Goal: Information Seeking & Learning: Check status

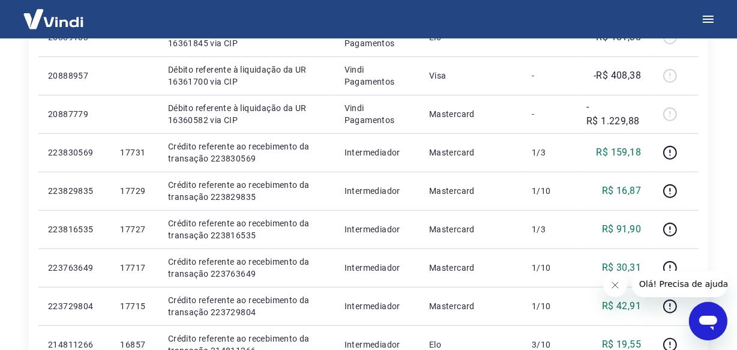
scroll to position [1039, 0]
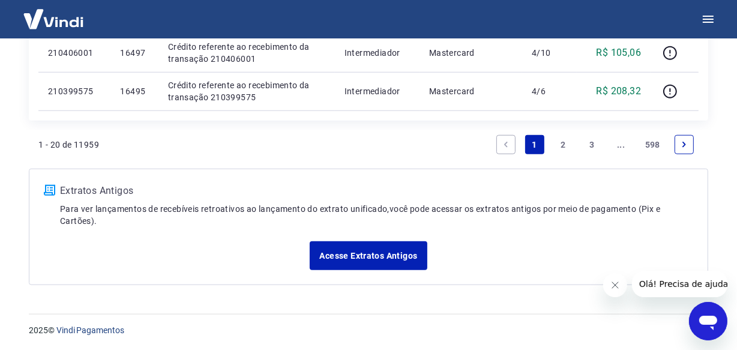
click at [618, 144] on link "..." at bounding box center [621, 144] width 19 height 19
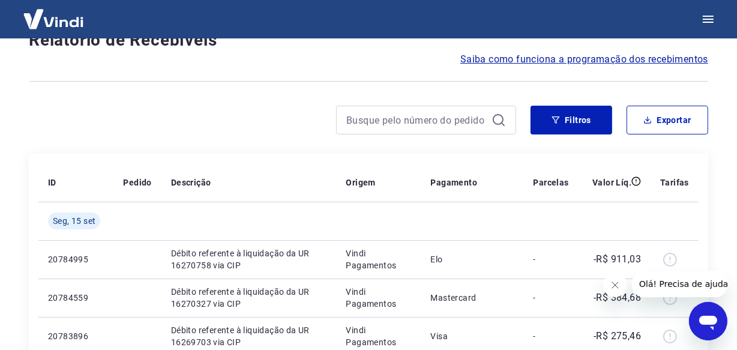
scroll to position [1077, 0]
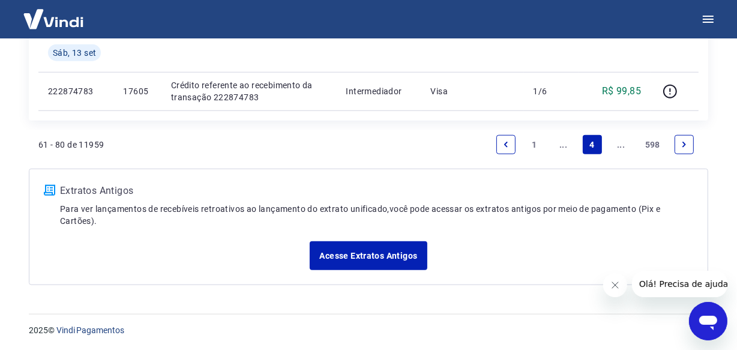
click at [618, 144] on link "..." at bounding box center [621, 144] width 19 height 19
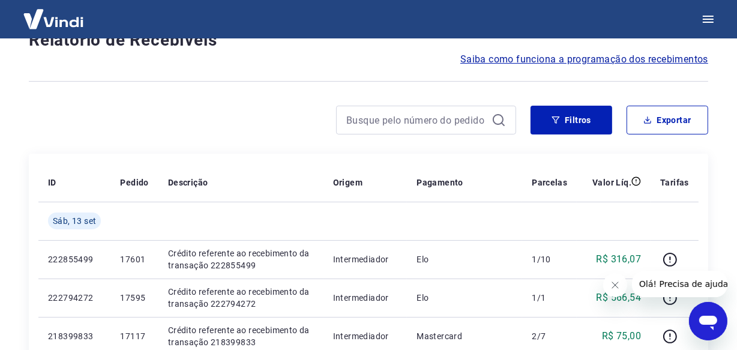
scroll to position [1039, 0]
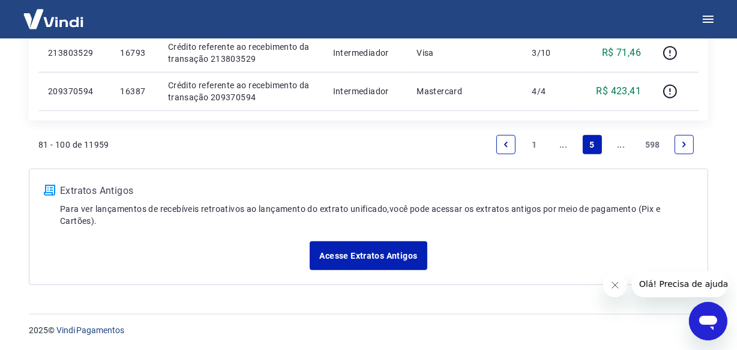
click at [618, 144] on link "..." at bounding box center [621, 144] width 19 height 19
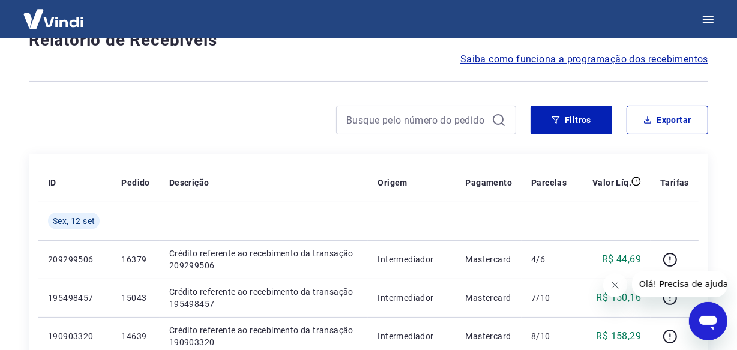
scroll to position [1077, 0]
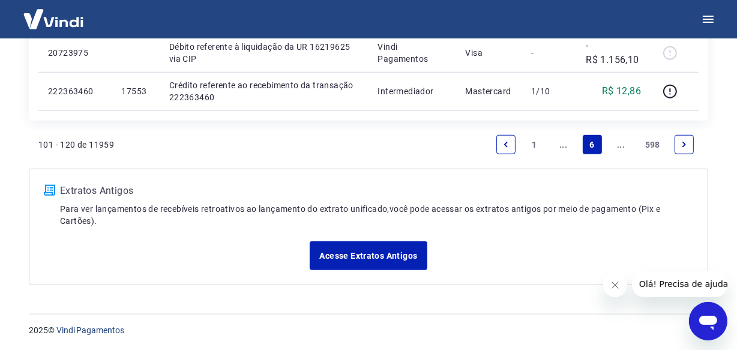
click at [618, 144] on link "..." at bounding box center [621, 144] width 19 height 19
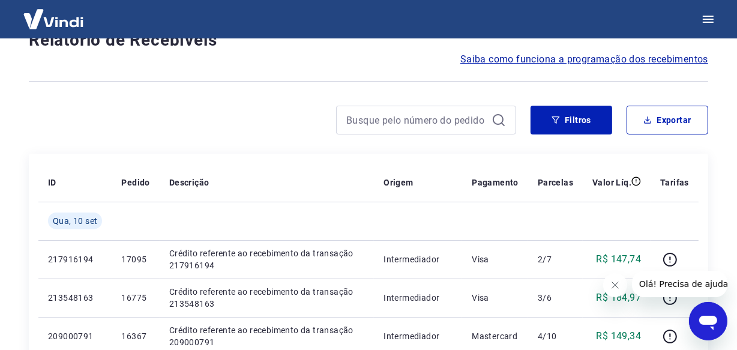
scroll to position [1039, 0]
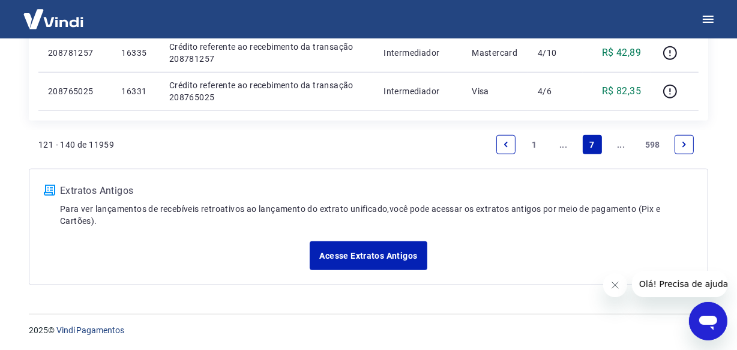
click at [618, 144] on link "..." at bounding box center [621, 144] width 19 height 19
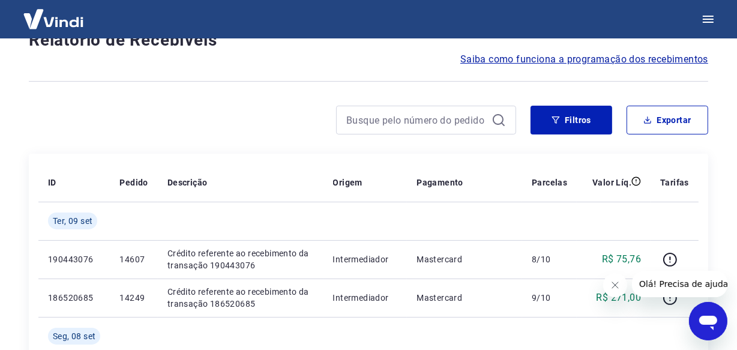
scroll to position [1039, 0]
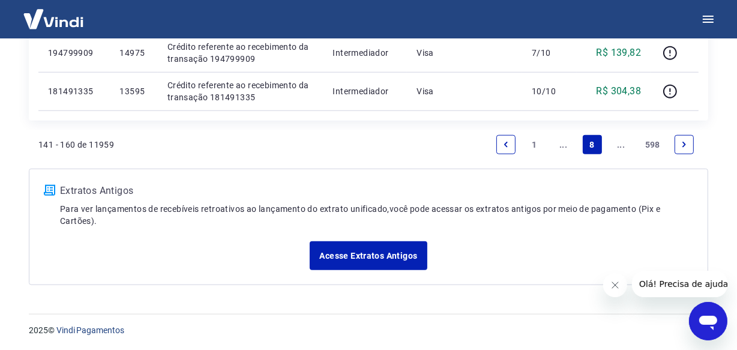
click at [618, 144] on link "..." at bounding box center [621, 144] width 19 height 19
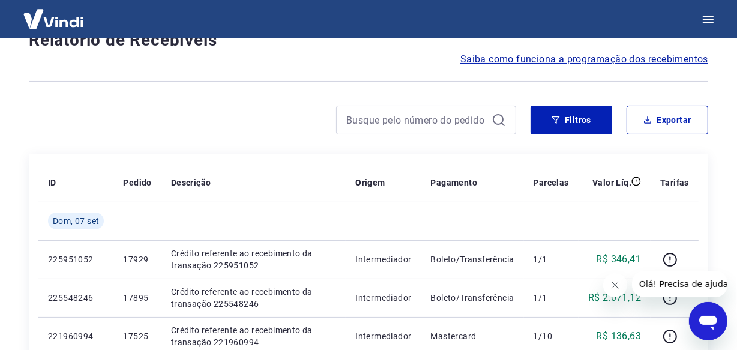
scroll to position [1039, 0]
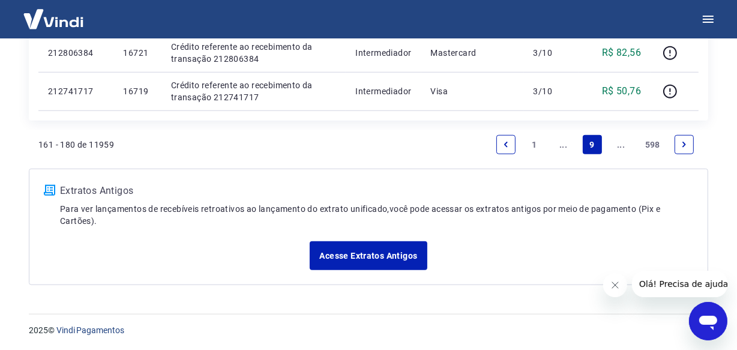
click at [618, 144] on link "..." at bounding box center [621, 144] width 19 height 19
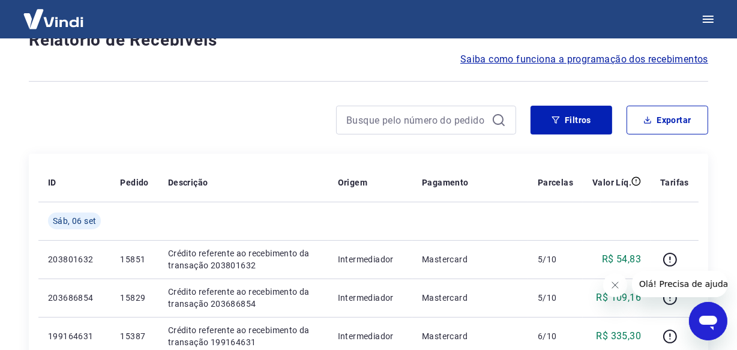
scroll to position [1039, 0]
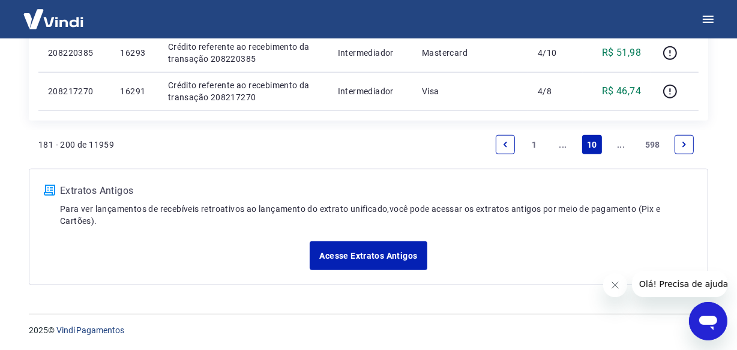
click at [621, 149] on link "..." at bounding box center [621, 144] width 19 height 19
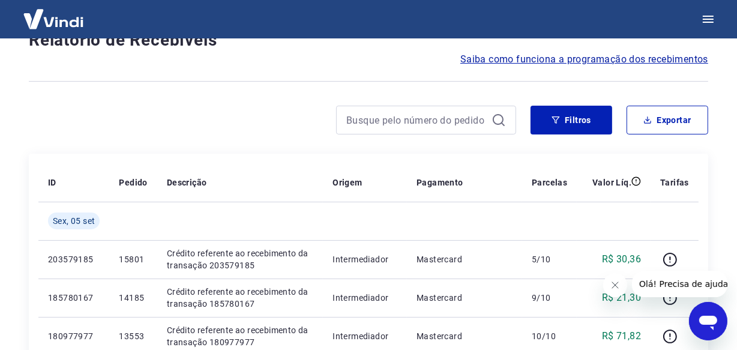
scroll to position [1039, 0]
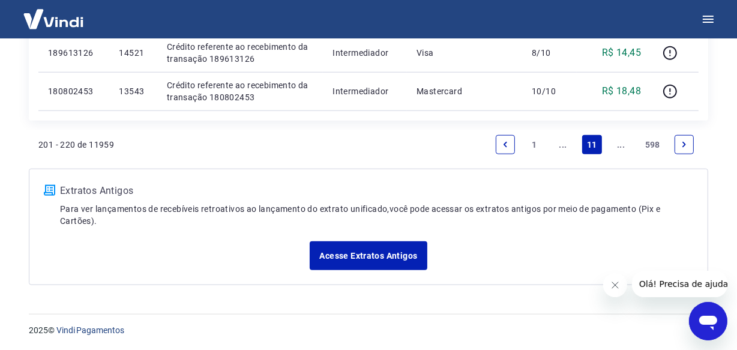
click at [621, 147] on link "..." at bounding box center [621, 144] width 19 height 19
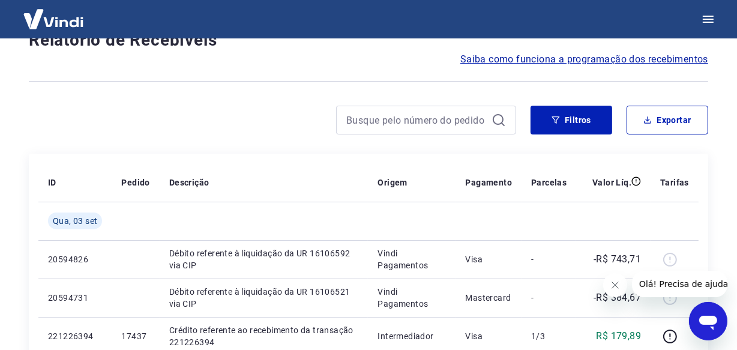
scroll to position [1039, 0]
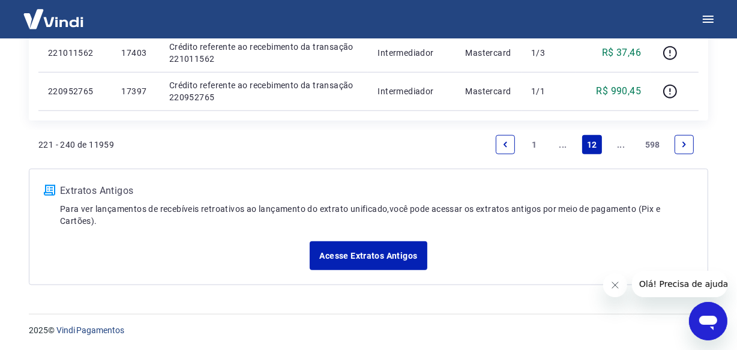
click at [621, 147] on link "..." at bounding box center [621, 144] width 19 height 19
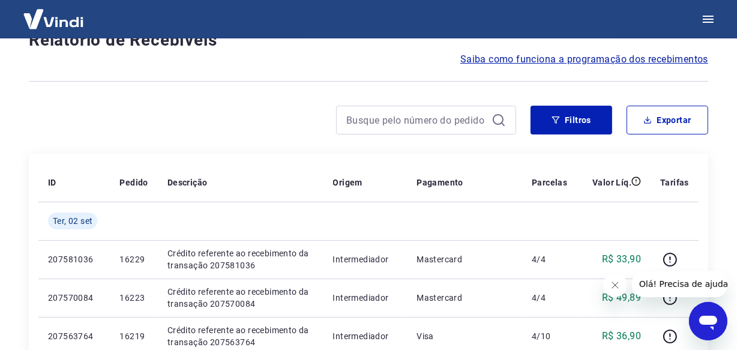
scroll to position [1039, 0]
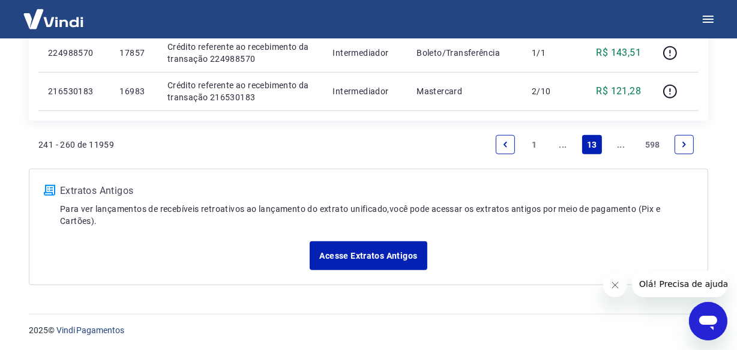
click at [616, 149] on link "..." at bounding box center [621, 144] width 19 height 19
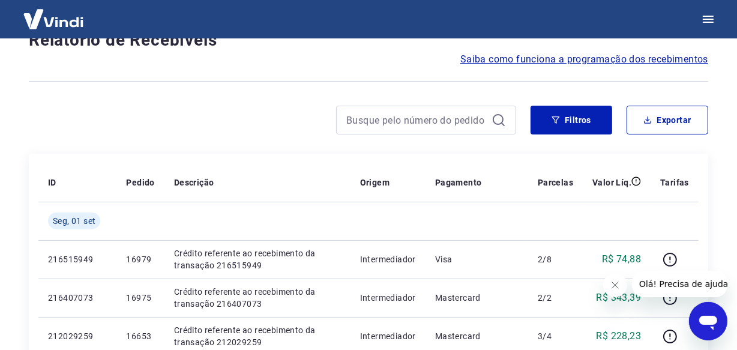
scroll to position [1077, 0]
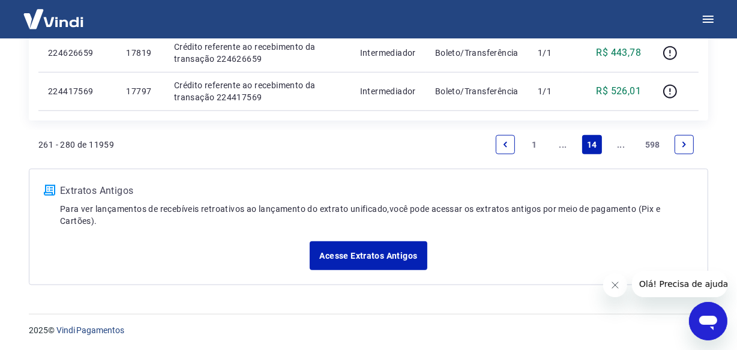
click at [618, 142] on link "..." at bounding box center [621, 144] width 19 height 19
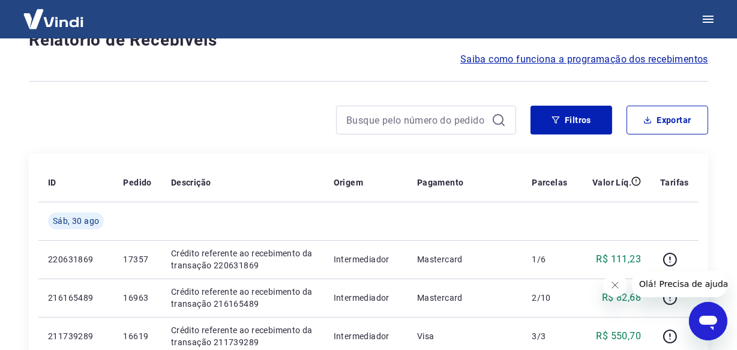
scroll to position [1039, 0]
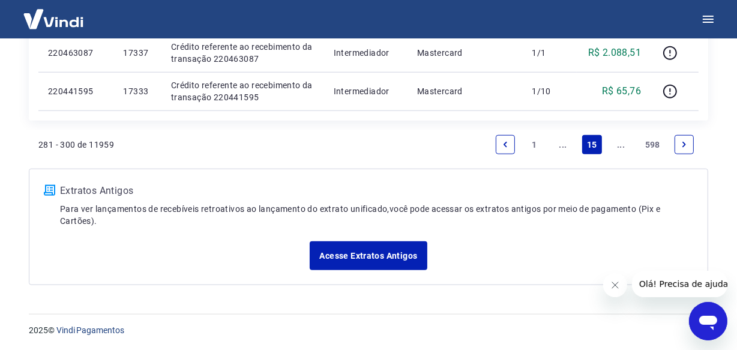
click at [619, 149] on link "..." at bounding box center [621, 144] width 19 height 19
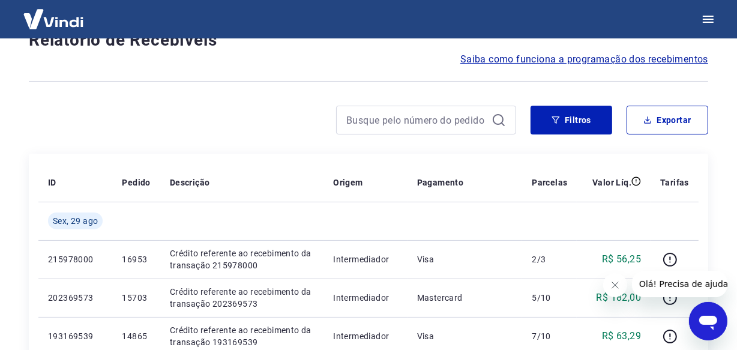
scroll to position [1039, 0]
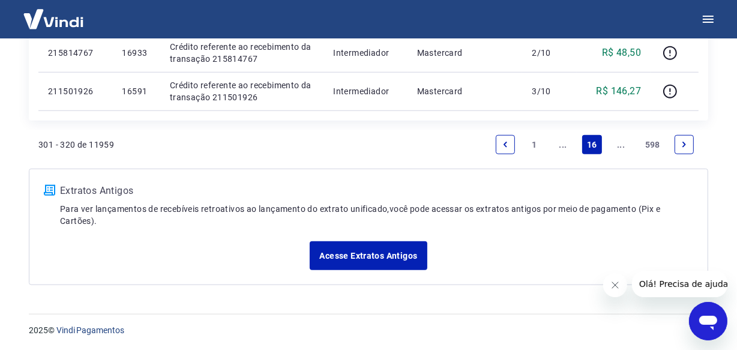
click at [621, 151] on link "..." at bounding box center [621, 144] width 19 height 19
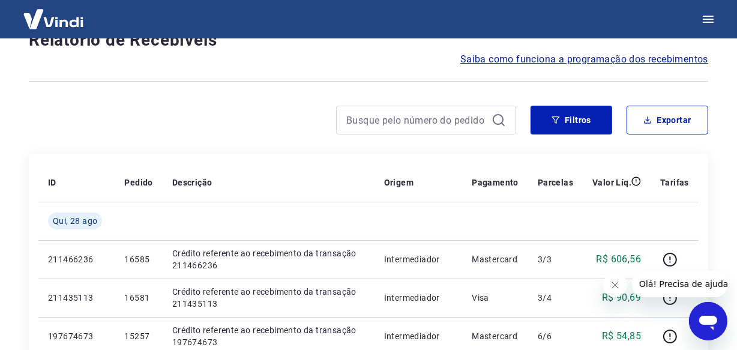
scroll to position [1077, 0]
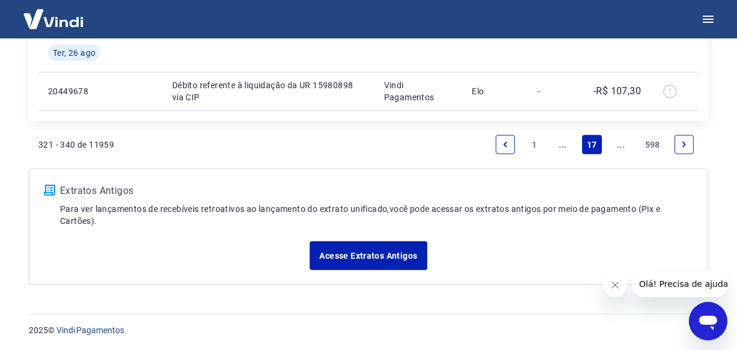
click at [622, 152] on link "..." at bounding box center [621, 144] width 19 height 19
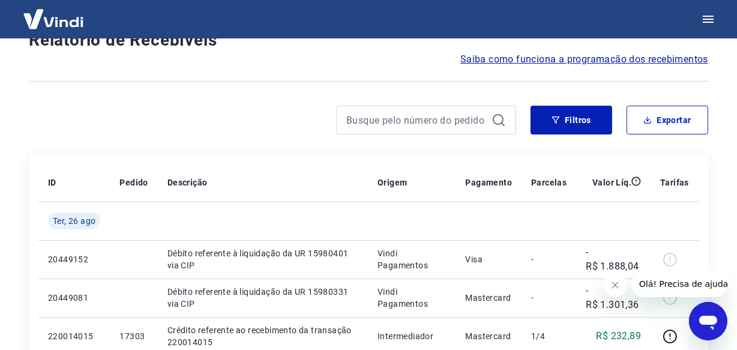
scroll to position [1001, 0]
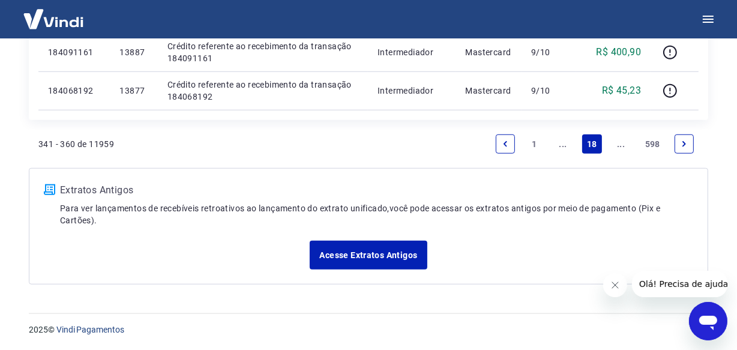
click at [622, 152] on link "..." at bounding box center [621, 143] width 19 height 19
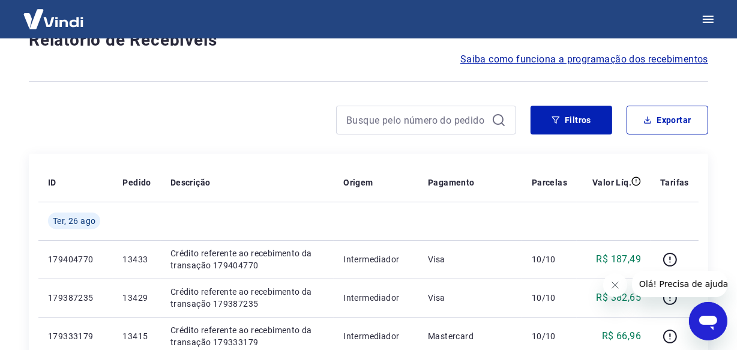
scroll to position [1039, 0]
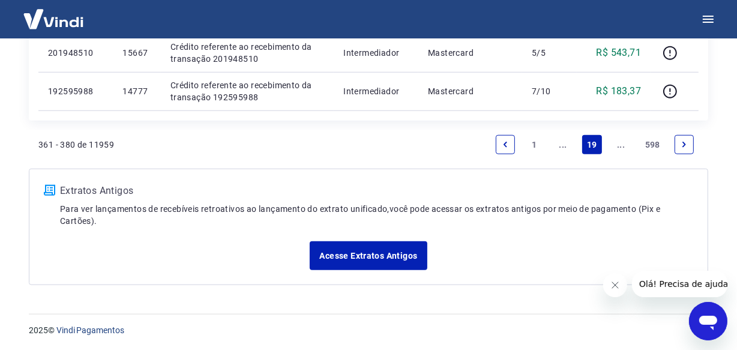
click at [617, 148] on link "..." at bounding box center [621, 144] width 19 height 19
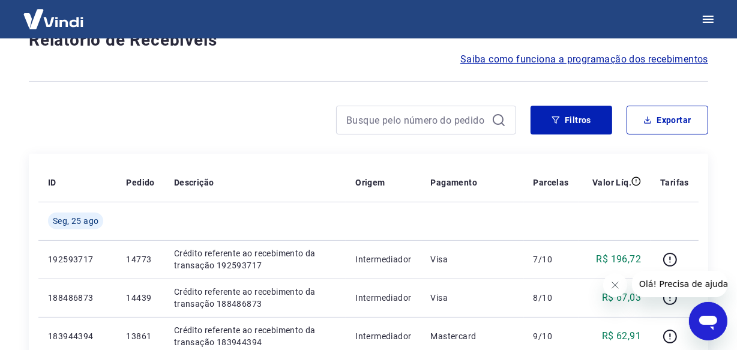
scroll to position [1039, 0]
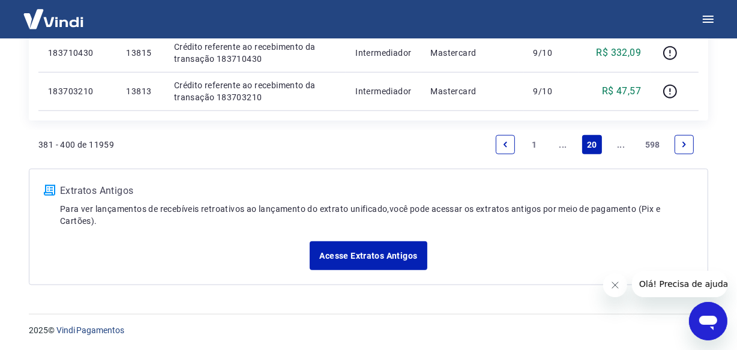
click at [616, 152] on link "..." at bounding box center [621, 144] width 19 height 19
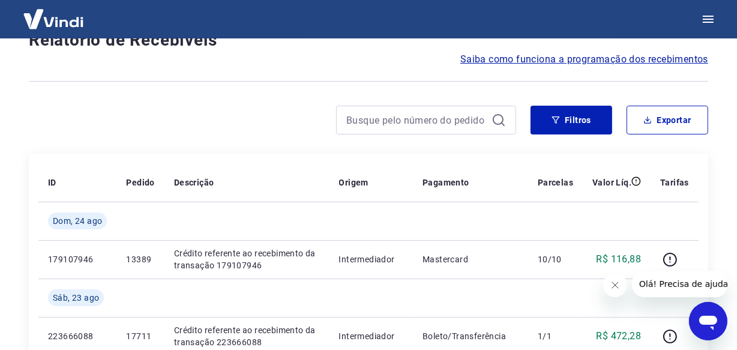
scroll to position [1116, 0]
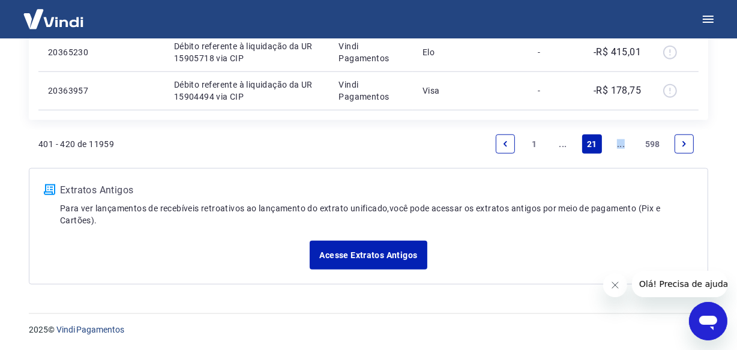
click at [617, 153] on li "..." at bounding box center [621, 144] width 29 height 29
click at [619, 145] on link "..." at bounding box center [621, 143] width 19 height 19
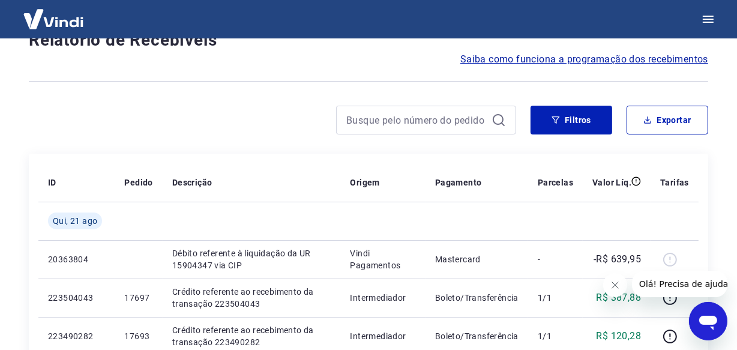
scroll to position [1039, 0]
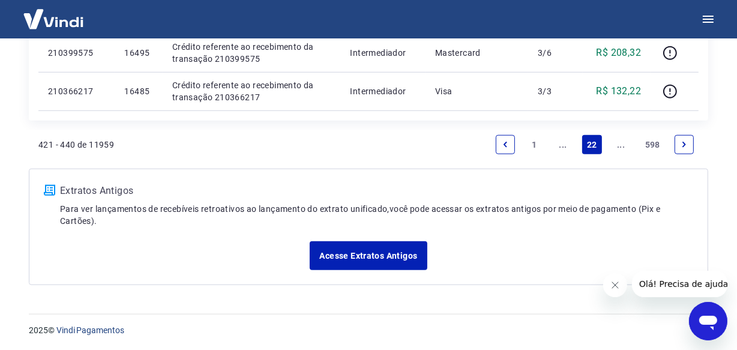
click at [619, 145] on link "..." at bounding box center [621, 144] width 19 height 19
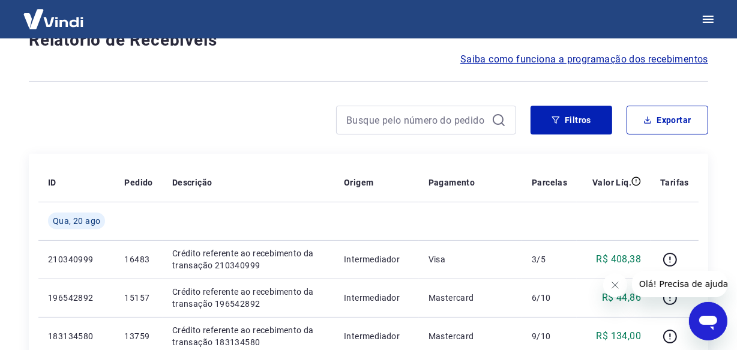
scroll to position [1077, 0]
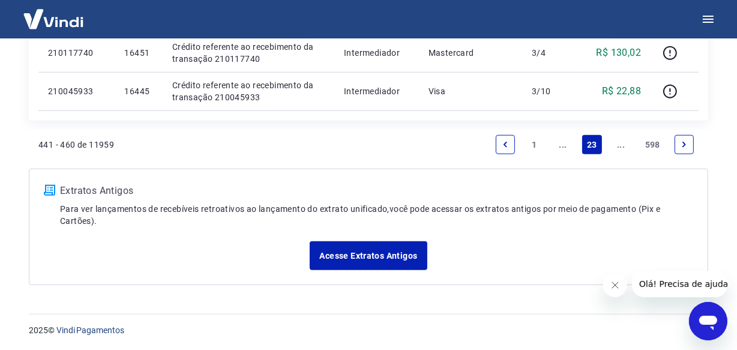
click at [619, 145] on link "..." at bounding box center [621, 144] width 19 height 19
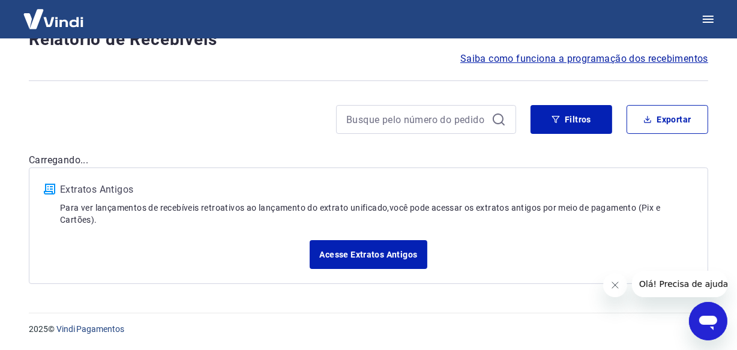
scroll to position [103, 0]
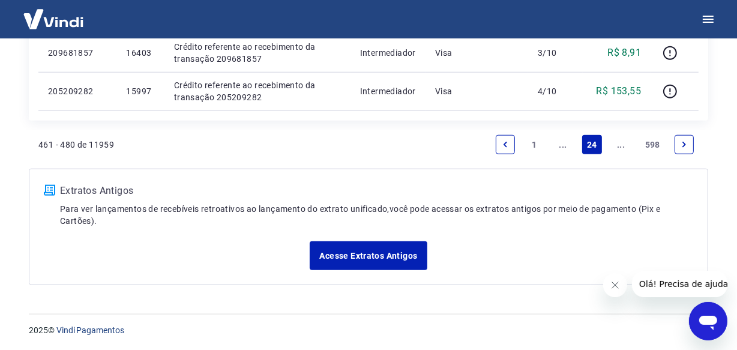
click at [619, 145] on link "..." at bounding box center [621, 144] width 19 height 19
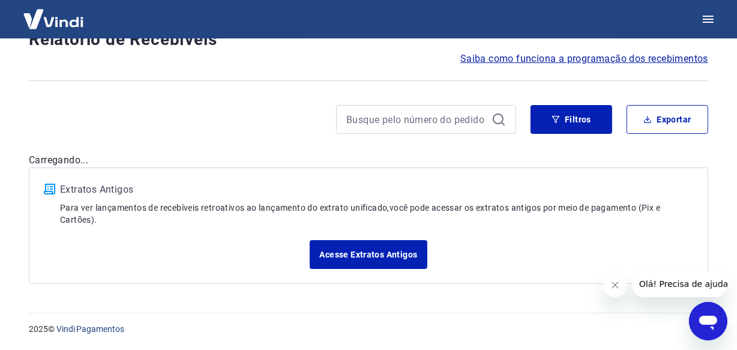
scroll to position [103, 0]
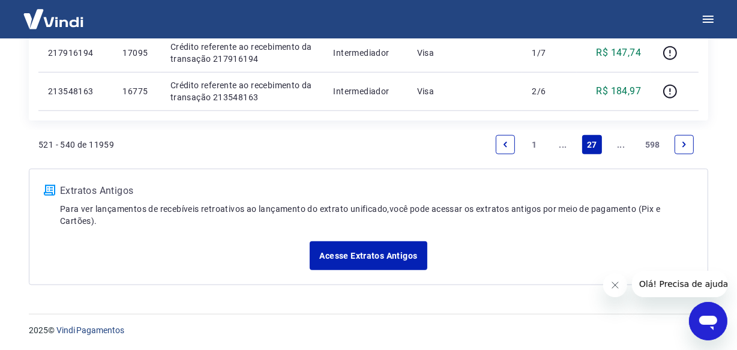
click at [619, 146] on link "..." at bounding box center [621, 144] width 19 height 19
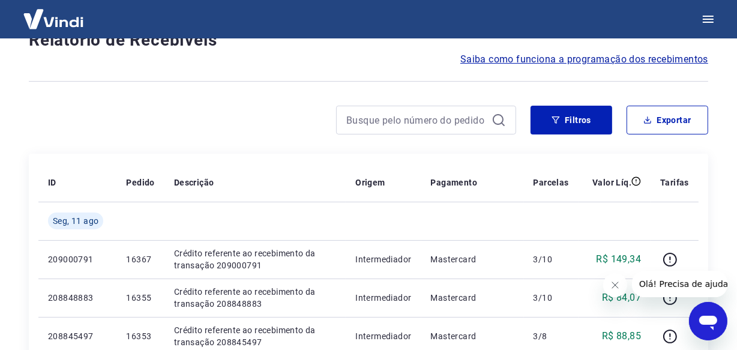
scroll to position [1039, 0]
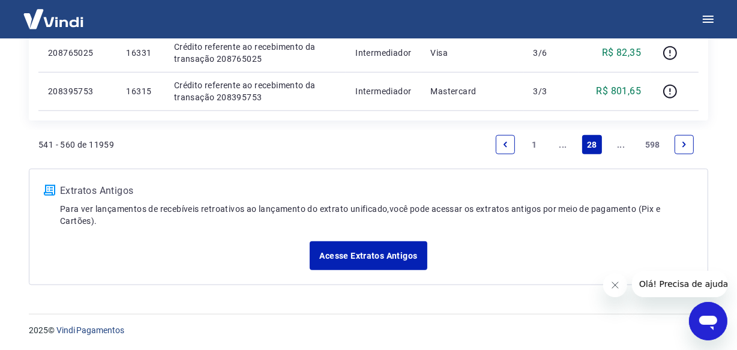
click at [619, 146] on link "..." at bounding box center [621, 144] width 19 height 19
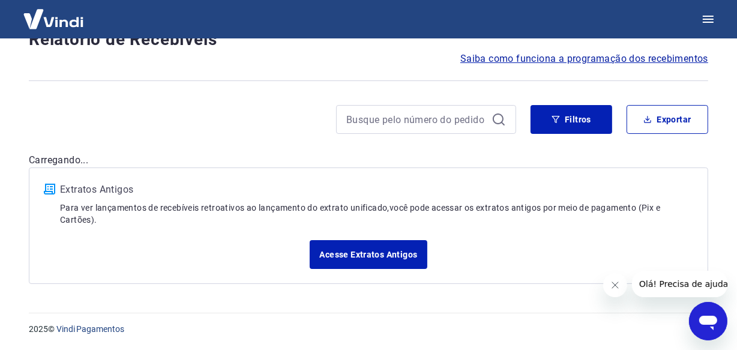
scroll to position [103, 0]
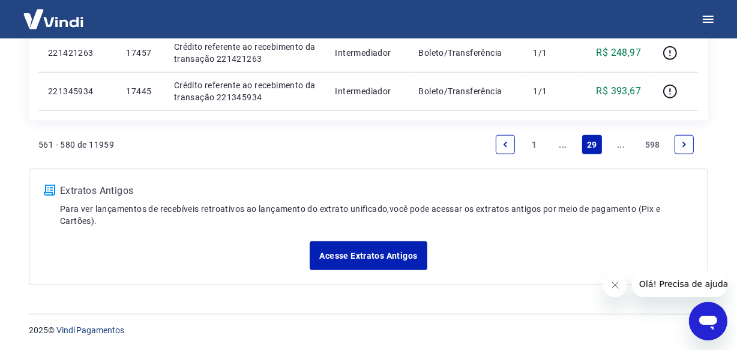
click at [619, 146] on link "..." at bounding box center [621, 144] width 19 height 19
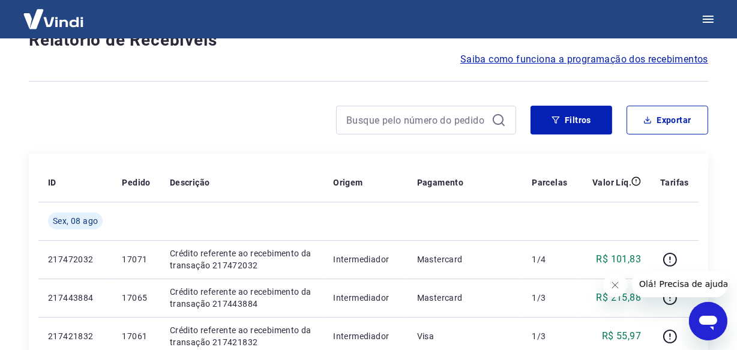
scroll to position [1039, 0]
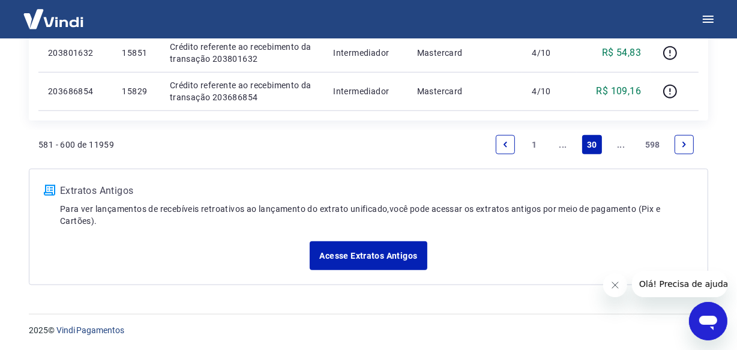
click at [619, 146] on link "..." at bounding box center [621, 144] width 19 height 19
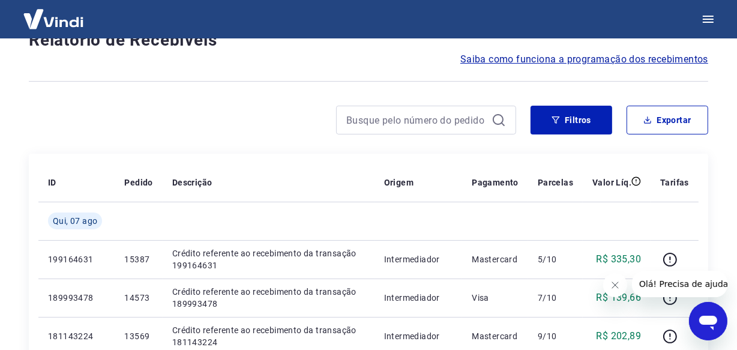
scroll to position [1077, 0]
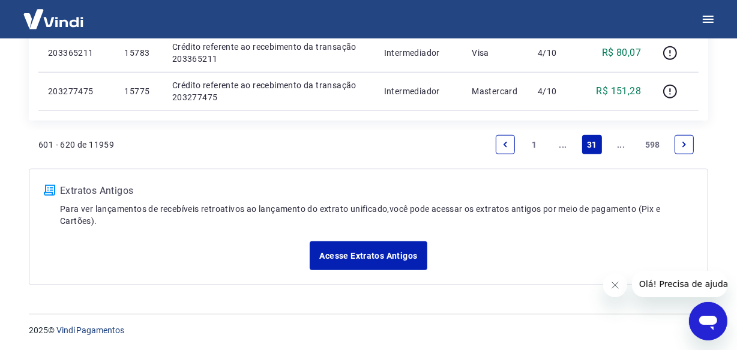
click at [619, 146] on link "..." at bounding box center [621, 144] width 19 height 19
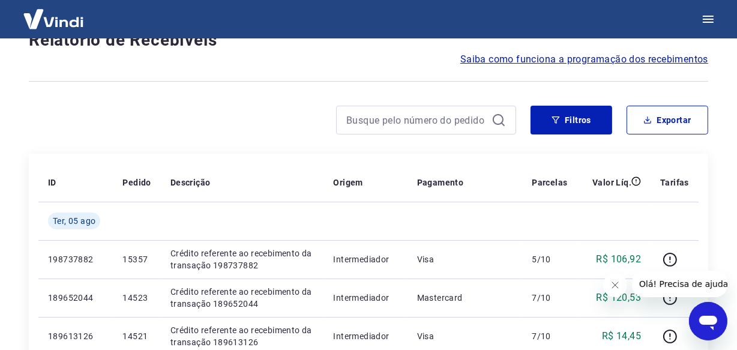
scroll to position [1039, 0]
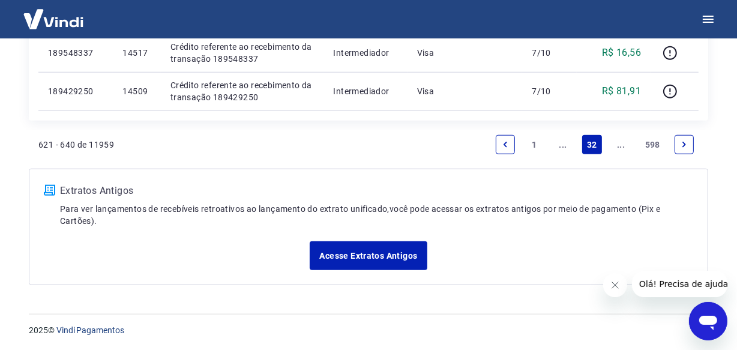
click at [618, 143] on link "..." at bounding box center [621, 144] width 19 height 19
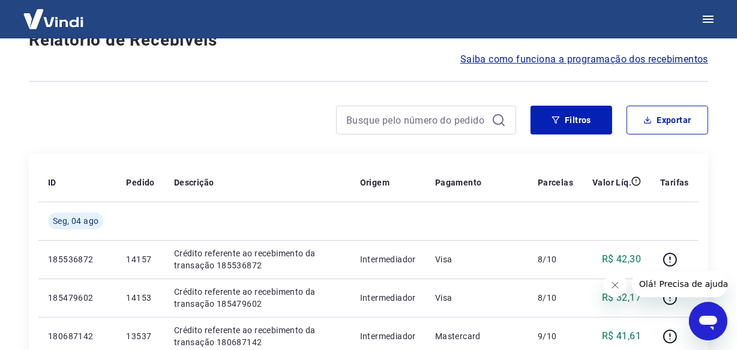
scroll to position [1077, 0]
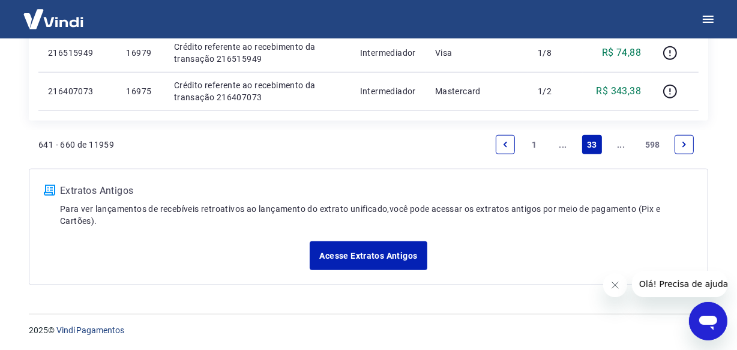
click at [618, 143] on link "..." at bounding box center [621, 144] width 19 height 19
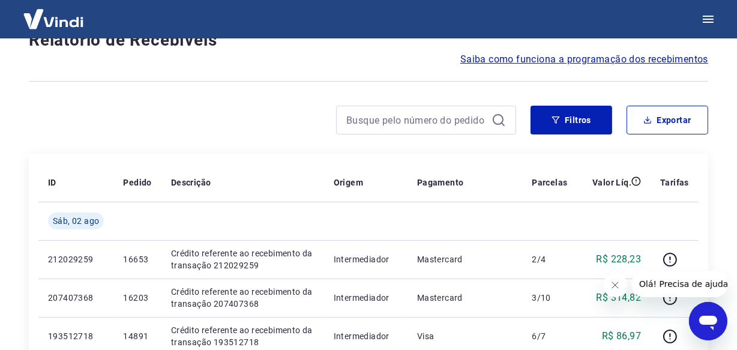
scroll to position [1077, 0]
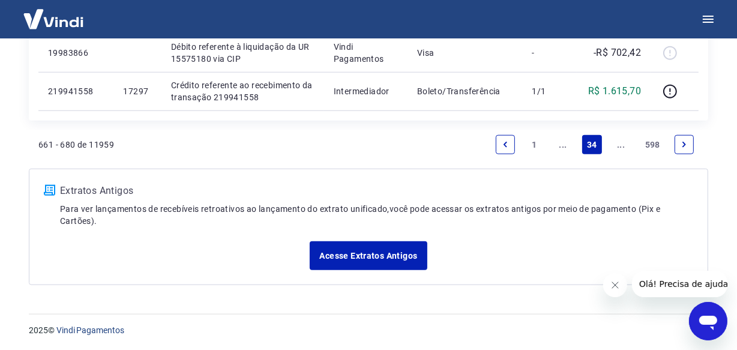
click at [618, 143] on link "..." at bounding box center [621, 144] width 19 height 19
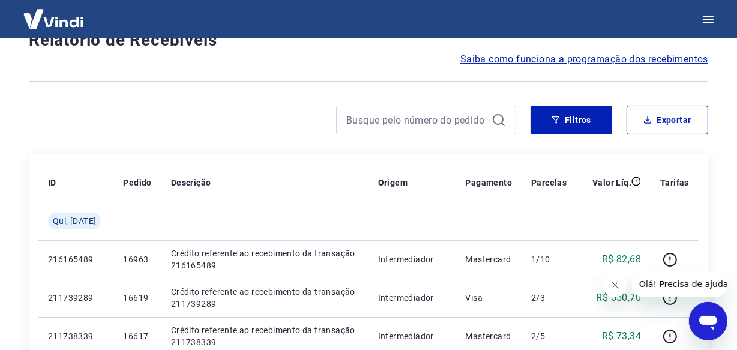
scroll to position [1039, 0]
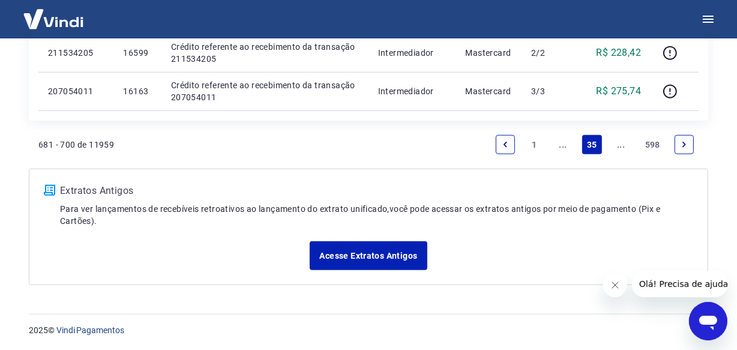
click at [618, 143] on link "..." at bounding box center [621, 144] width 19 height 19
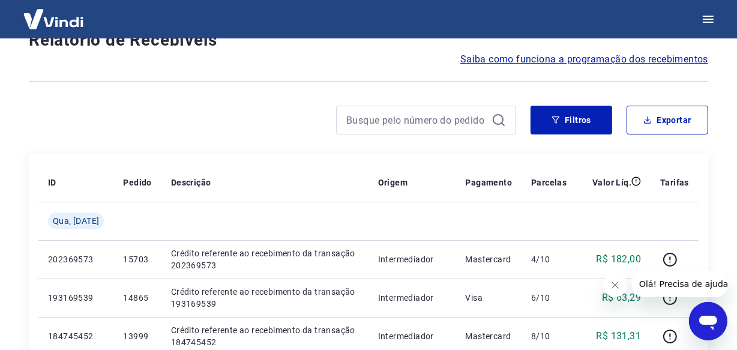
scroll to position [1039, 0]
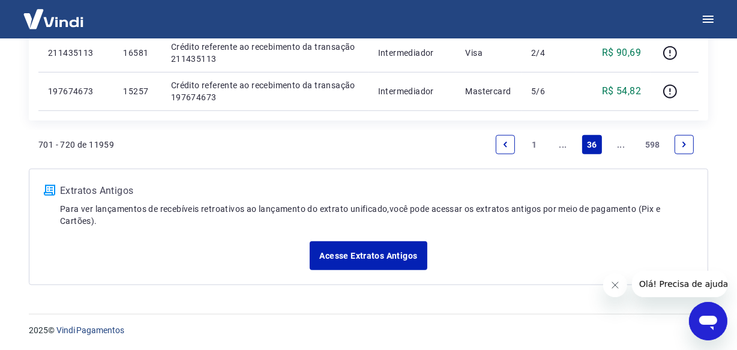
click at [618, 143] on link "..." at bounding box center [621, 144] width 19 height 19
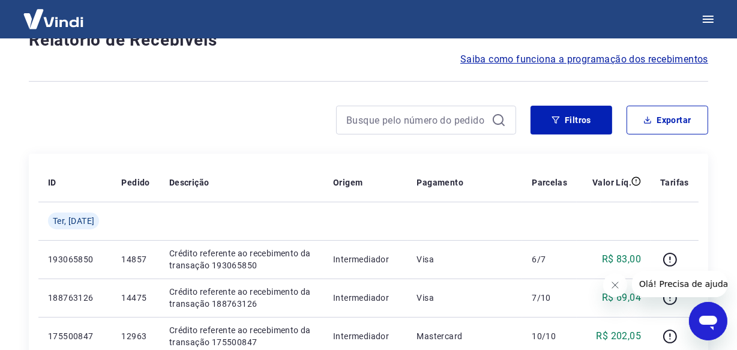
scroll to position [1039, 0]
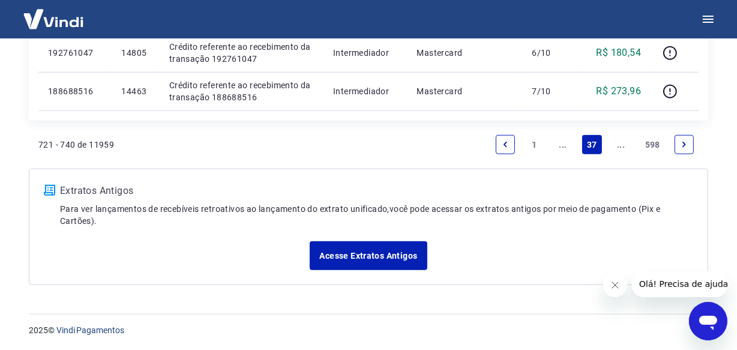
click at [618, 143] on link "..." at bounding box center [621, 144] width 19 height 19
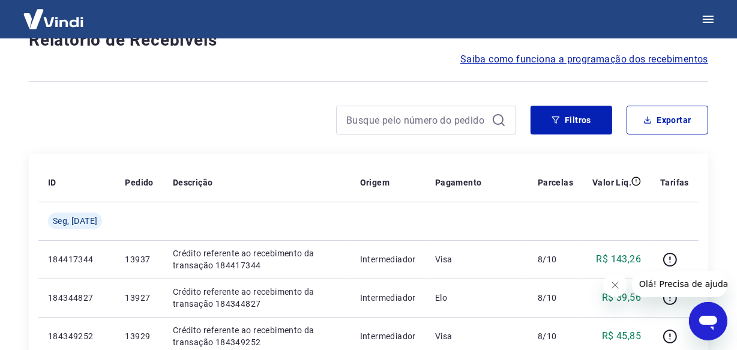
scroll to position [1039, 0]
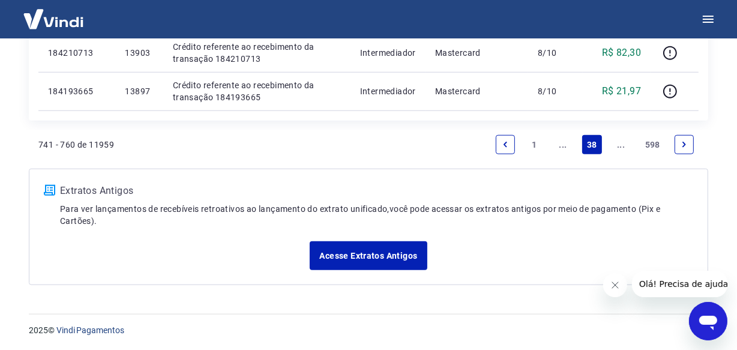
click at [618, 143] on link "..." at bounding box center [621, 144] width 19 height 19
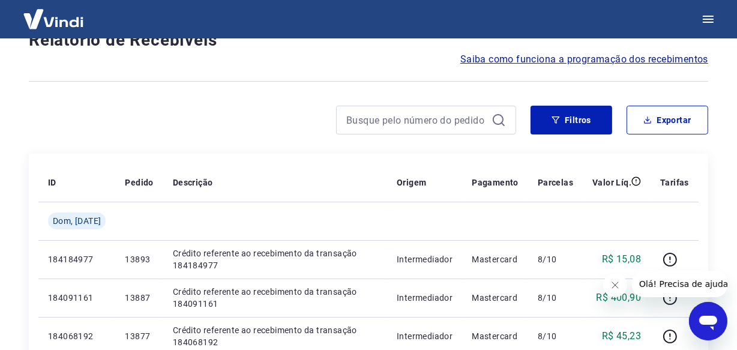
scroll to position [1039, 0]
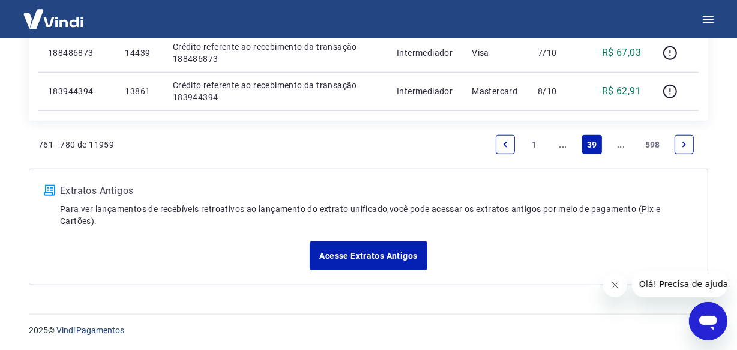
click at [618, 143] on link "..." at bounding box center [621, 144] width 19 height 19
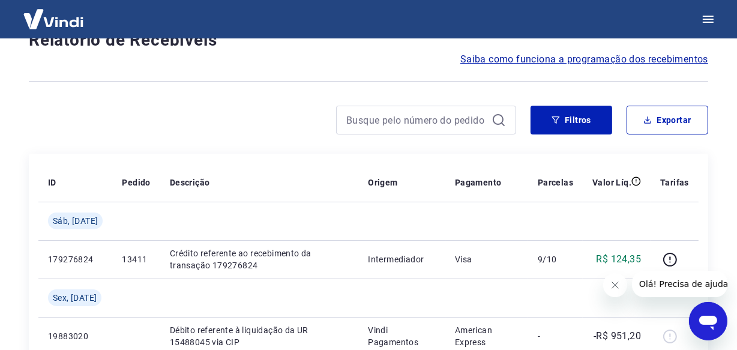
scroll to position [1039, 0]
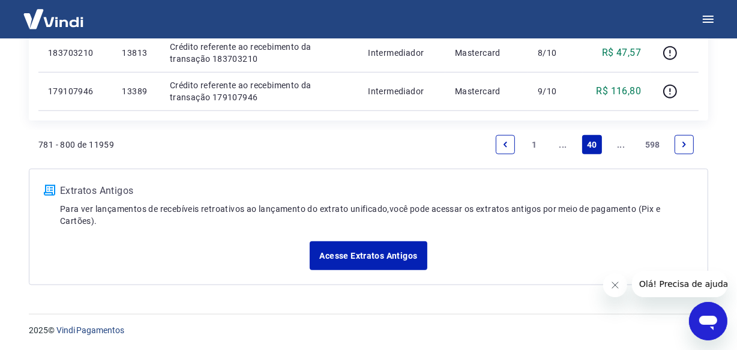
click at [618, 143] on link "..." at bounding box center [621, 144] width 19 height 19
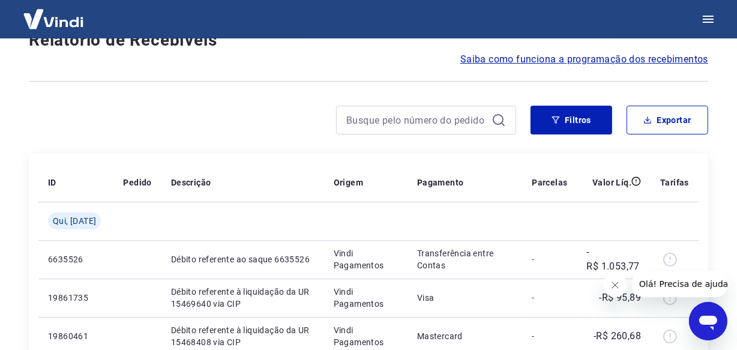
scroll to position [1077, 0]
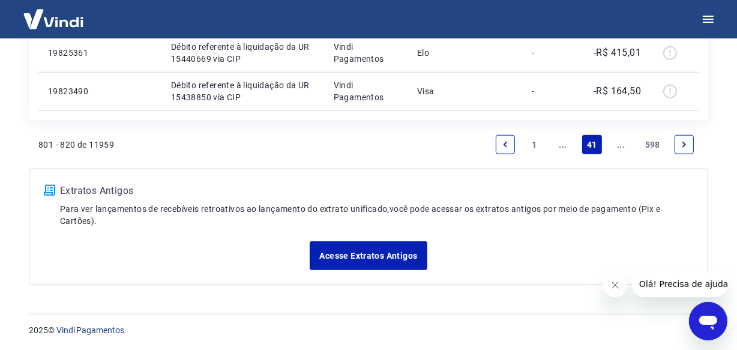
click at [618, 143] on link "..." at bounding box center [621, 144] width 19 height 19
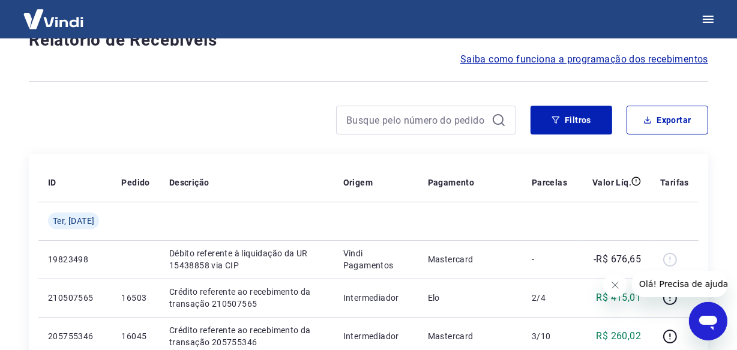
scroll to position [1039, 0]
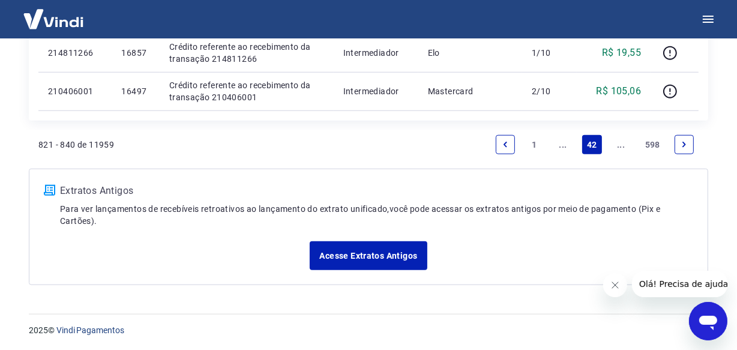
click at [186, 251] on div "Acesse Extratos Antigos" at bounding box center [368, 255] width 649 height 29
click at [620, 149] on link "..." at bounding box center [621, 144] width 19 height 19
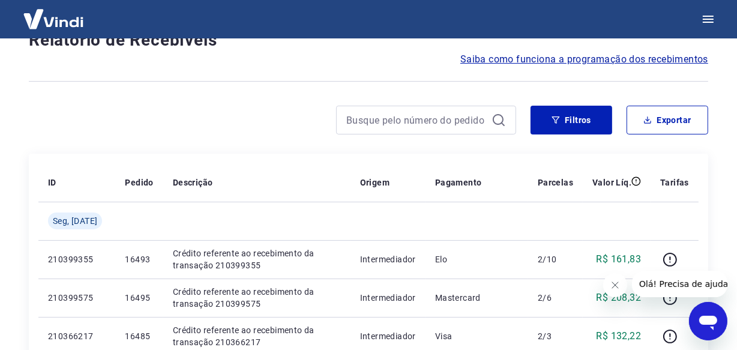
scroll to position [1077, 0]
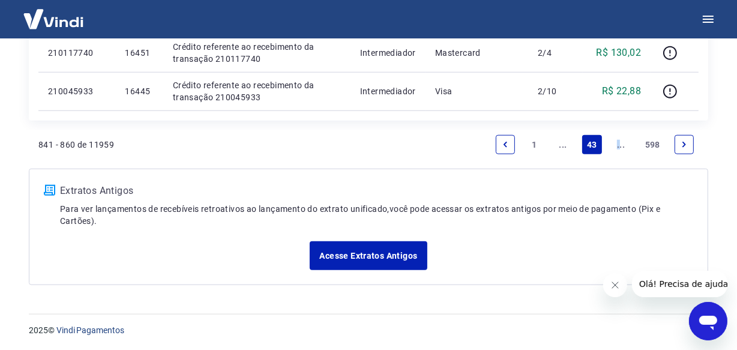
click at [616, 142] on link "..." at bounding box center [621, 144] width 19 height 19
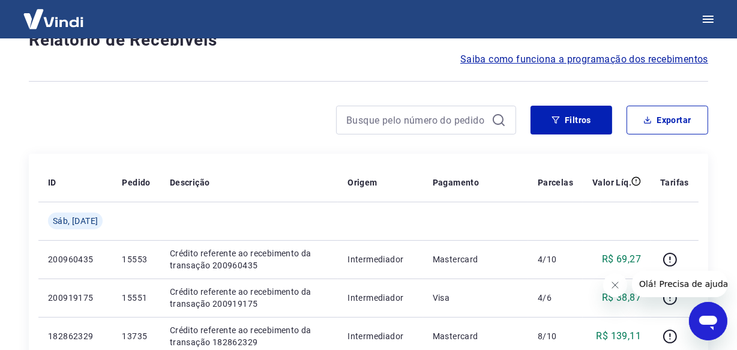
scroll to position [1077, 0]
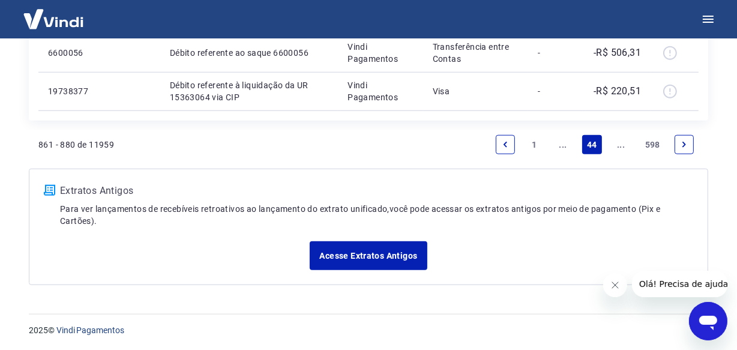
click at [624, 145] on link "..." at bounding box center [621, 144] width 19 height 19
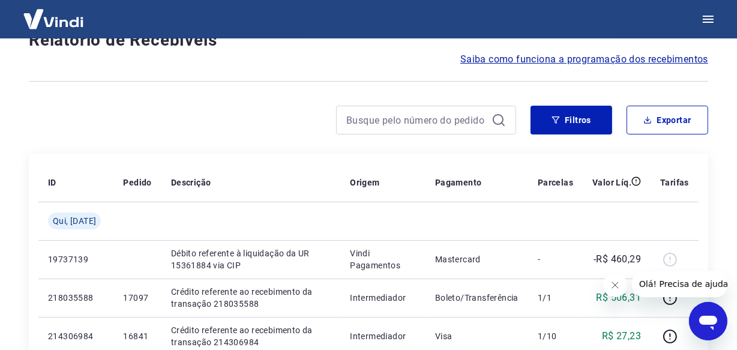
scroll to position [1077, 0]
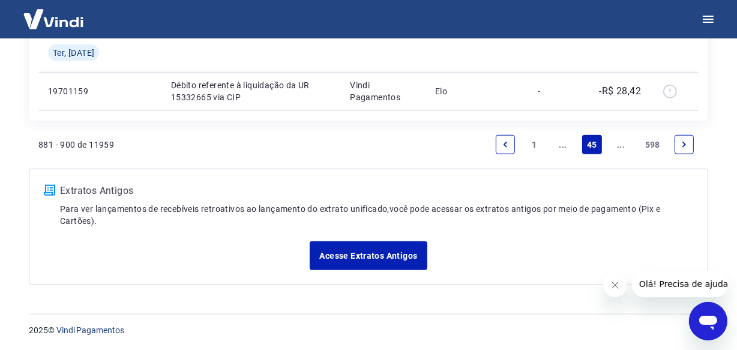
click at [624, 145] on link "..." at bounding box center [621, 144] width 19 height 19
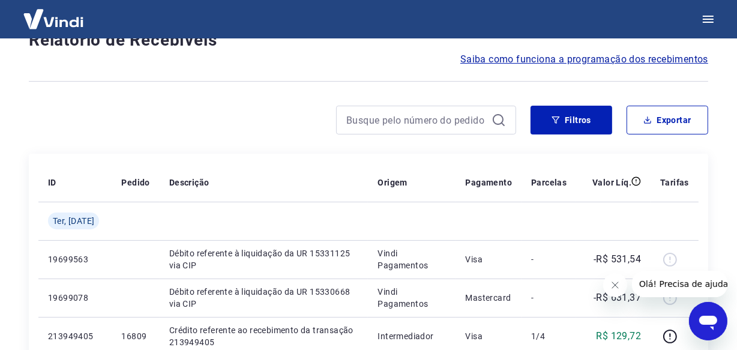
scroll to position [1039, 0]
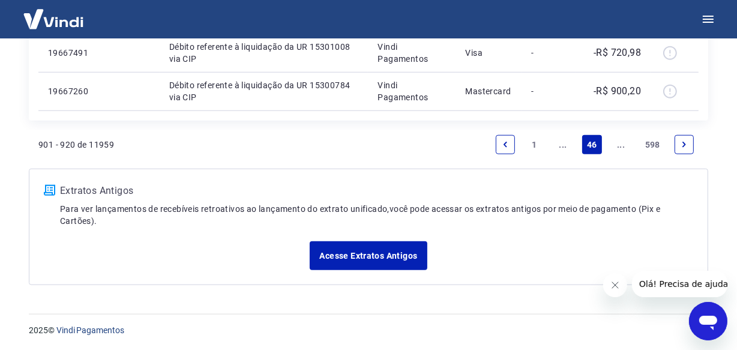
click at [624, 145] on link "..." at bounding box center [621, 144] width 19 height 19
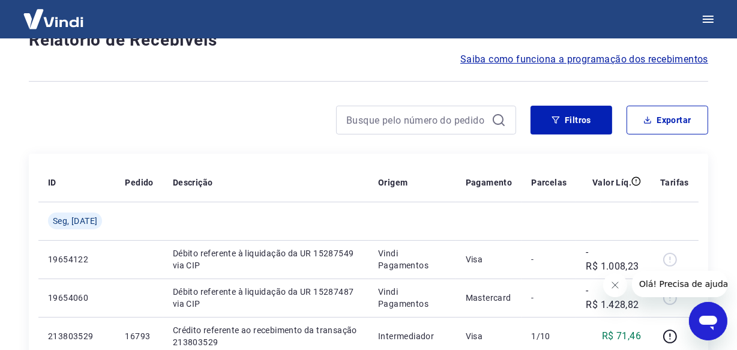
scroll to position [1039, 0]
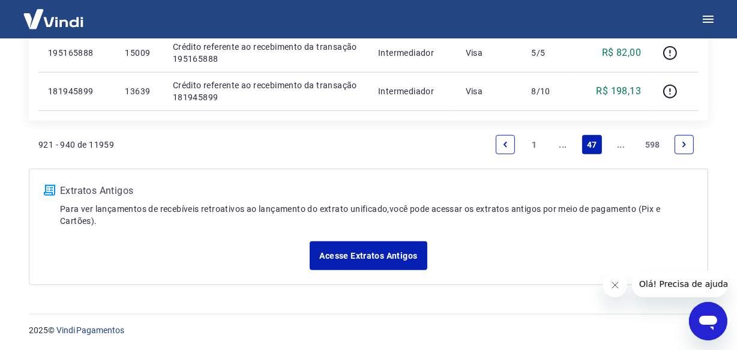
click at [624, 145] on link "..." at bounding box center [621, 144] width 19 height 19
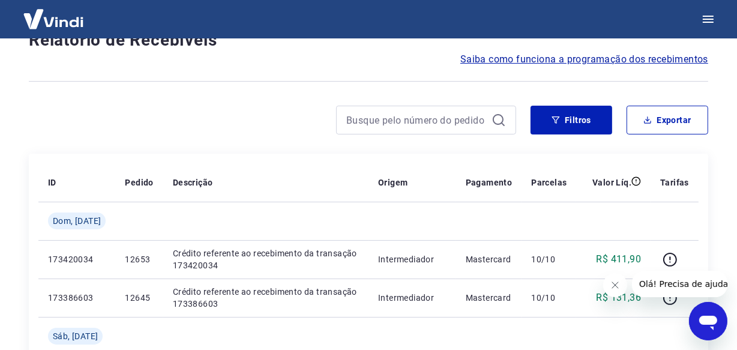
scroll to position [1077, 0]
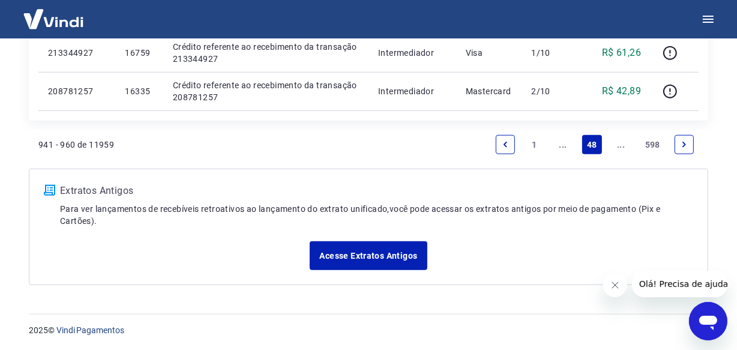
click at [624, 145] on link "..." at bounding box center [621, 144] width 19 height 19
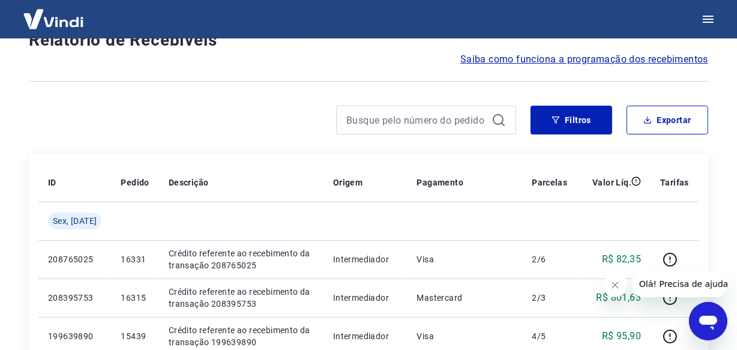
scroll to position [1039, 0]
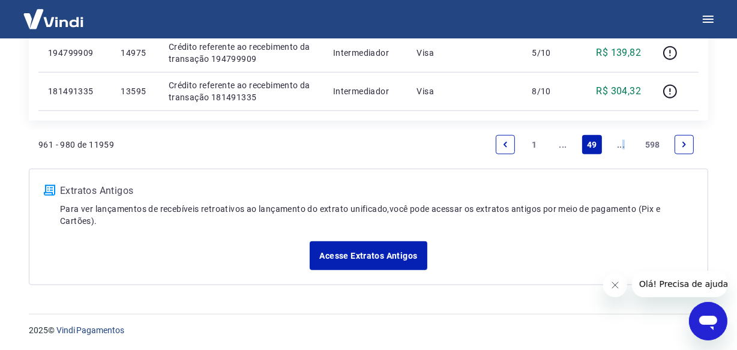
click at [624, 145] on link "..." at bounding box center [621, 144] width 19 height 19
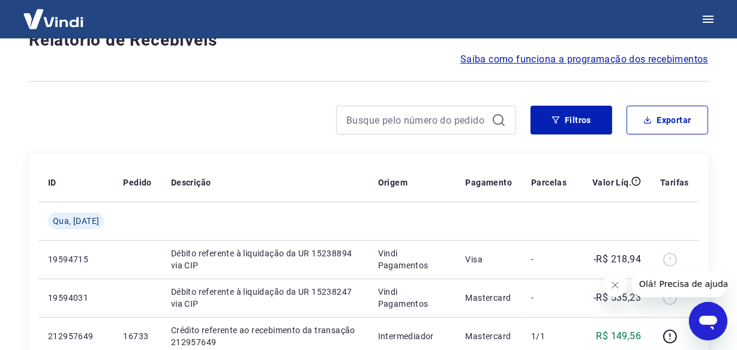
scroll to position [1039, 0]
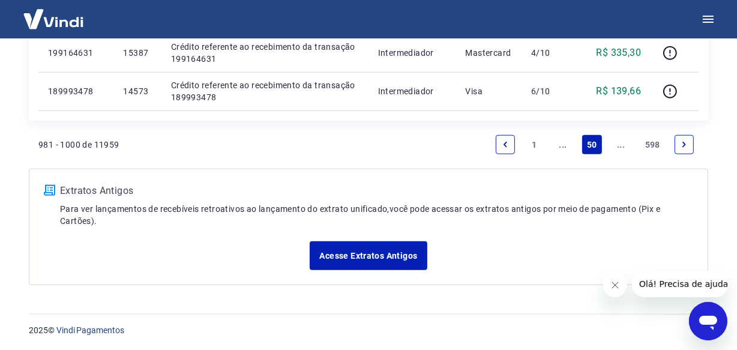
click at [624, 145] on link "..." at bounding box center [621, 144] width 19 height 19
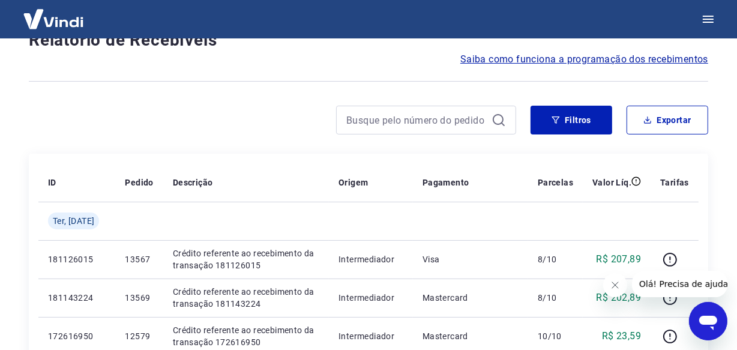
scroll to position [1077, 0]
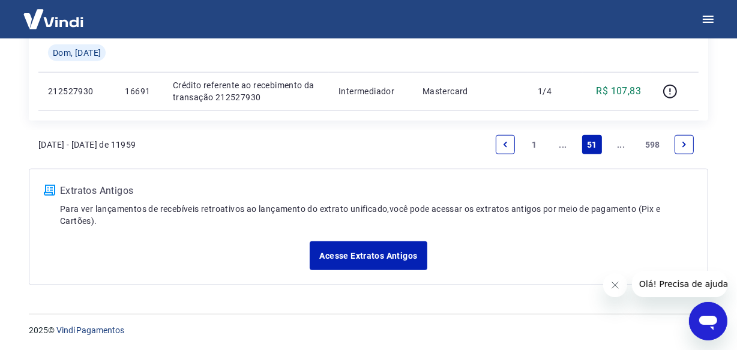
click at [624, 145] on link "..." at bounding box center [621, 144] width 19 height 19
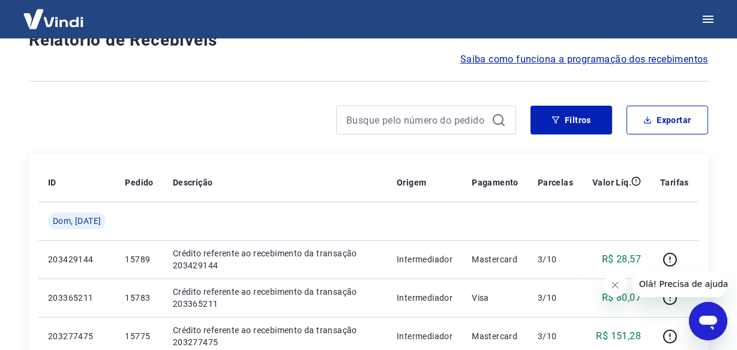
scroll to position [1039, 0]
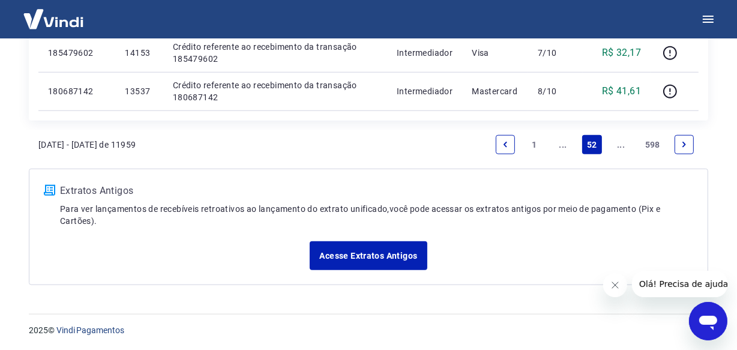
click at [624, 145] on link "..." at bounding box center [621, 144] width 19 height 19
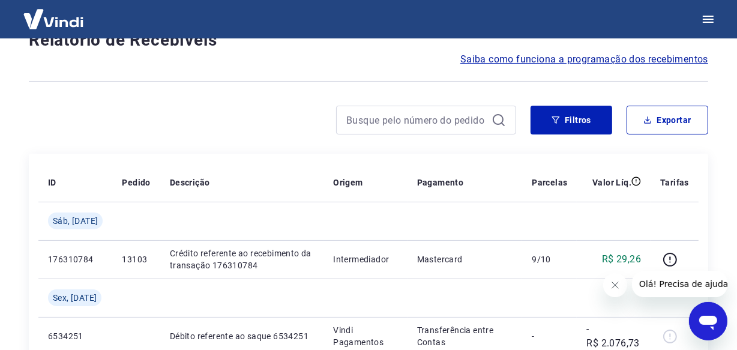
scroll to position [1039, 0]
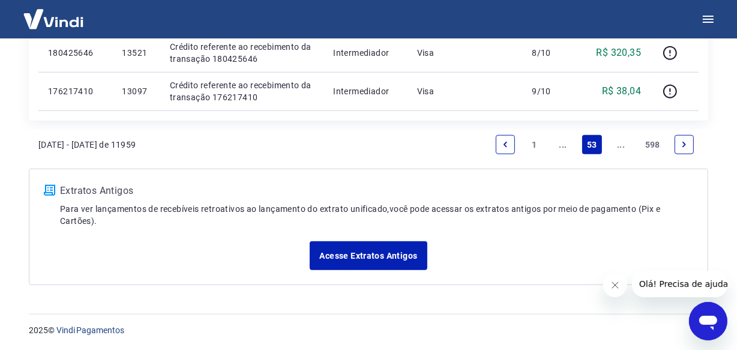
click at [624, 145] on link "..." at bounding box center [621, 144] width 19 height 19
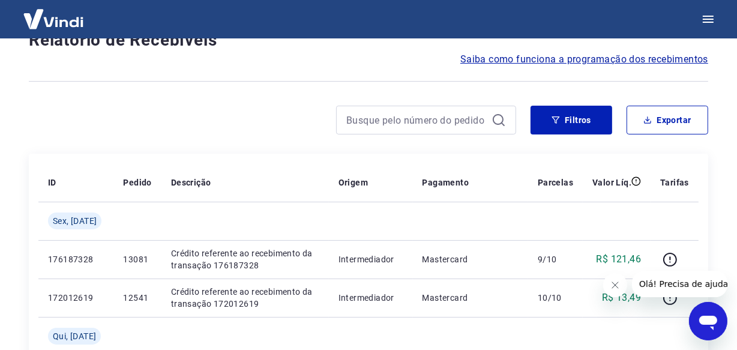
scroll to position [1077, 0]
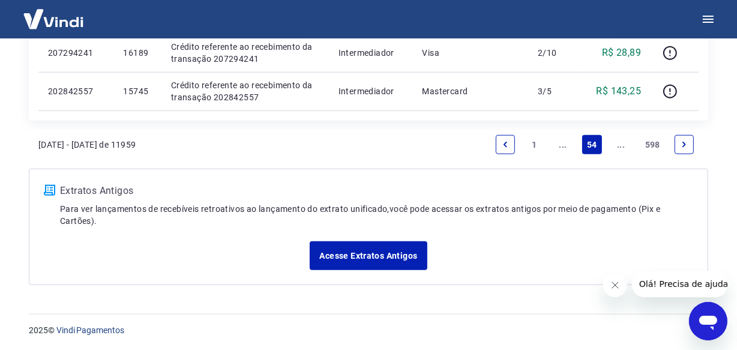
click at [624, 145] on link "..." at bounding box center [621, 144] width 19 height 19
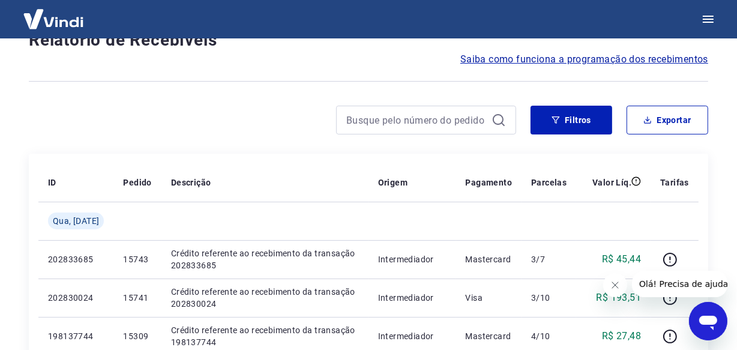
scroll to position [1039, 0]
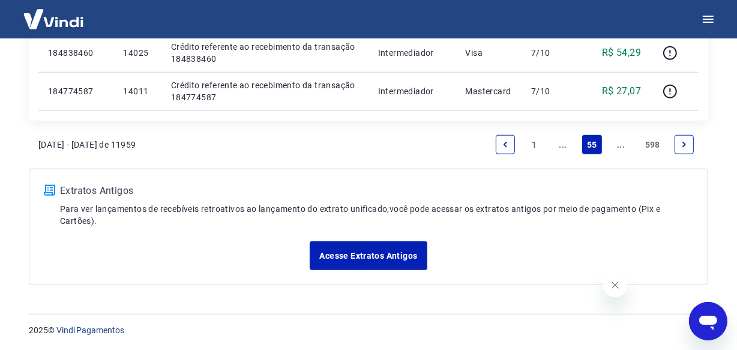
click at [617, 146] on link "..." at bounding box center [621, 144] width 19 height 19
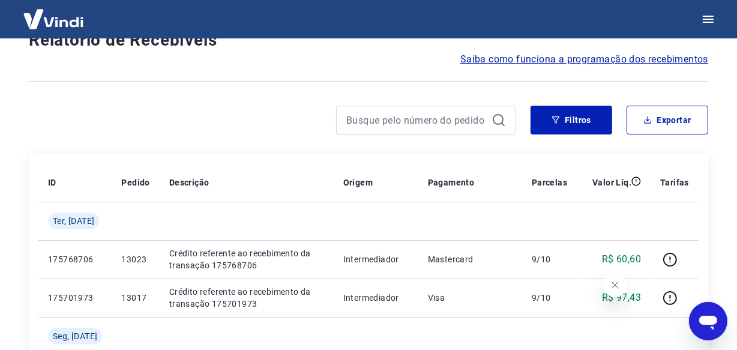
scroll to position [1039, 0]
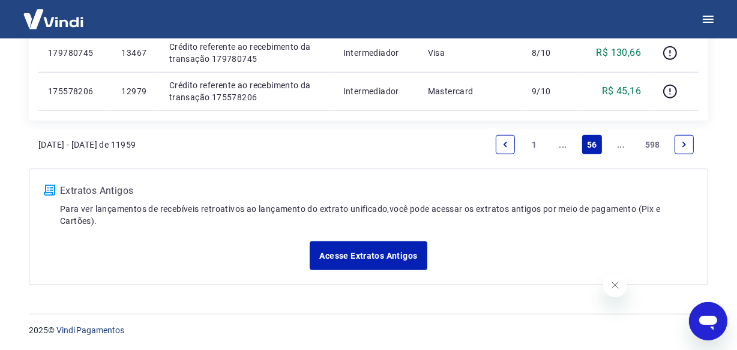
click at [618, 146] on link "..." at bounding box center [621, 144] width 19 height 19
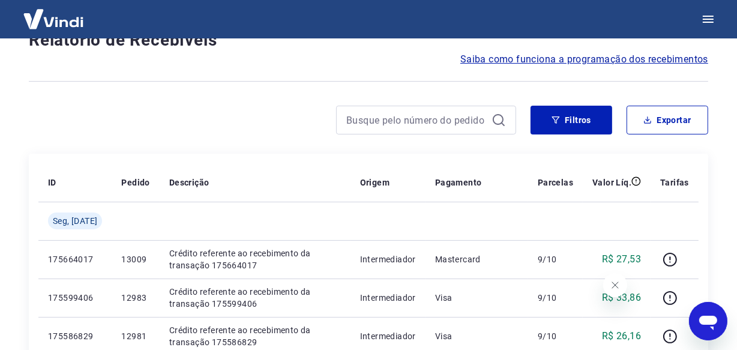
scroll to position [1077, 0]
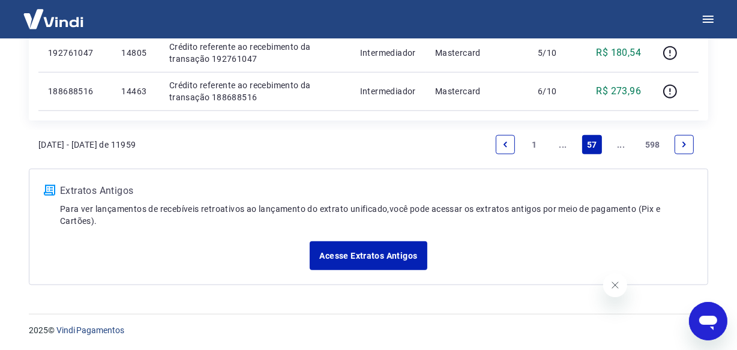
click at [618, 146] on link "..." at bounding box center [621, 144] width 19 height 19
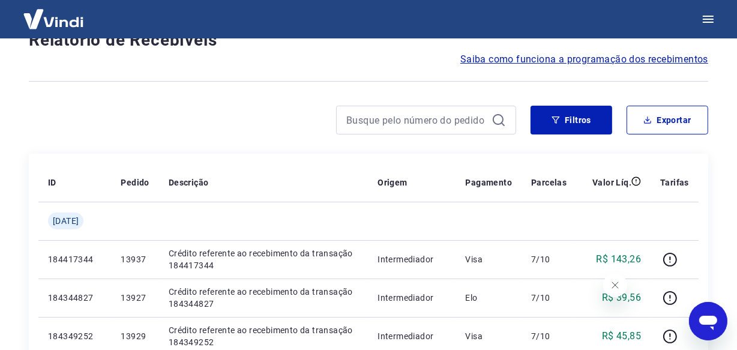
scroll to position [1039, 0]
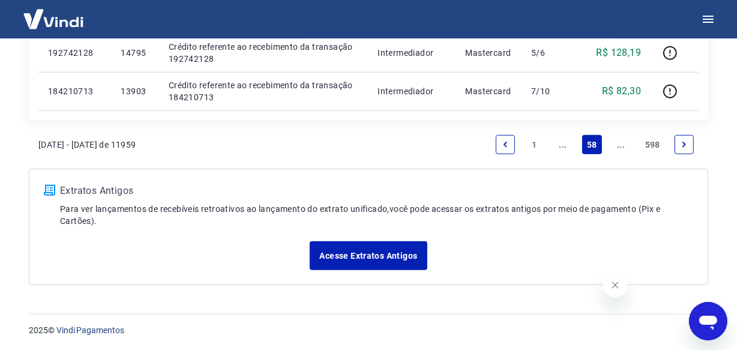
click at [624, 146] on link "..." at bounding box center [621, 144] width 19 height 19
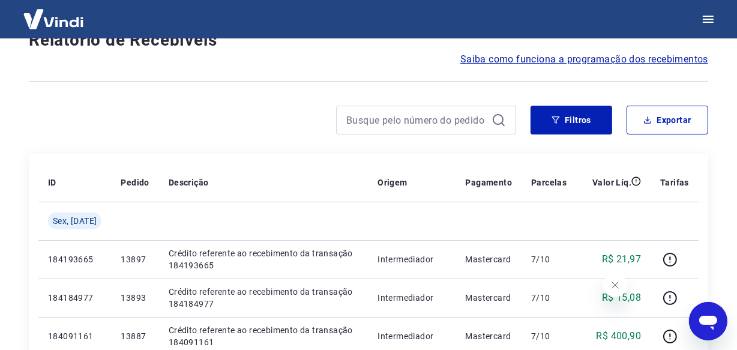
scroll to position [1039, 0]
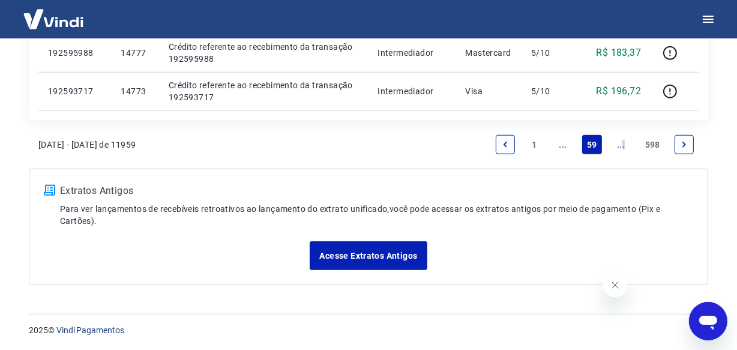
click at [624, 148] on link "..." at bounding box center [621, 144] width 19 height 19
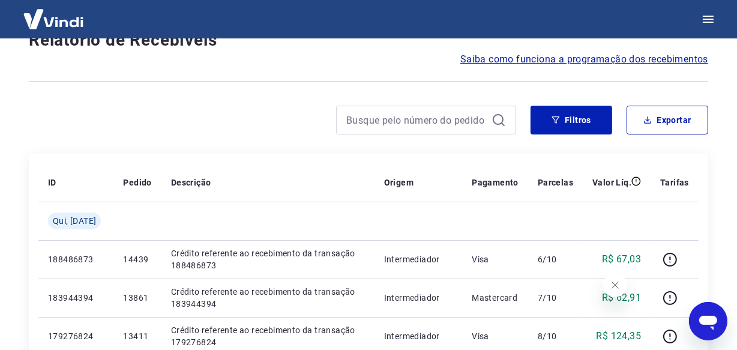
scroll to position [1039, 0]
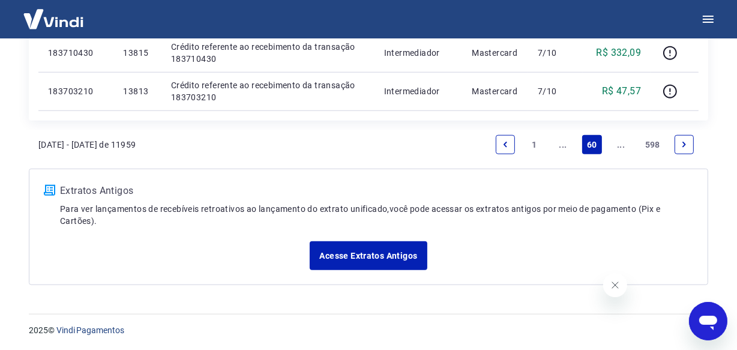
click at [624, 148] on link "..." at bounding box center [621, 144] width 19 height 19
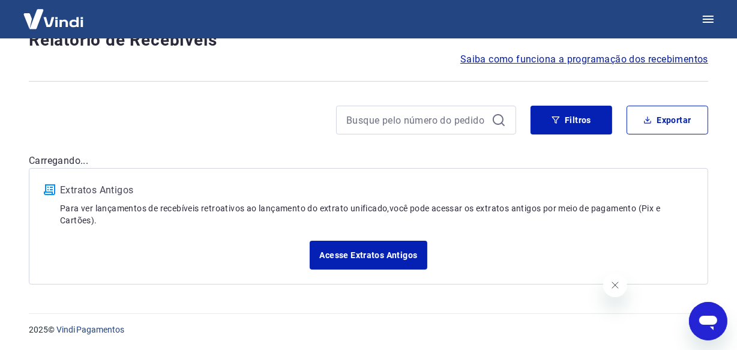
scroll to position [1077, 0]
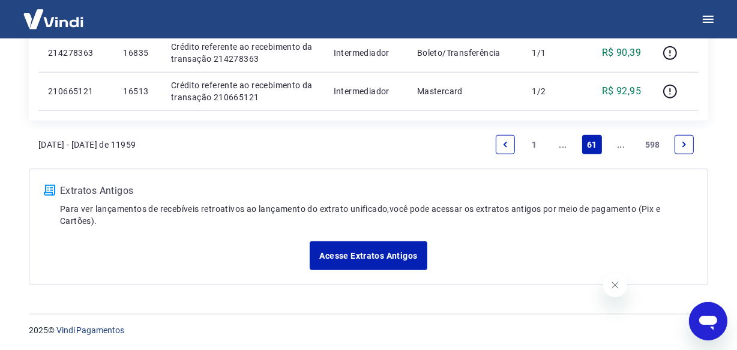
click at [624, 148] on link "..." at bounding box center [621, 144] width 19 height 19
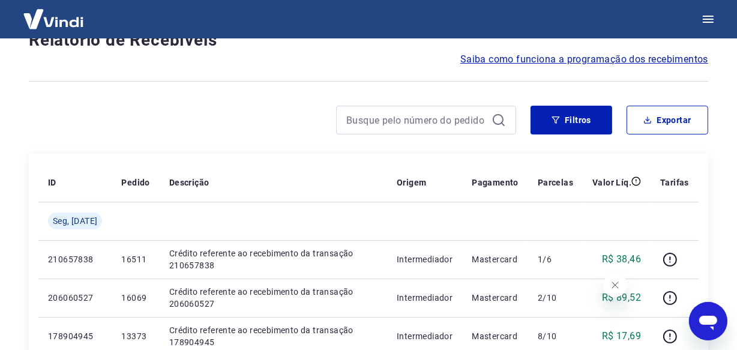
scroll to position [1077, 0]
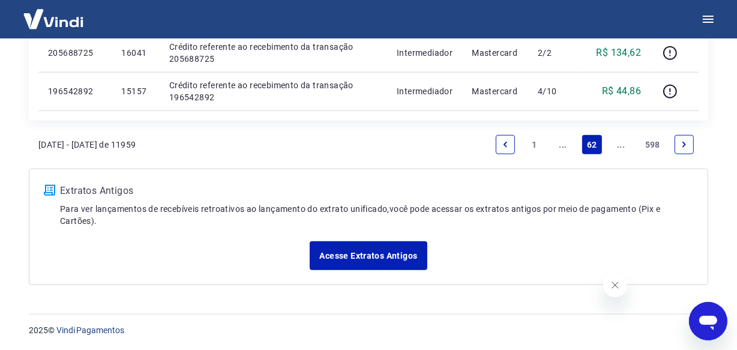
click at [624, 148] on link "..." at bounding box center [621, 144] width 19 height 19
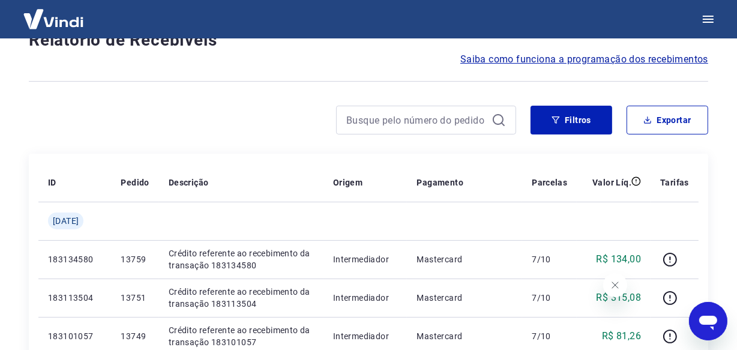
scroll to position [1077, 0]
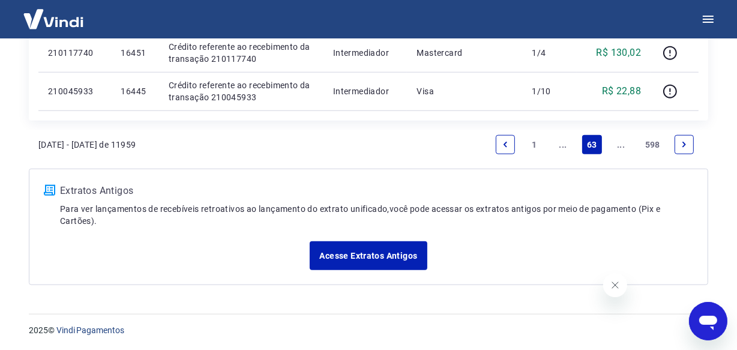
click at [624, 148] on link "..." at bounding box center [621, 144] width 19 height 19
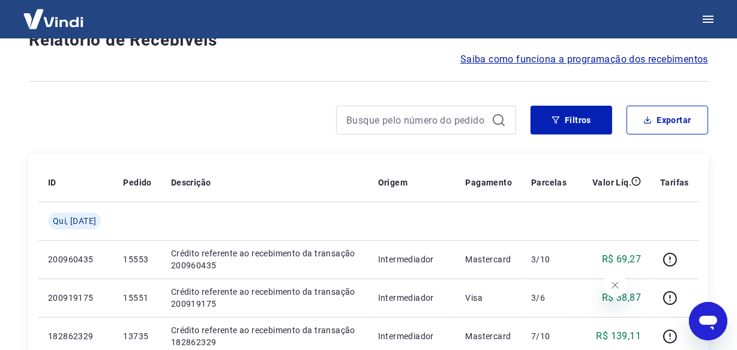
scroll to position [1077, 0]
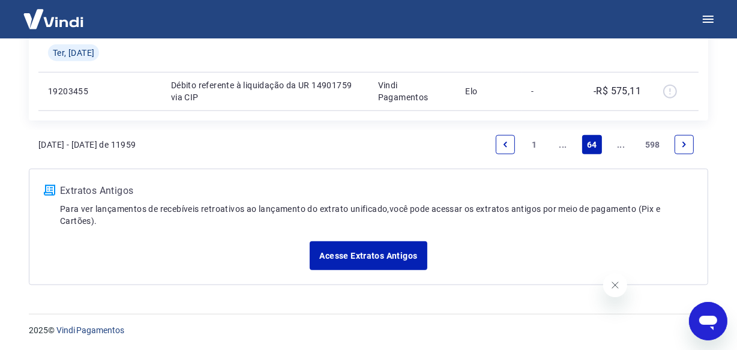
click at [625, 144] on link "..." at bounding box center [621, 144] width 19 height 19
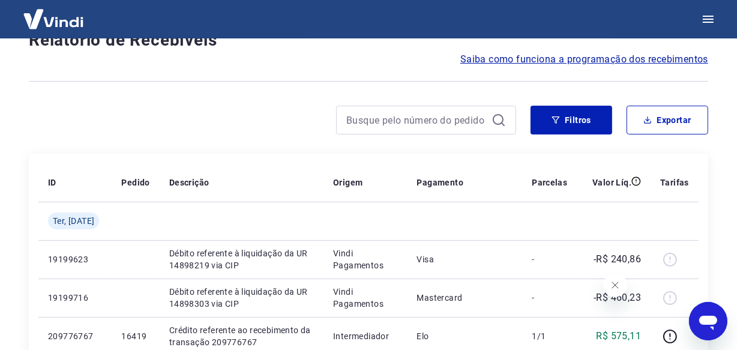
scroll to position [1039, 0]
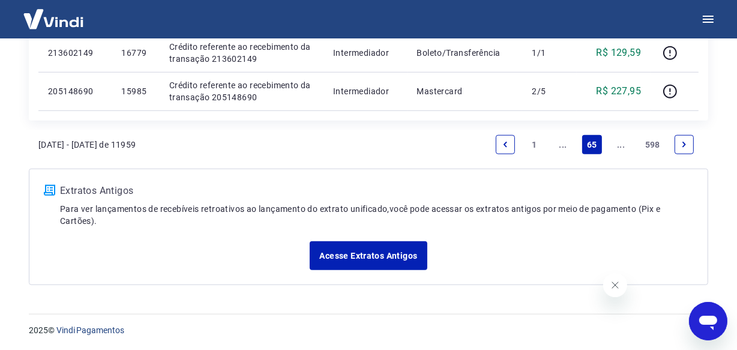
click at [623, 145] on link "..." at bounding box center [621, 144] width 19 height 19
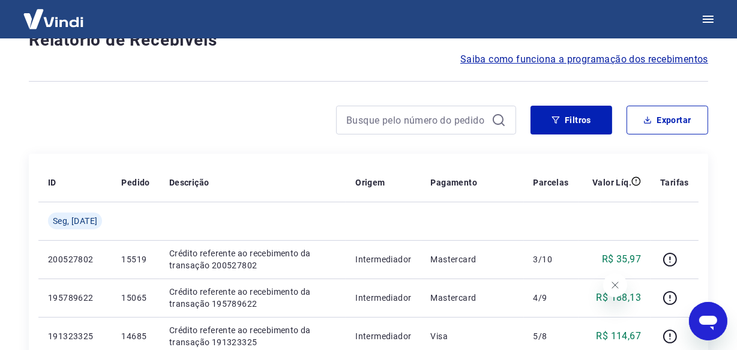
scroll to position [1077, 0]
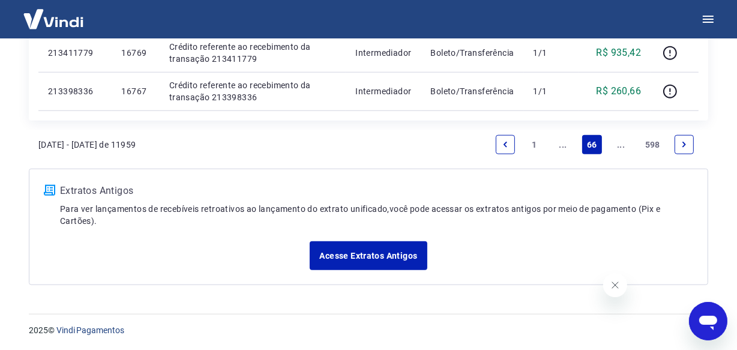
click at [623, 145] on link "..." at bounding box center [621, 144] width 19 height 19
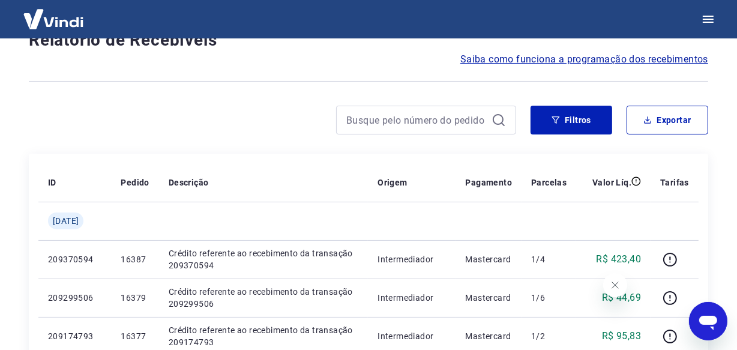
scroll to position [1039, 0]
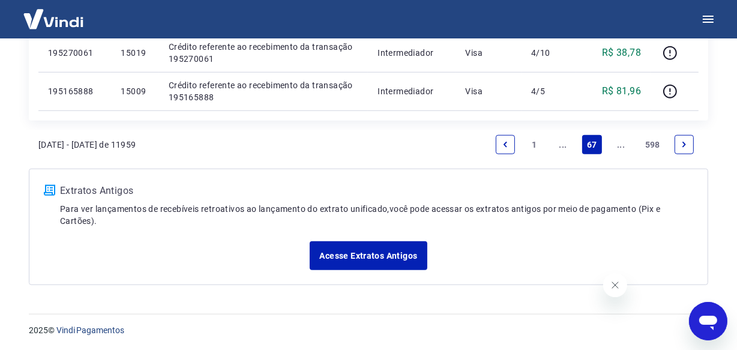
click at [623, 145] on link "..." at bounding box center [621, 144] width 19 height 19
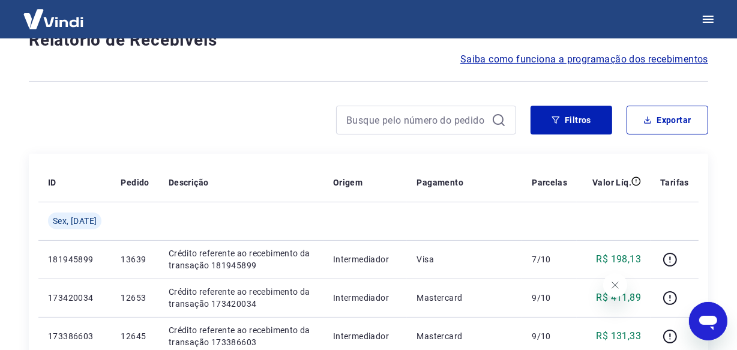
scroll to position [1039, 0]
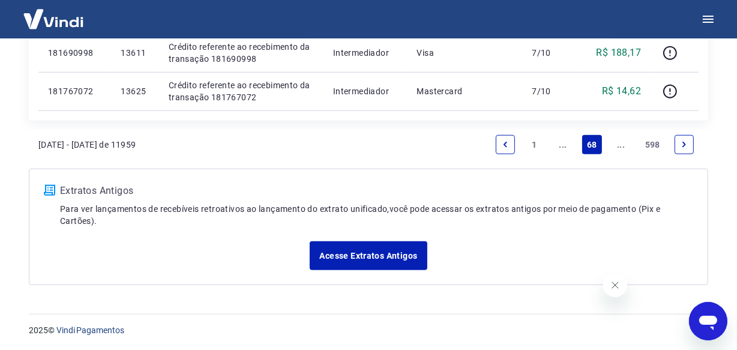
click at [623, 145] on link "..." at bounding box center [621, 144] width 19 height 19
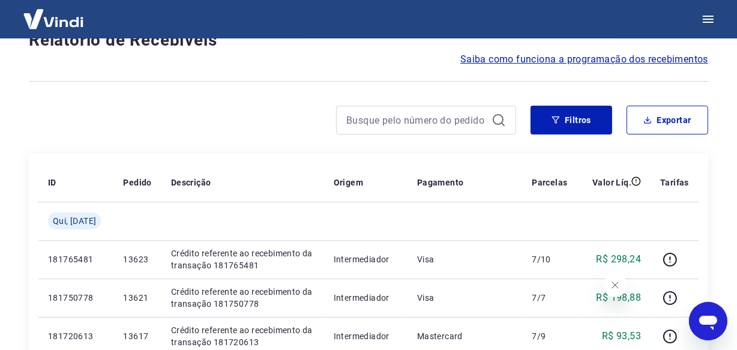
scroll to position [1077, 0]
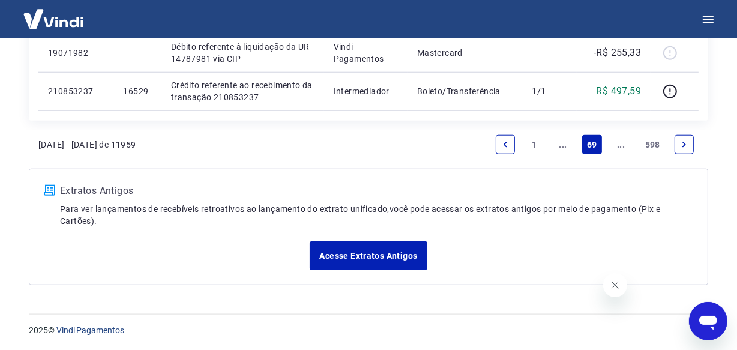
click at [621, 149] on link "..." at bounding box center [621, 144] width 19 height 19
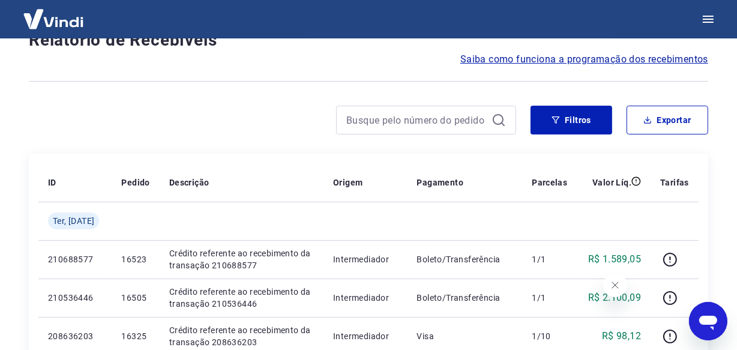
scroll to position [1039, 0]
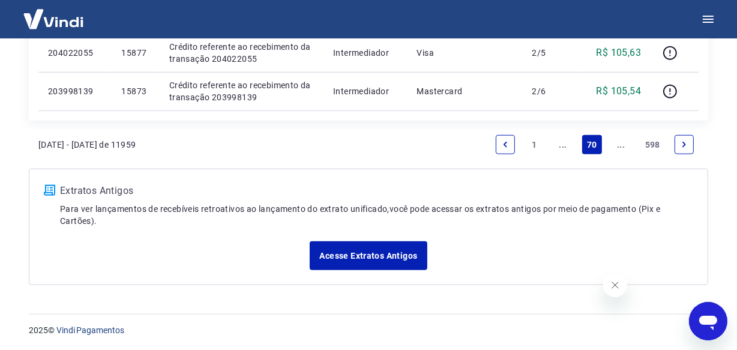
click at [620, 149] on link "..." at bounding box center [621, 144] width 19 height 19
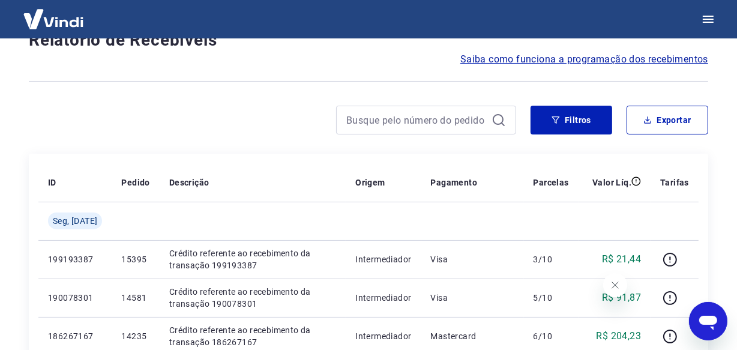
scroll to position [1077, 0]
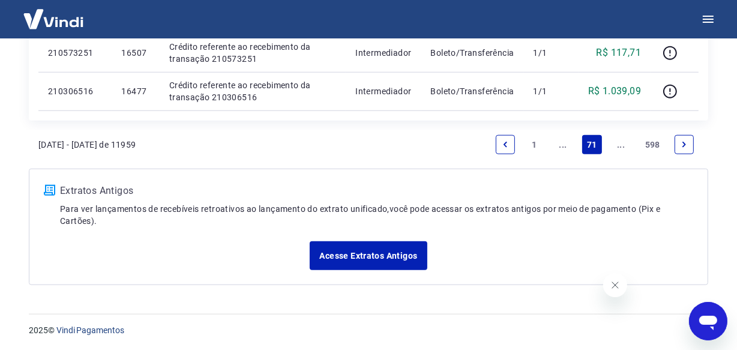
click at [620, 149] on link "..." at bounding box center [621, 144] width 19 height 19
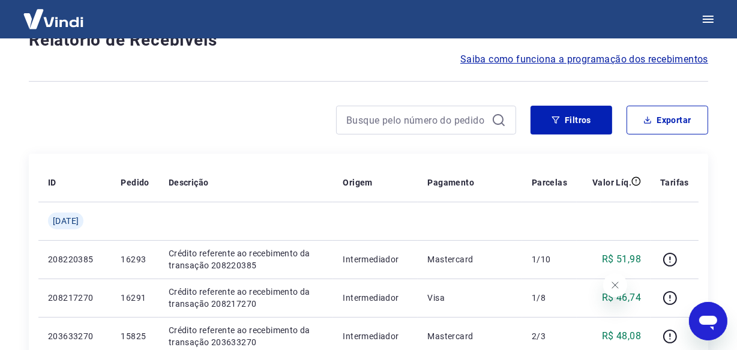
scroll to position [1077, 0]
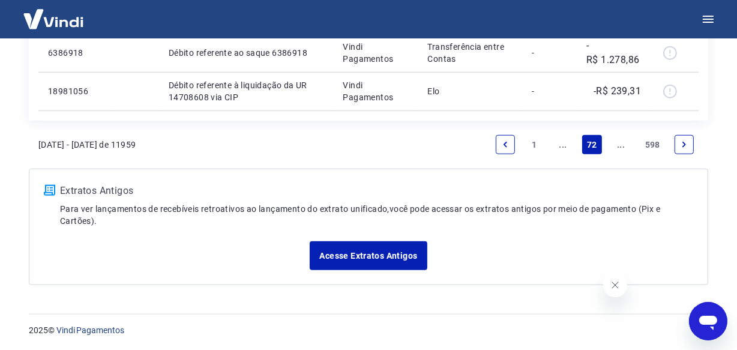
click at [620, 149] on link "..." at bounding box center [621, 144] width 19 height 19
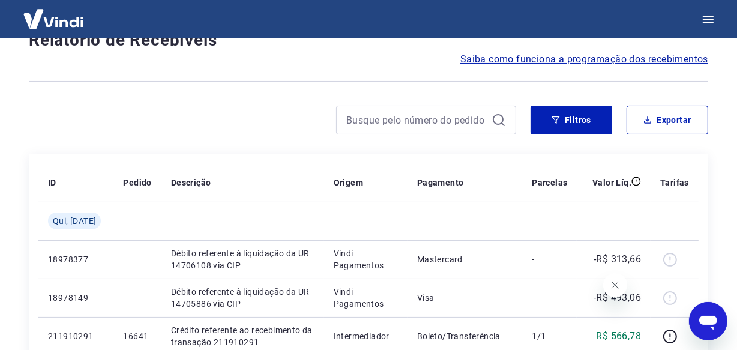
scroll to position [1039, 0]
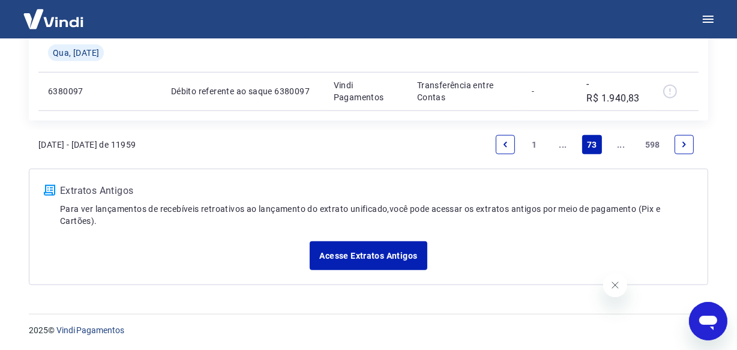
click at [618, 144] on link "..." at bounding box center [621, 144] width 19 height 19
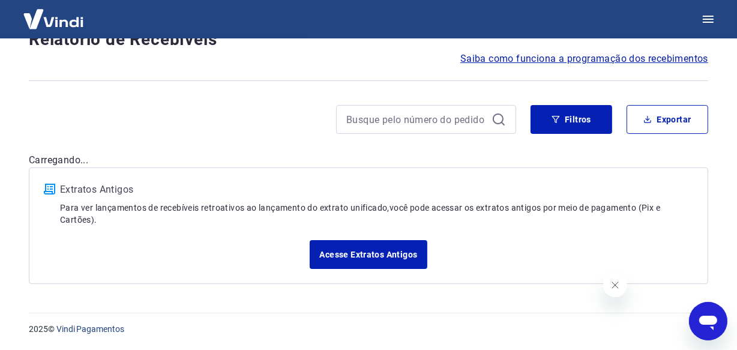
scroll to position [103, 0]
click at [618, 144] on div "Após o envio das liquidações aparecerem no Relatório de Recebíveis, elas podem …" at bounding box center [368, 117] width 708 height 363
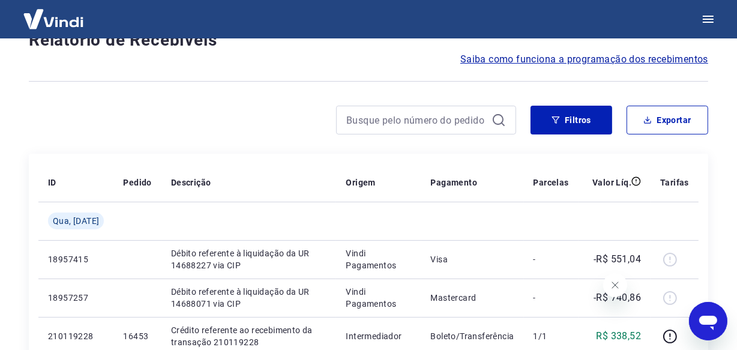
scroll to position [1001, 0]
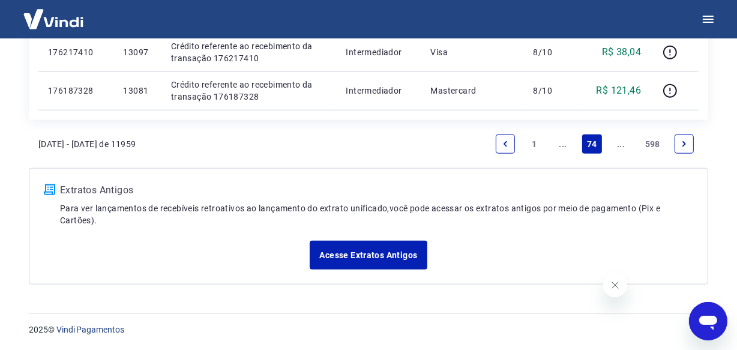
click at [618, 148] on link "..." at bounding box center [621, 143] width 19 height 19
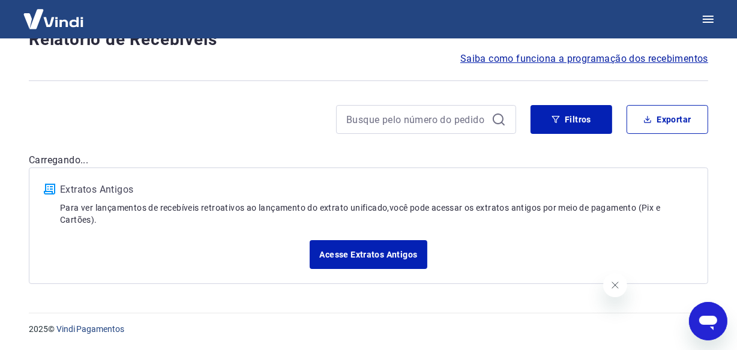
scroll to position [103, 0]
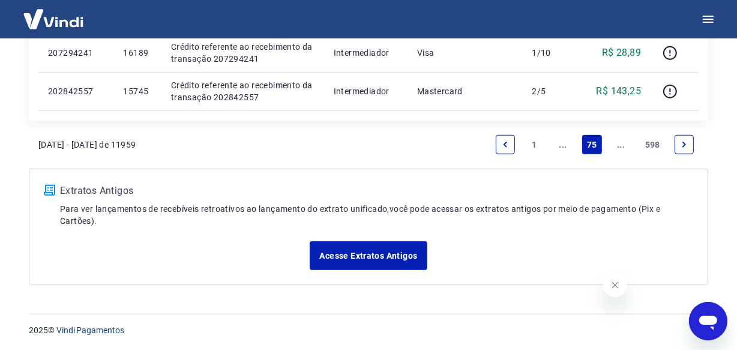
click at [618, 148] on link "..." at bounding box center [621, 144] width 19 height 19
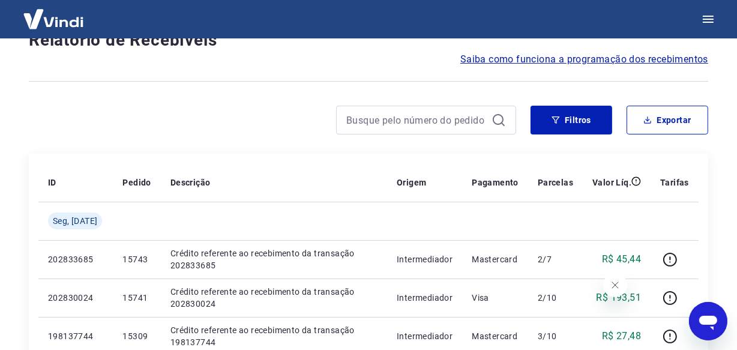
scroll to position [1077, 0]
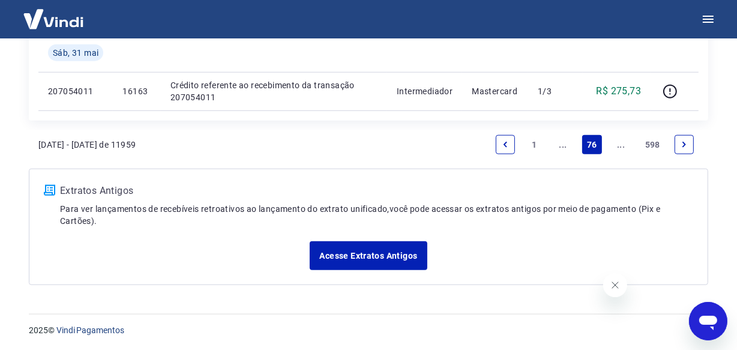
click at [616, 146] on link "..." at bounding box center [621, 144] width 19 height 19
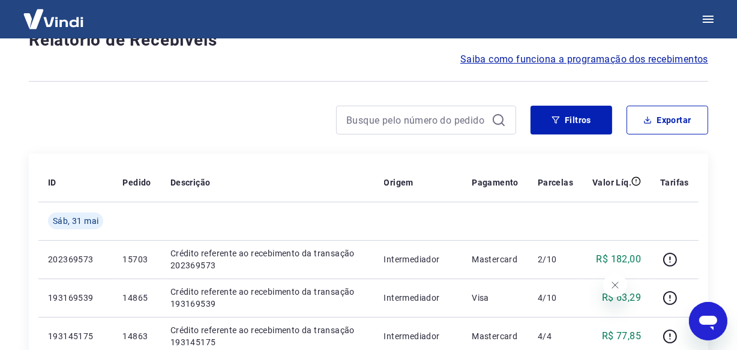
scroll to position [1039, 0]
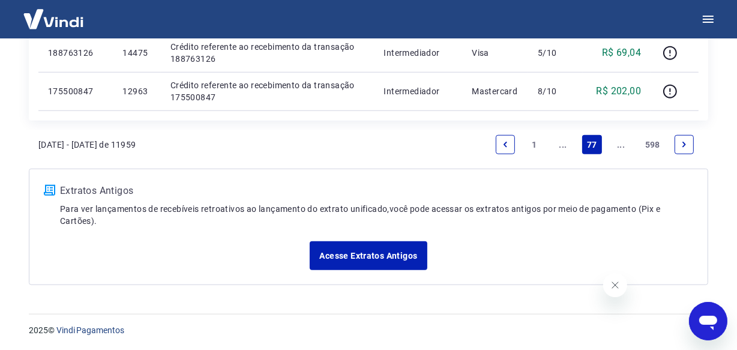
click at [619, 143] on link "..." at bounding box center [621, 144] width 19 height 19
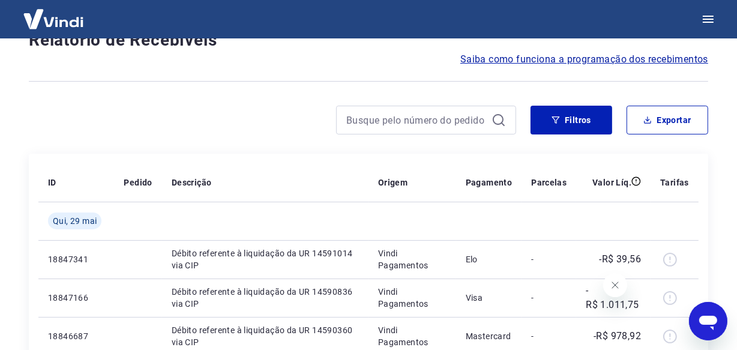
scroll to position [1039, 0]
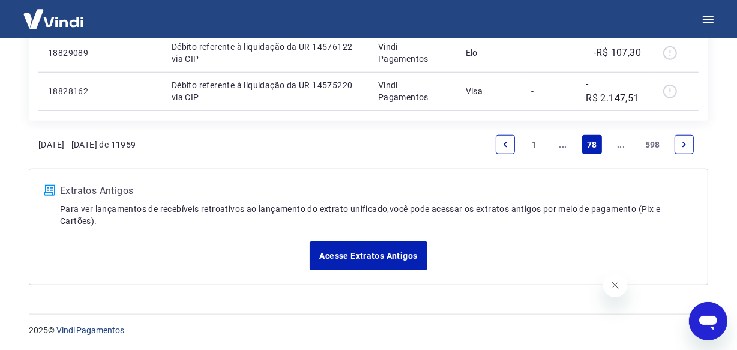
click at [619, 143] on link "..." at bounding box center [621, 144] width 19 height 19
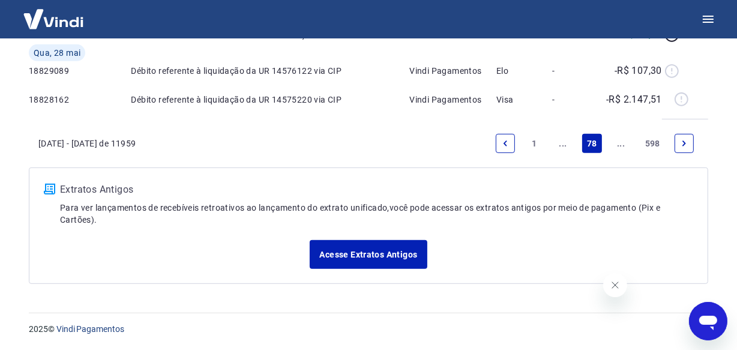
scroll to position [103, 0]
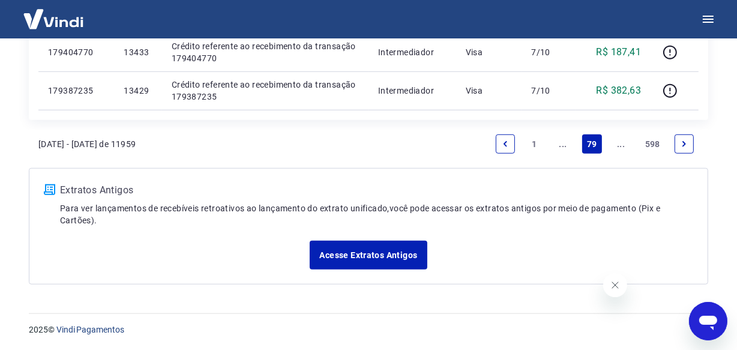
click at [619, 143] on link "..." at bounding box center [621, 143] width 19 height 19
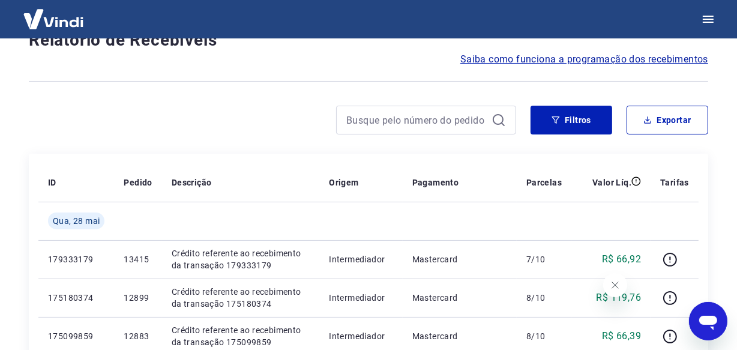
scroll to position [1039, 0]
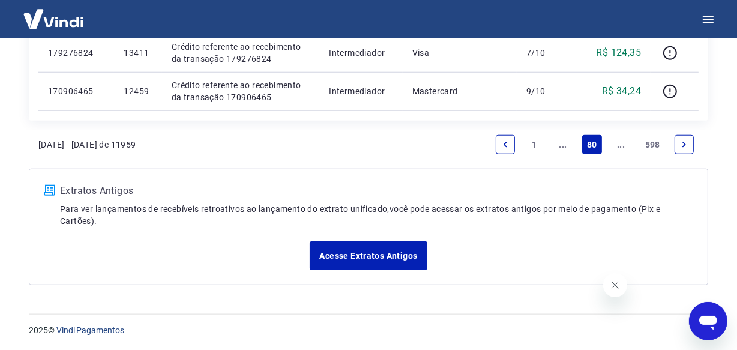
click at [619, 143] on link "..." at bounding box center [621, 144] width 19 height 19
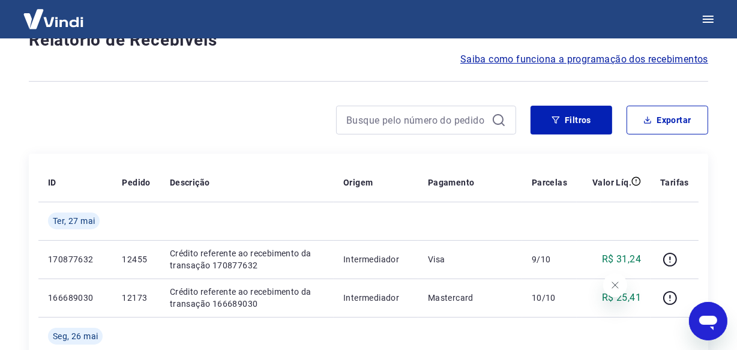
scroll to position [1039, 0]
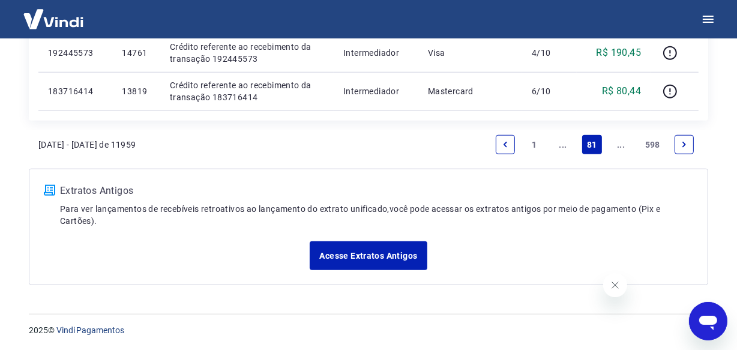
click at [619, 144] on link "..." at bounding box center [621, 144] width 19 height 19
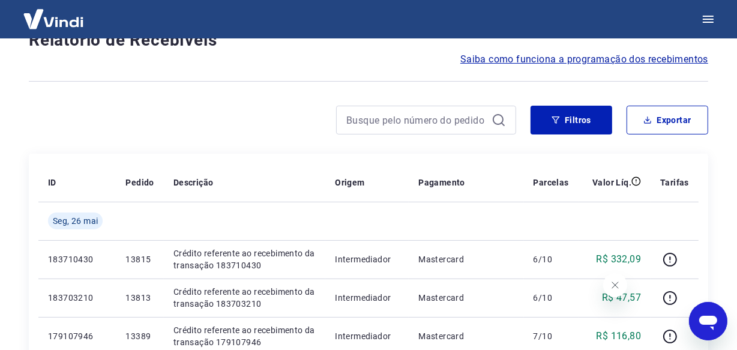
scroll to position [1116, 0]
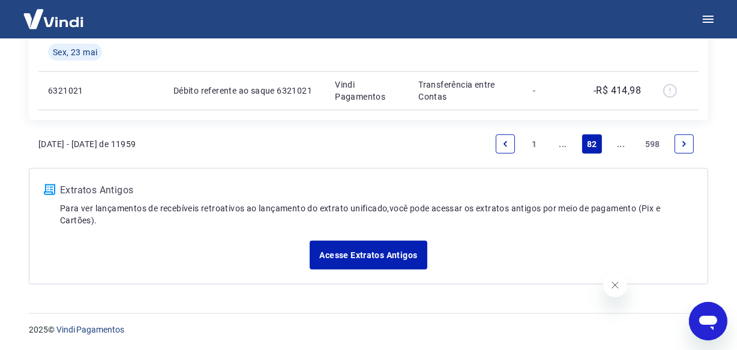
click at [619, 144] on link "..." at bounding box center [621, 143] width 19 height 19
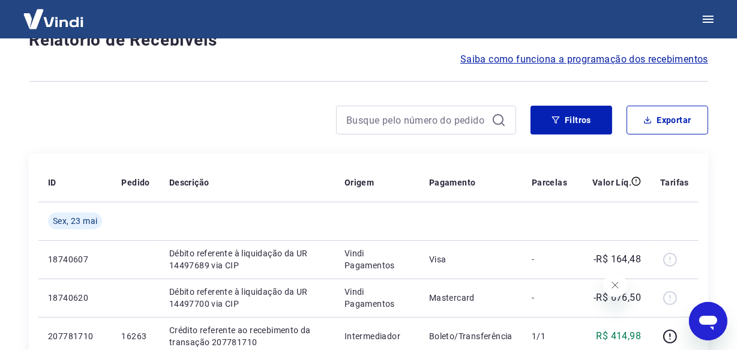
scroll to position [1039, 0]
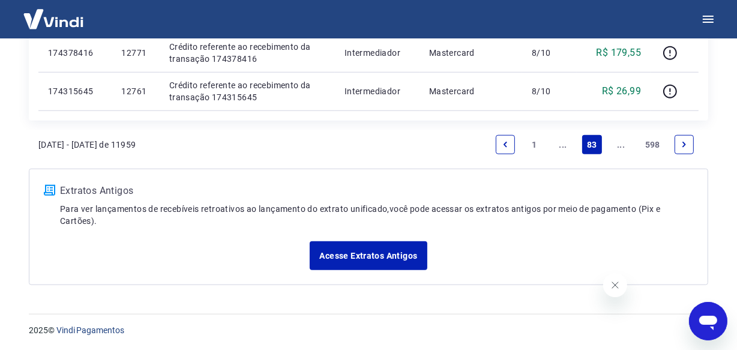
click at [619, 145] on link "..." at bounding box center [621, 144] width 19 height 19
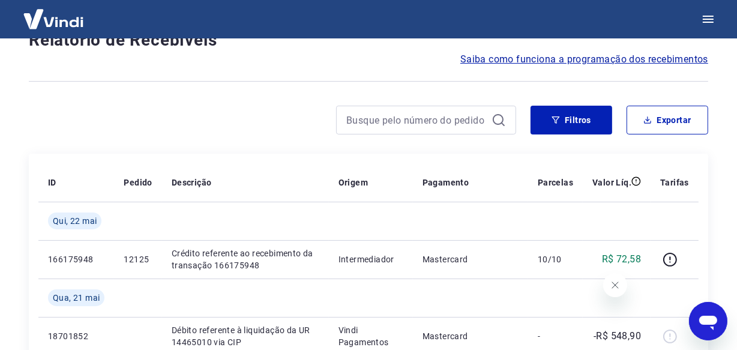
scroll to position [1077, 0]
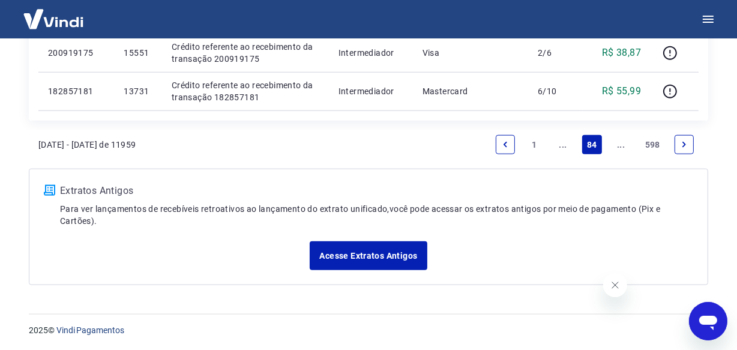
click at [619, 145] on link "..." at bounding box center [621, 144] width 19 height 19
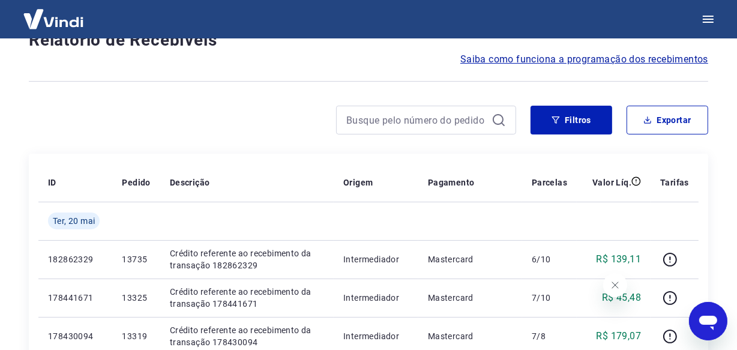
scroll to position [1039, 0]
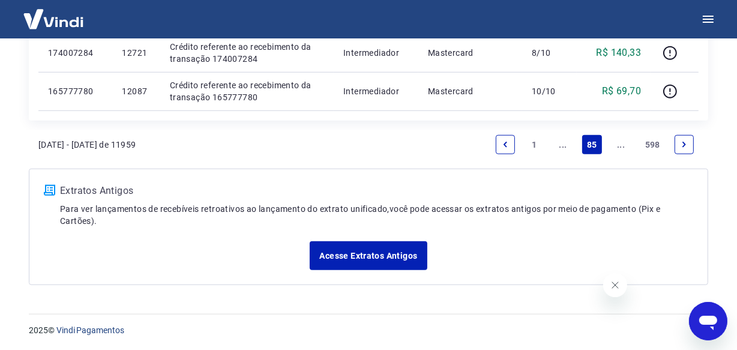
click at [619, 145] on link "..." at bounding box center [621, 144] width 19 height 19
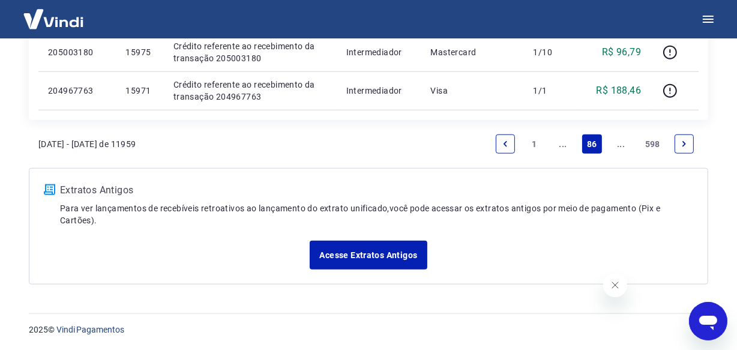
click at [619, 145] on link "..." at bounding box center [621, 143] width 19 height 19
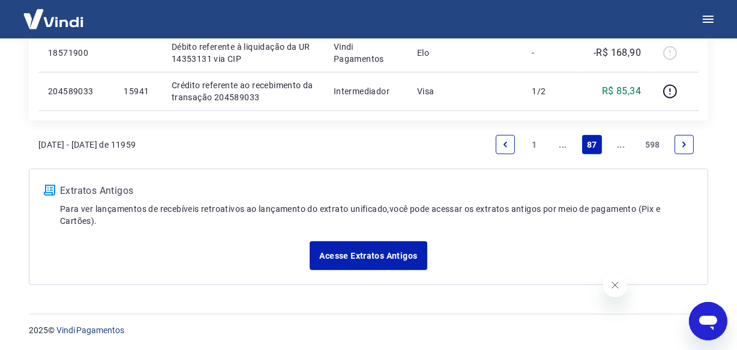
click at [621, 148] on link "..." at bounding box center [621, 144] width 19 height 19
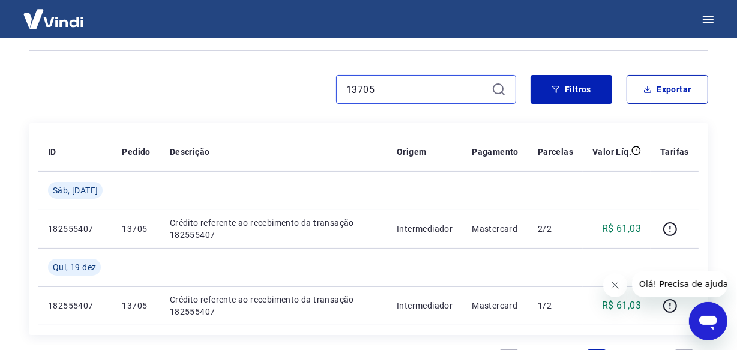
scroll to position [75, 0]
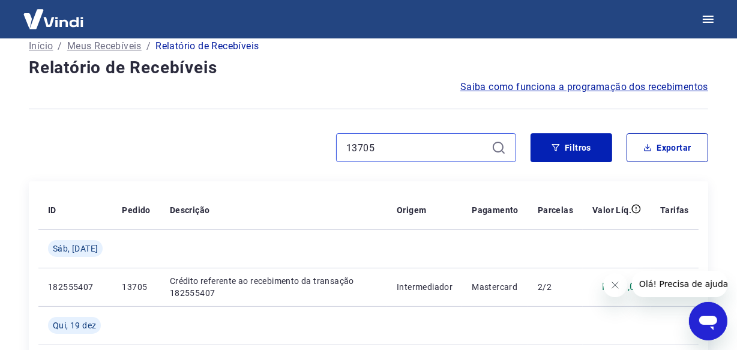
click at [398, 146] on input "13705" at bounding box center [416, 148] width 140 height 18
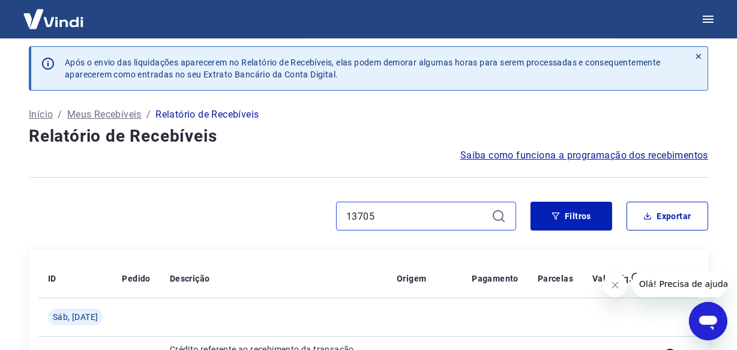
scroll to position [0, 0]
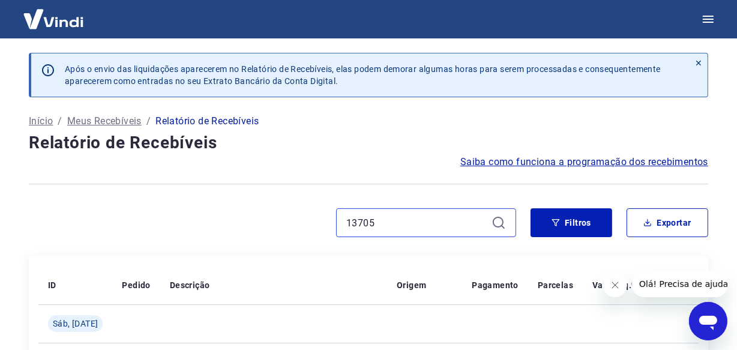
click at [398, 221] on input "13705" at bounding box center [416, 223] width 140 height 18
paste input "0807"
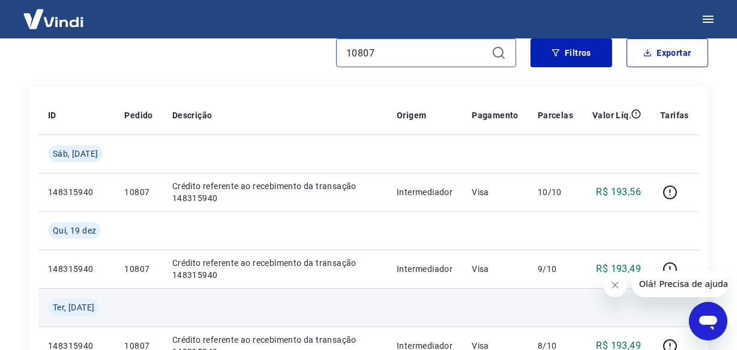
scroll to position [163, 0]
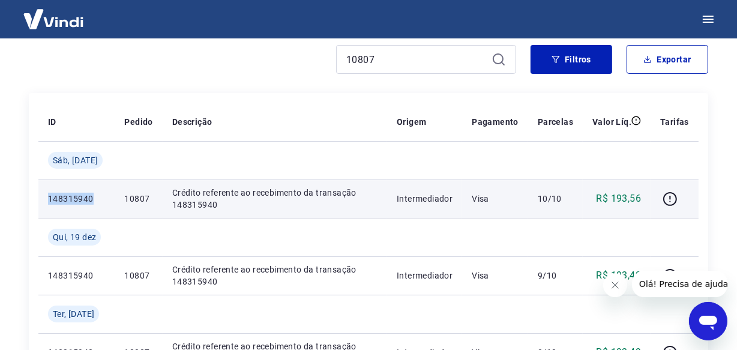
drag, startPoint x: 96, startPoint y: 197, endPoint x: 49, endPoint y: 196, distance: 46.8
click at [49, 196] on p "148315940" at bounding box center [76, 199] width 57 height 12
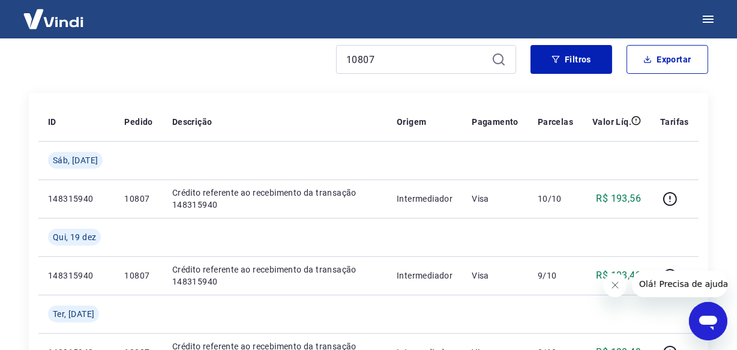
click at [383, 69] on div "10807" at bounding box center [426, 59] width 180 height 29
click at [383, 67] on input "10807" at bounding box center [416, 59] width 140 height 18
paste input "5"
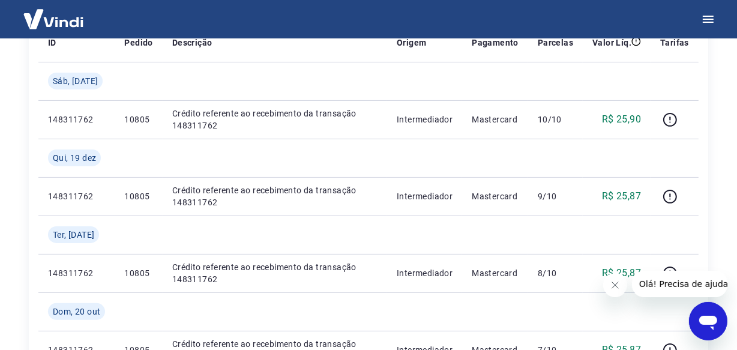
scroll to position [218, 0]
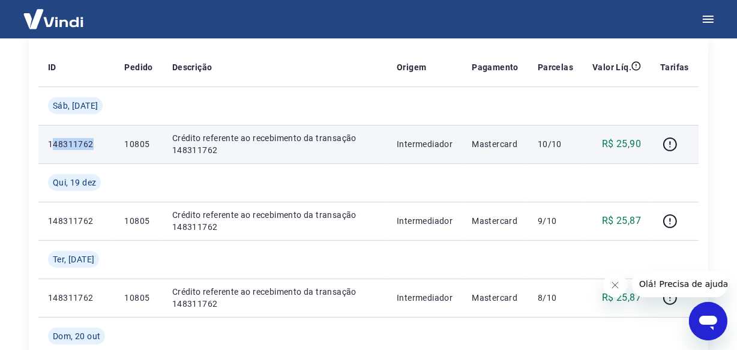
drag, startPoint x: 92, startPoint y: 143, endPoint x: 55, endPoint y: 143, distance: 37.2
click at [55, 143] on p "148311762" at bounding box center [76, 144] width 57 height 12
drag, startPoint x: 44, startPoint y: 147, endPoint x: 92, endPoint y: 149, distance: 48.0
click at [92, 149] on td "148311762" at bounding box center [76, 144] width 76 height 38
copy p "148311762"
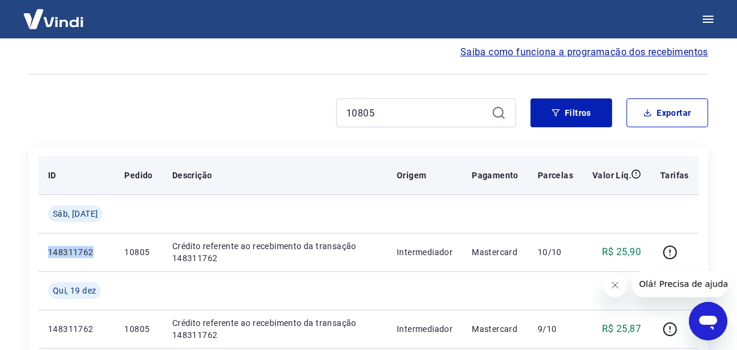
scroll to position [109, 0]
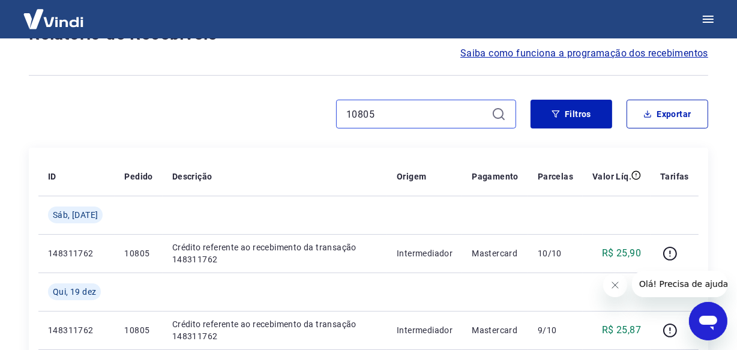
click at [375, 110] on input "10805" at bounding box center [416, 114] width 140 height 18
paste input "1"
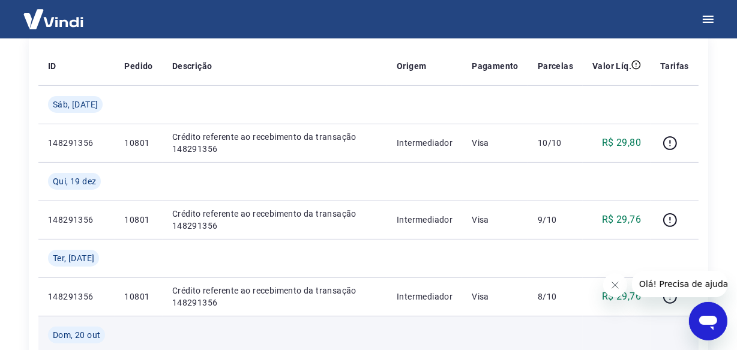
scroll to position [218, 0]
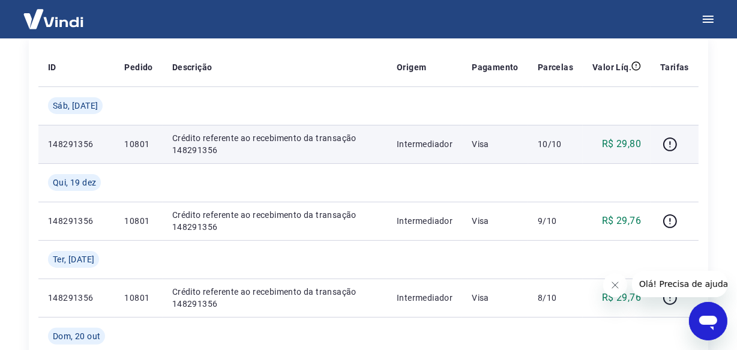
drag, startPoint x: 91, startPoint y: 143, endPoint x: 73, endPoint y: 142, distance: 18.6
click at [53, 142] on p "148291356" at bounding box center [76, 144] width 57 height 12
click at [68, 147] on p "148291356" at bounding box center [76, 144] width 57 height 12
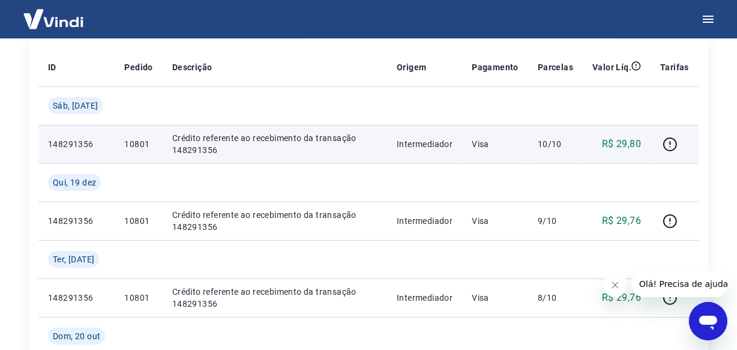
click at [68, 147] on p "148291356" at bounding box center [76, 144] width 57 height 12
click at [71, 142] on p "148291356" at bounding box center [76, 144] width 57 height 12
click at [73, 142] on p "148291356" at bounding box center [76, 144] width 57 height 12
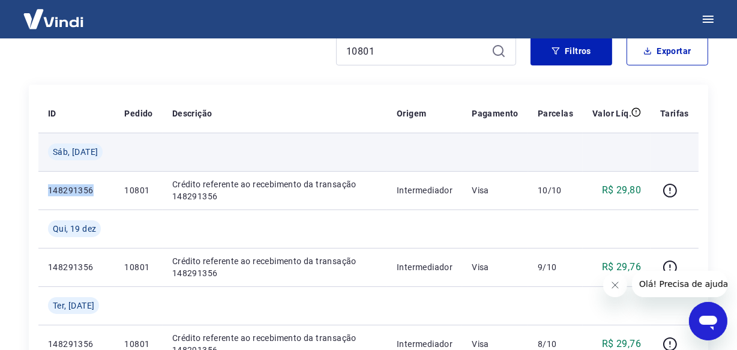
scroll to position [54, 0]
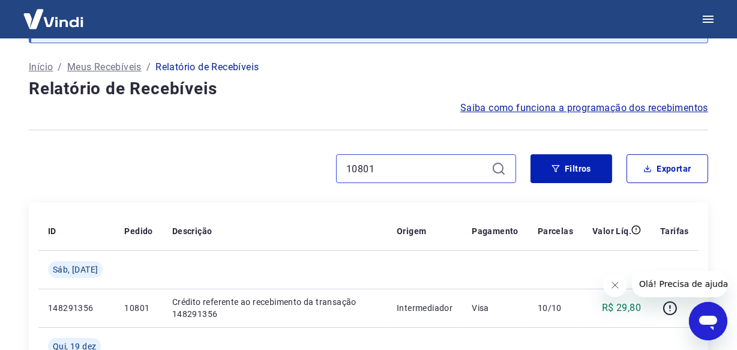
click at [406, 167] on input "10801" at bounding box center [416, 169] width 140 height 18
paste input "433"
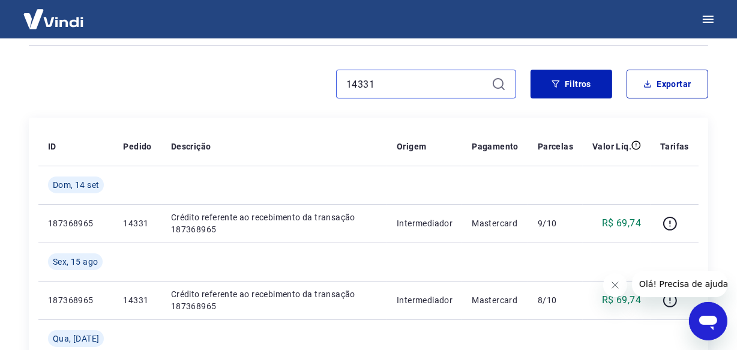
scroll to position [163, 0]
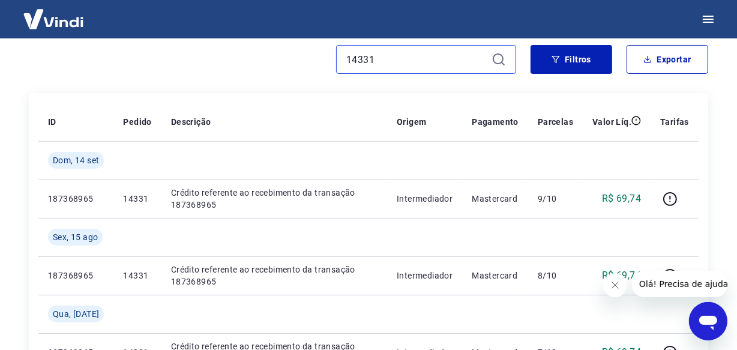
click at [409, 60] on input "14331" at bounding box center [416, 59] width 140 height 18
paste input "3283"
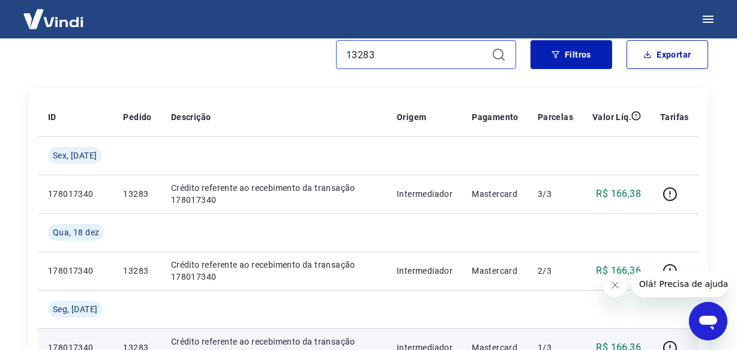
scroll to position [163, 0]
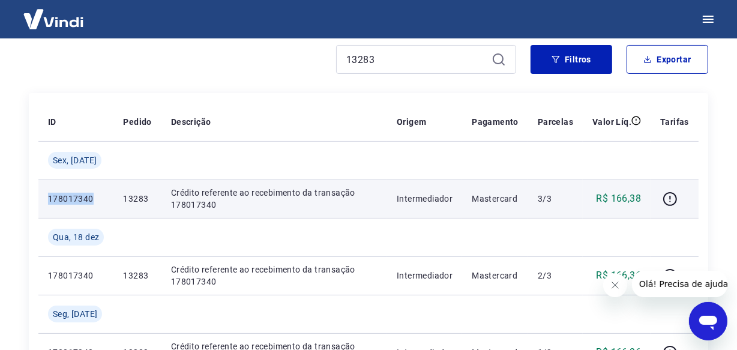
drag, startPoint x: 99, startPoint y: 197, endPoint x: 50, endPoint y: 196, distance: 49.2
click at [50, 196] on p "178017340" at bounding box center [76, 199] width 56 height 12
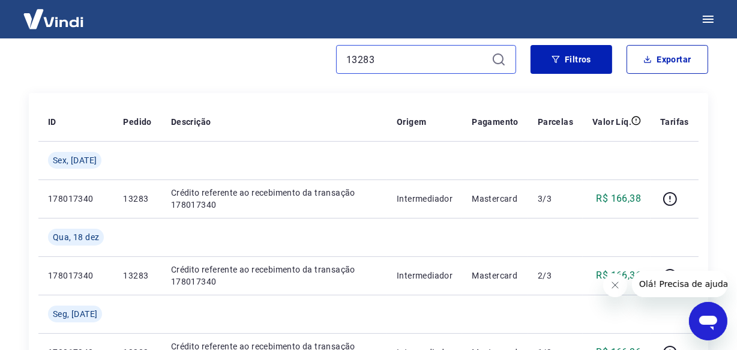
click at [373, 64] on input "13283" at bounding box center [416, 59] width 140 height 18
paste input "079"
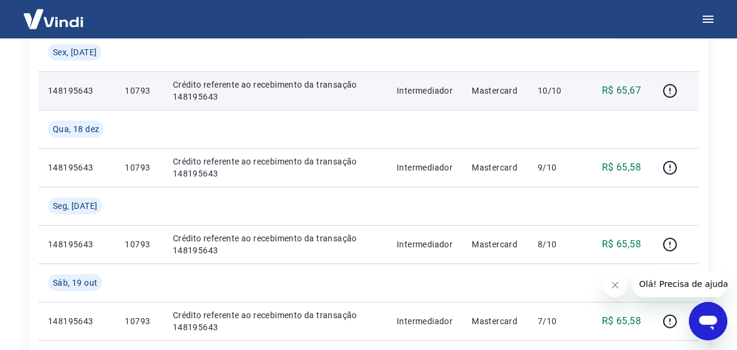
scroll to position [272, 0]
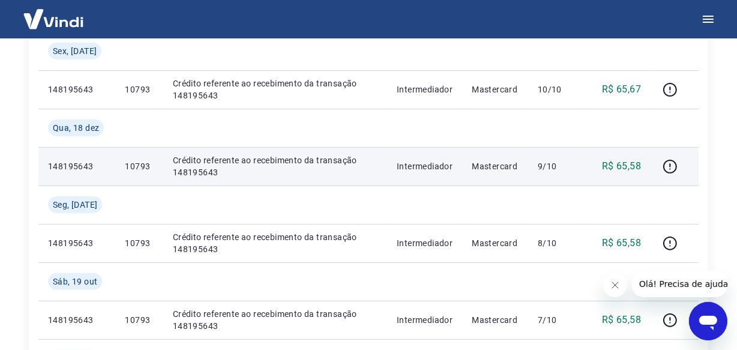
type input "10793"
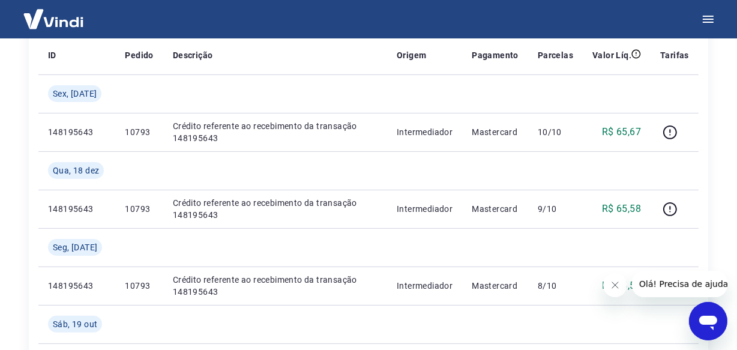
scroll to position [218, 0]
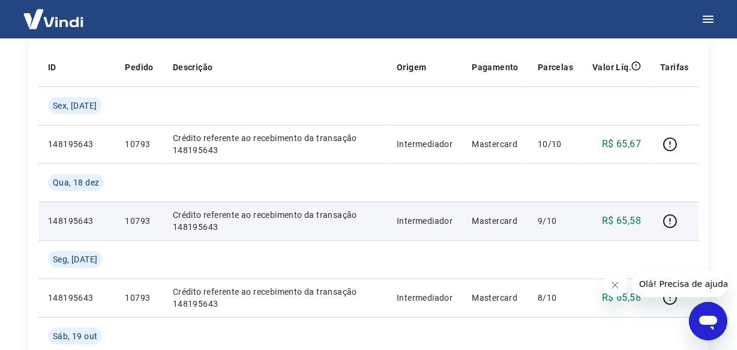
drag, startPoint x: 94, startPoint y: 221, endPoint x: 54, endPoint y: 225, distance: 40.4
click at [54, 225] on p "148195643" at bounding box center [77, 221] width 58 height 12
click at [70, 220] on p "148195643" at bounding box center [77, 221] width 58 height 12
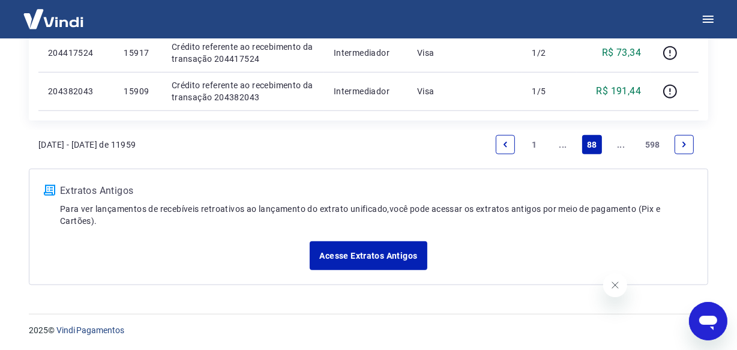
click at [618, 145] on link "..." at bounding box center [621, 144] width 19 height 19
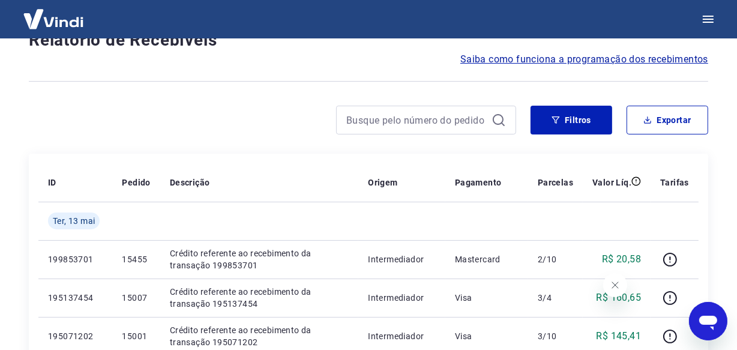
scroll to position [1039, 0]
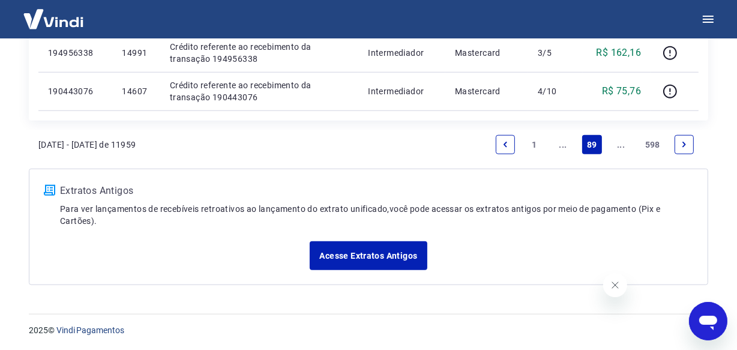
click at [618, 145] on link "..." at bounding box center [621, 144] width 19 height 19
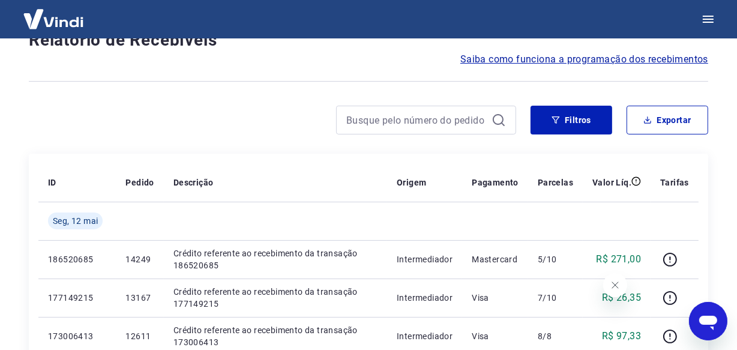
scroll to position [1077, 0]
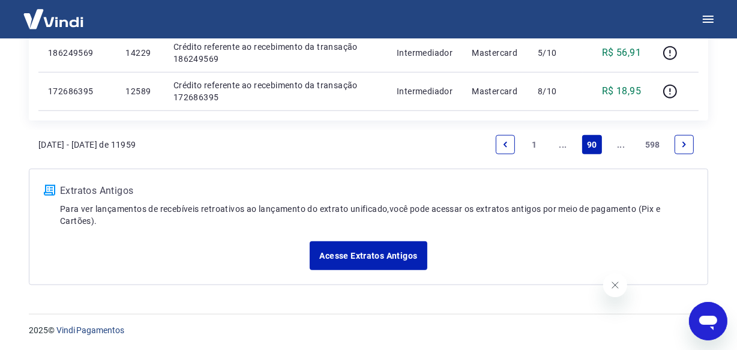
click at [615, 149] on link "..." at bounding box center [621, 144] width 19 height 19
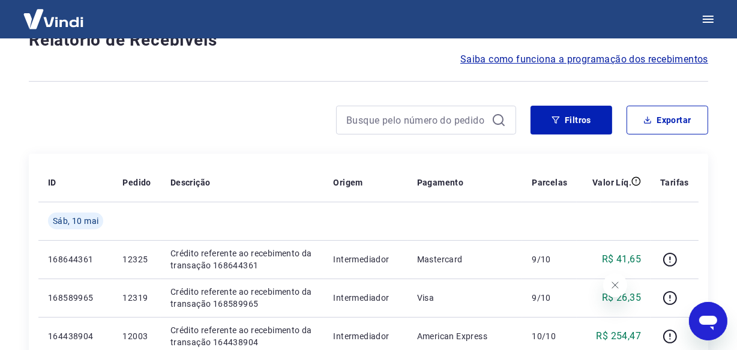
scroll to position [1039, 0]
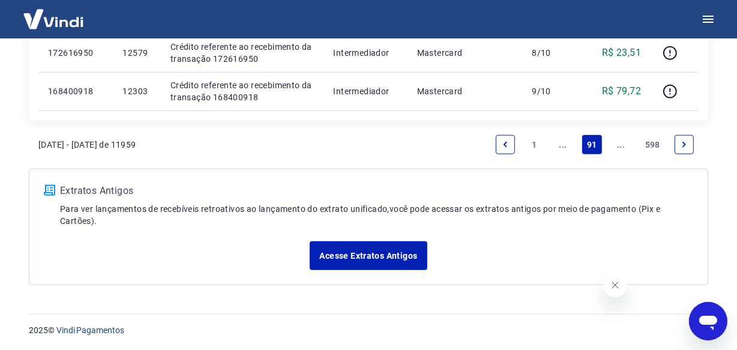
click at [616, 148] on link "..." at bounding box center [621, 144] width 19 height 19
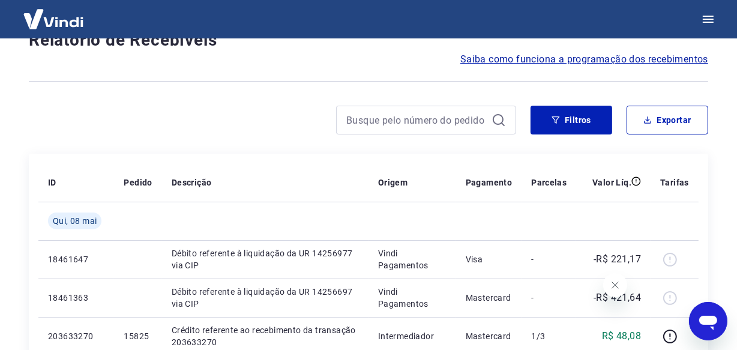
scroll to position [1039, 0]
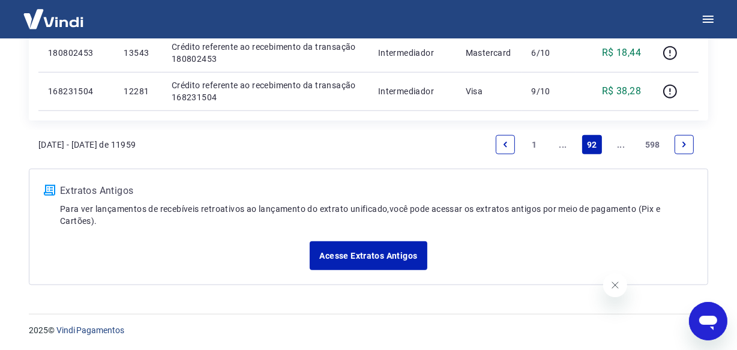
click at [616, 148] on link "..." at bounding box center [621, 144] width 19 height 19
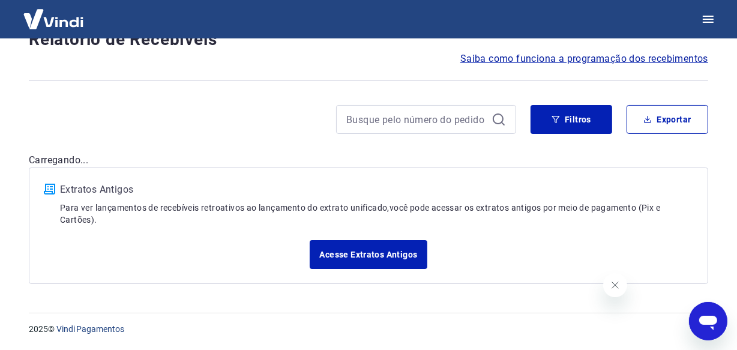
scroll to position [103, 0]
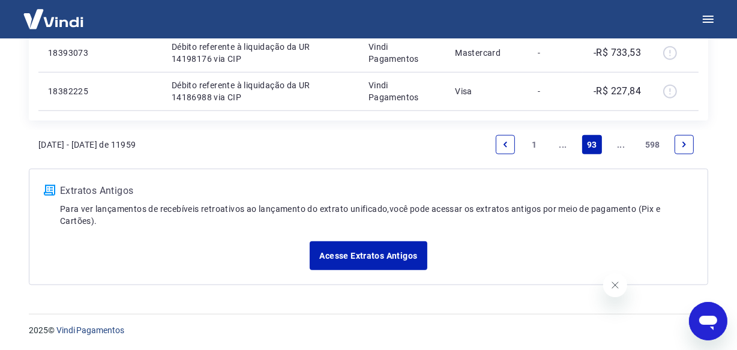
click at [616, 148] on link "..." at bounding box center [621, 144] width 19 height 19
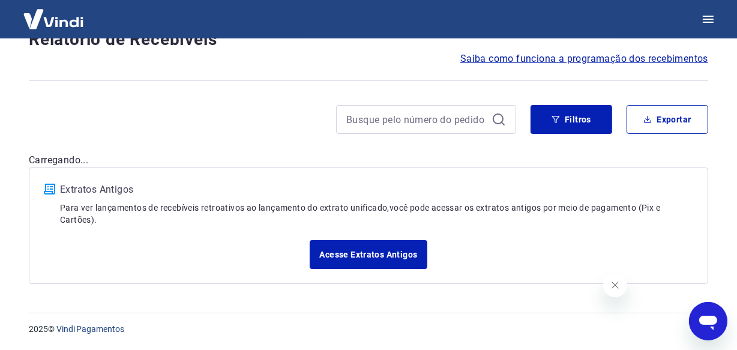
scroll to position [103, 0]
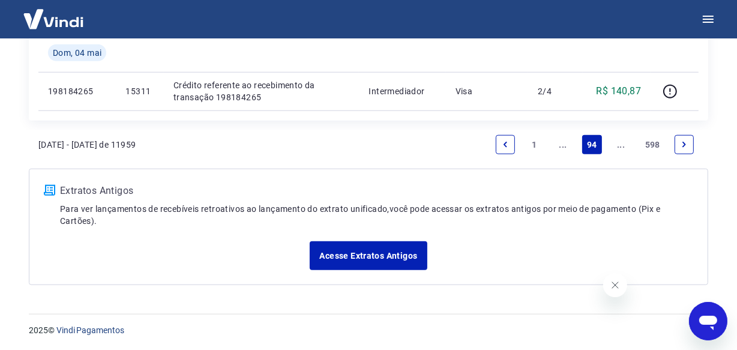
click at [616, 148] on link "..." at bounding box center [621, 144] width 19 height 19
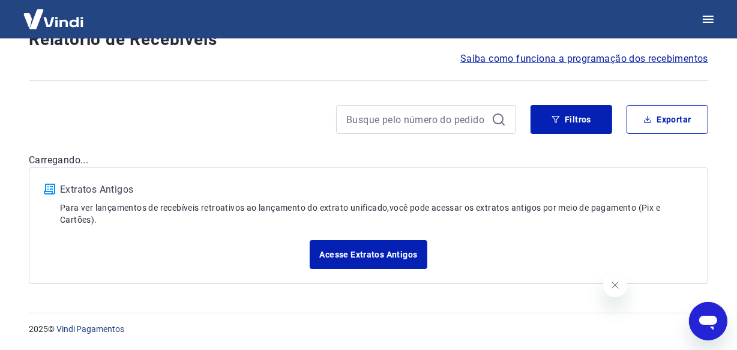
scroll to position [103, 0]
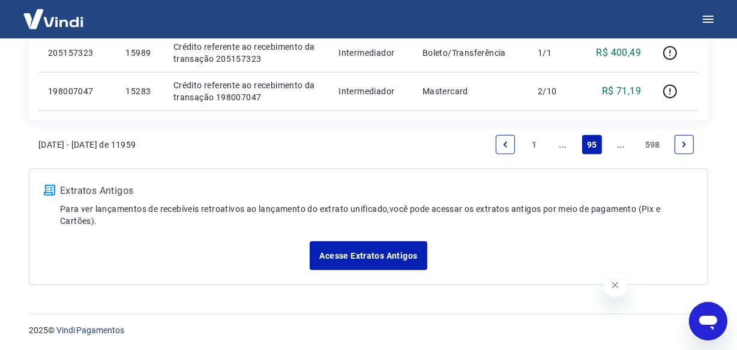
click at [616, 148] on link "..." at bounding box center [621, 144] width 19 height 19
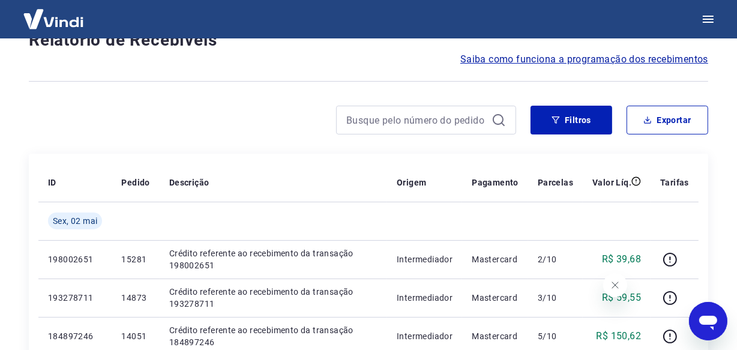
scroll to position [1039, 0]
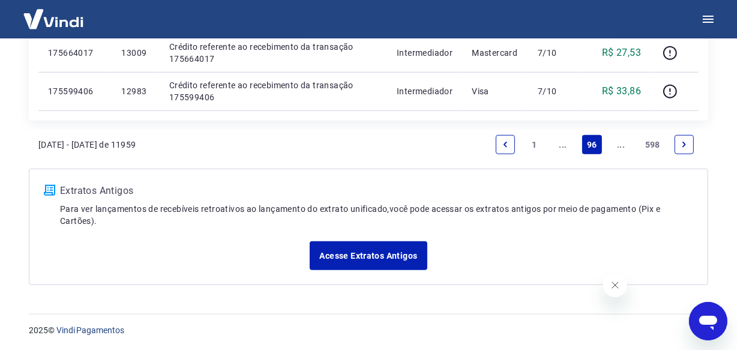
click at [616, 148] on link "..." at bounding box center [621, 144] width 19 height 19
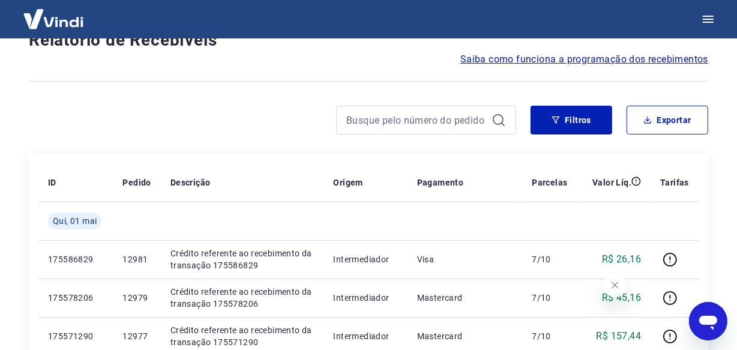
scroll to position [1077, 0]
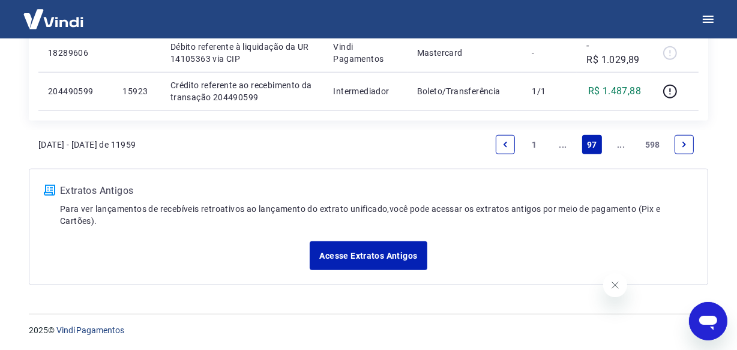
click at [616, 148] on link "..." at bounding box center [621, 144] width 19 height 19
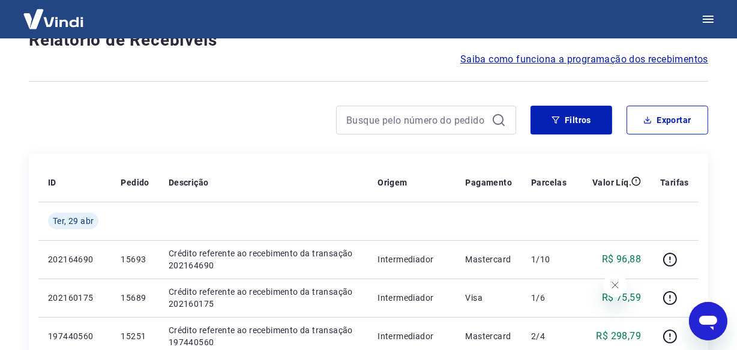
scroll to position [1039, 0]
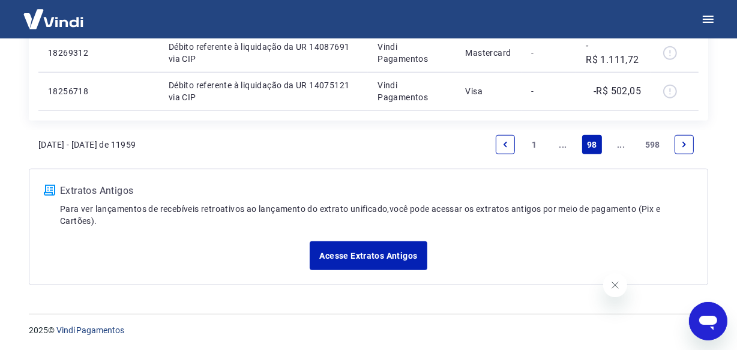
click at [616, 148] on link "..." at bounding box center [621, 144] width 19 height 19
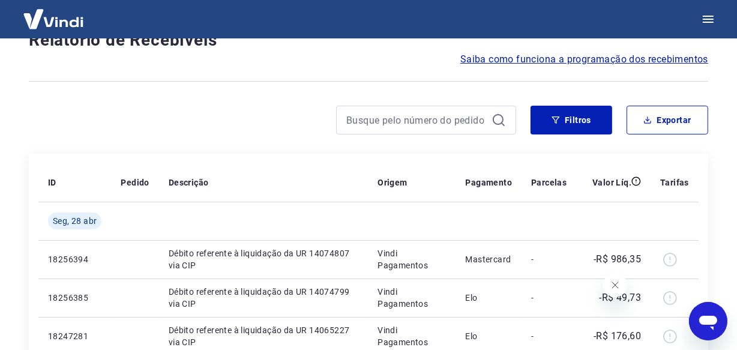
scroll to position [1001, 0]
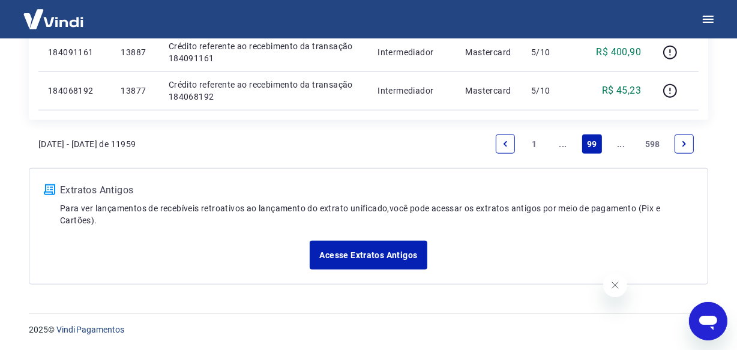
click at [616, 148] on link "..." at bounding box center [621, 143] width 19 height 19
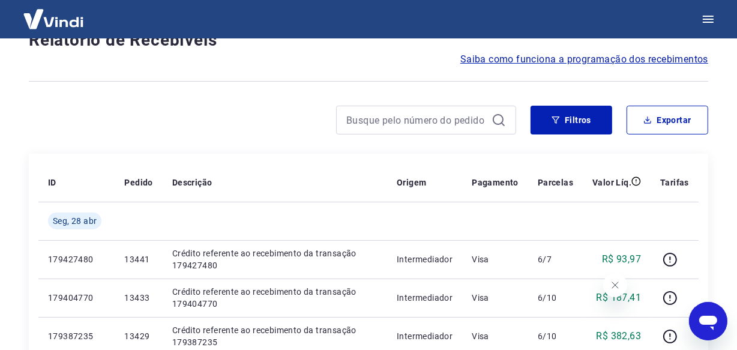
scroll to position [1039, 0]
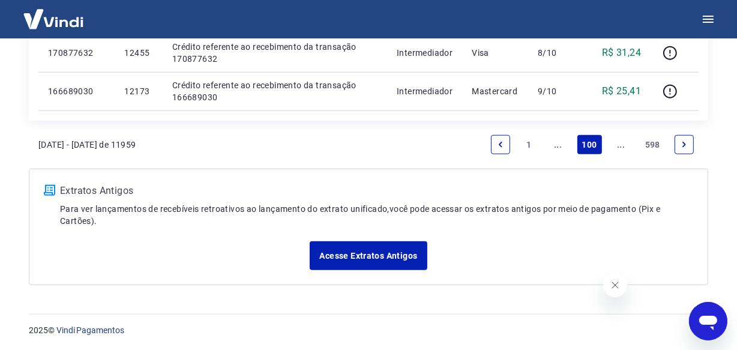
click at [616, 148] on link "..." at bounding box center [621, 144] width 19 height 19
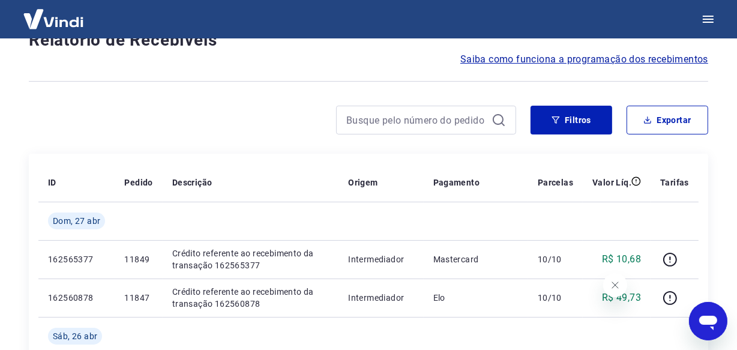
scroll to position [1077, 0]
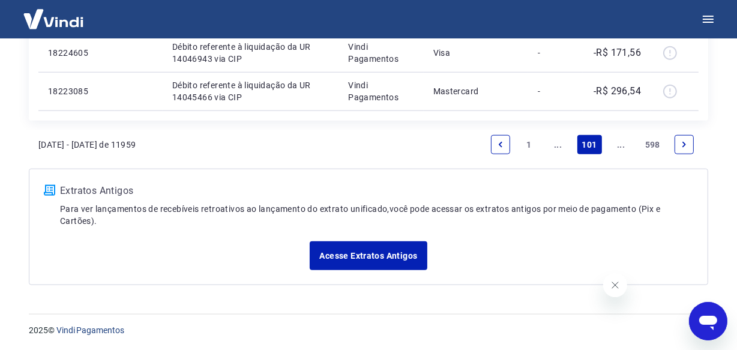
click at [616, 148] on link "..." at bounding box center [621, 144] width 19 height 19
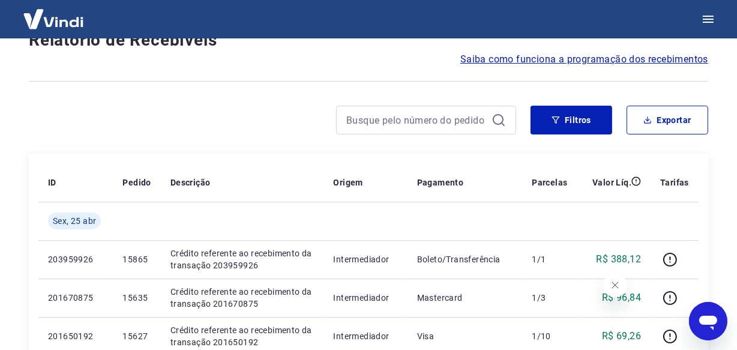
scroll to position [1077, 0]
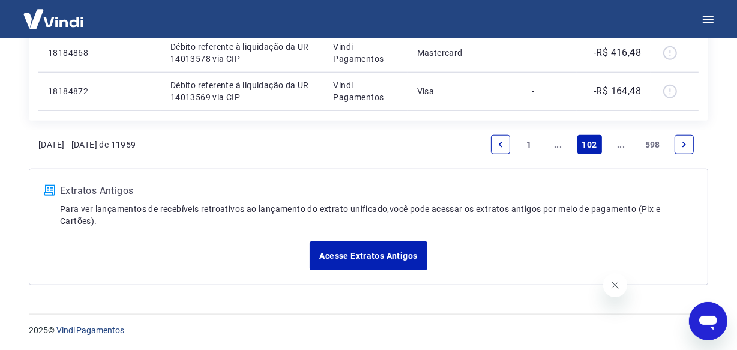
click at [616, 148] on link "..." at bounding box center [621, 144] width 19 height 19
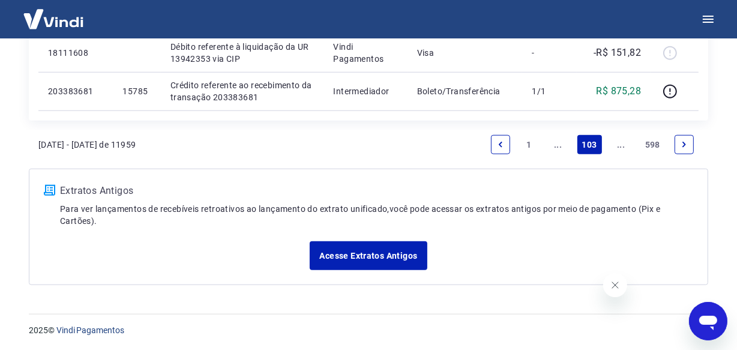
click at [616, 148] on link "..." at bounding box center [621, 144] width 19 height 19
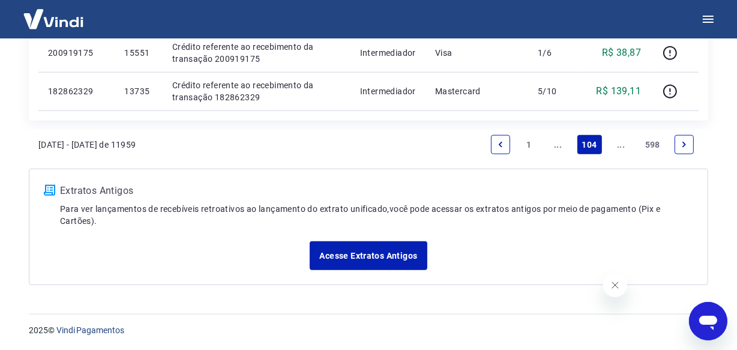
click at [616, 148] on link "..." at bounding box center [621, 144] width 19 height 19
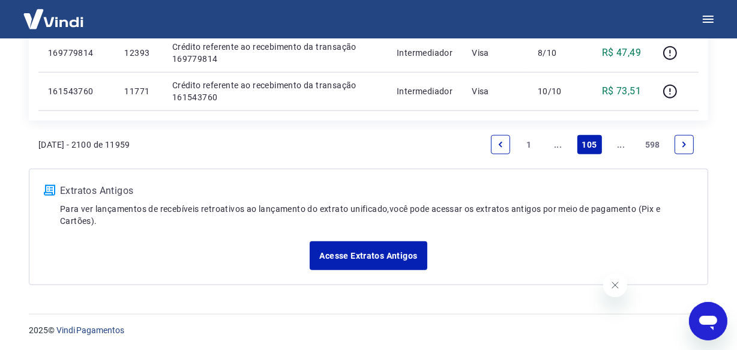
click at [616, 148] on link "..." at bounding box center [621, 144] width 19 height 19
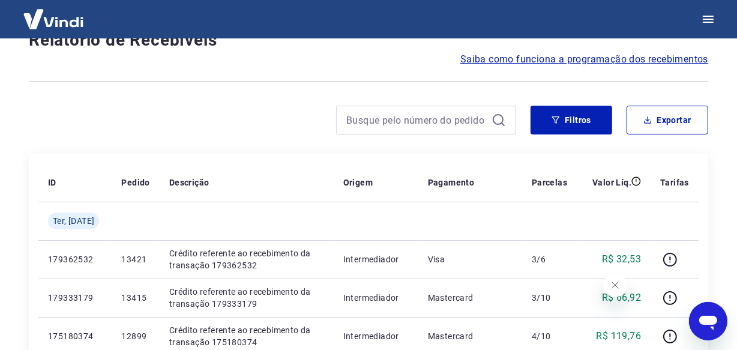
scroll to position [1039, 0]
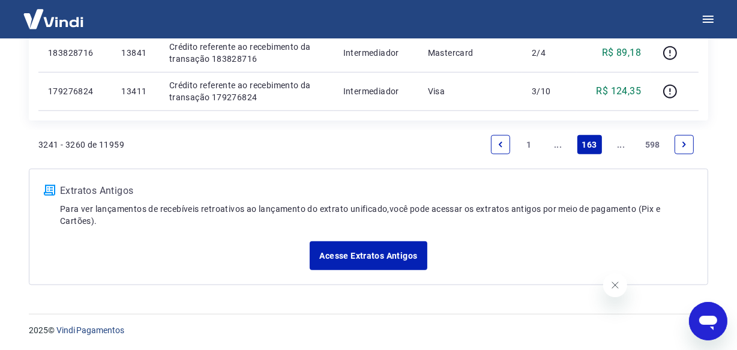
click at [622, 148] on link "..." at bounding box center [621, 144] width 19 height 19
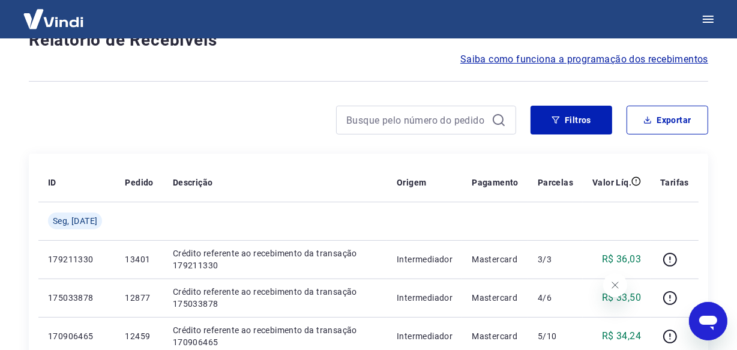
scroll to position [1039, 0]
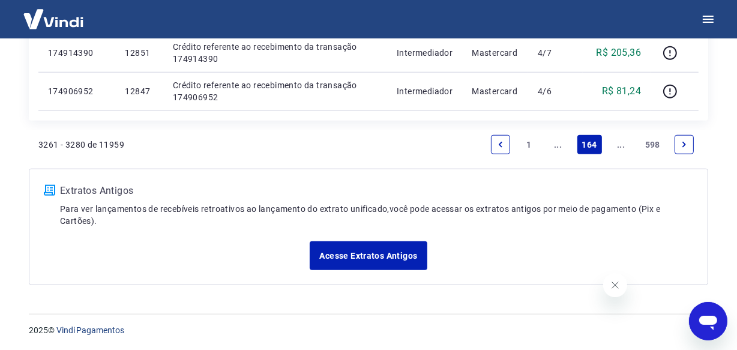
click at [622, 148] on link "..." at bounding box center [621, 144] width 19 height 19
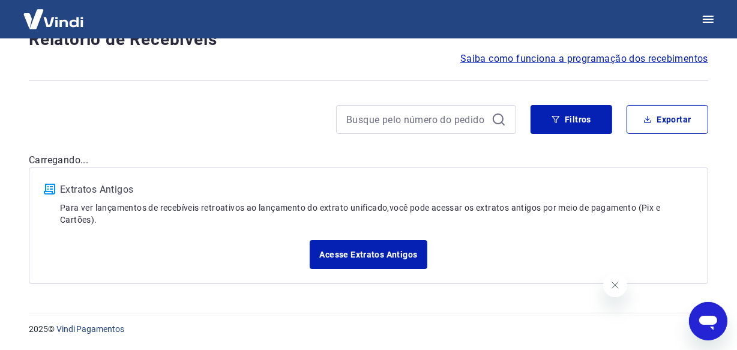
scroll to position [103, 0]
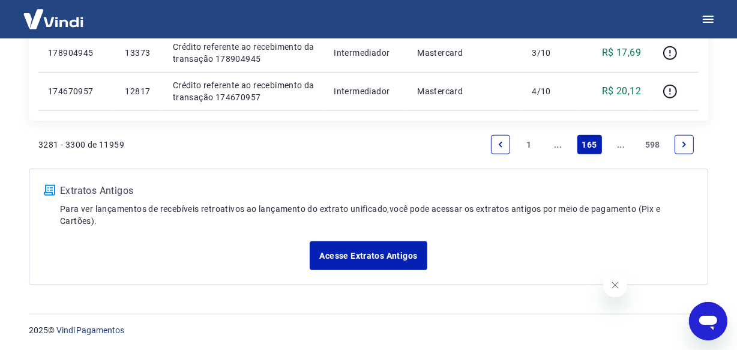
click at [622, 148] on link "..." at bounding box center [621, 144] width 19 height 19
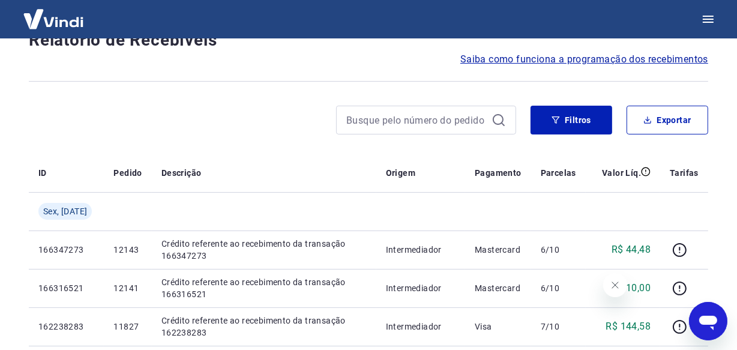
scroll to position [1077, 0]
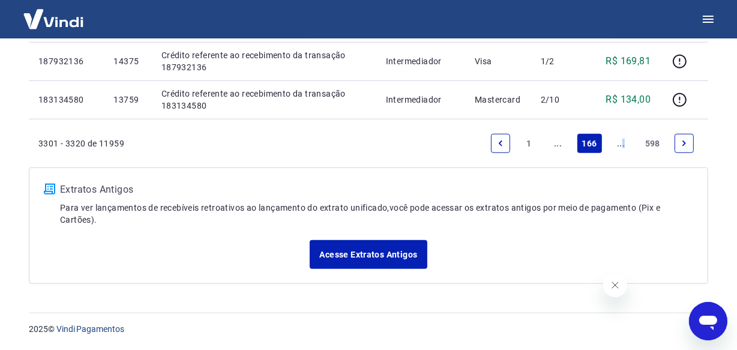
click at [624, 149] on link "..." at bounding box center [621, 143] width 19 height 19
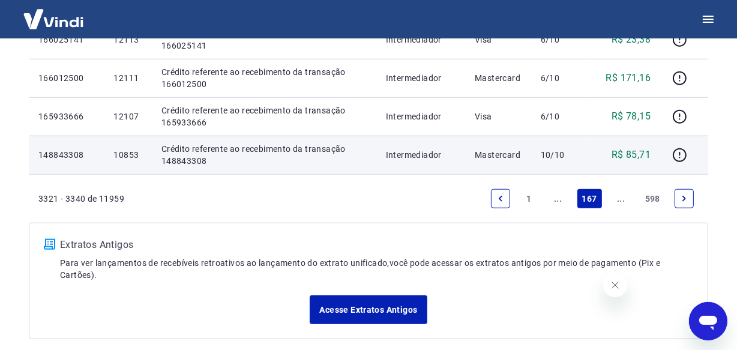
scroll to position [1039, 0]
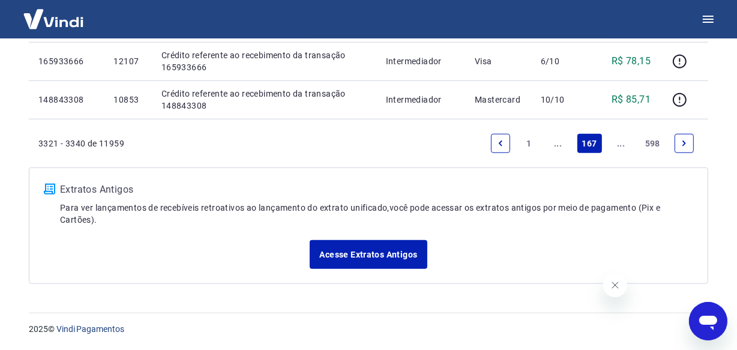
click at [622, 145] on link "..." at bounding box center [621, 143] width 19 height 19
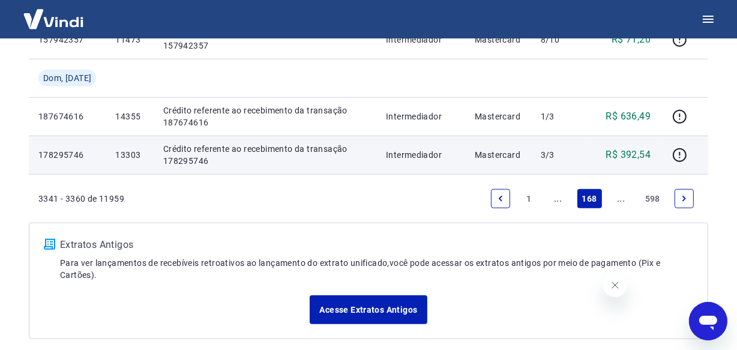
scroll to position [984, 0]
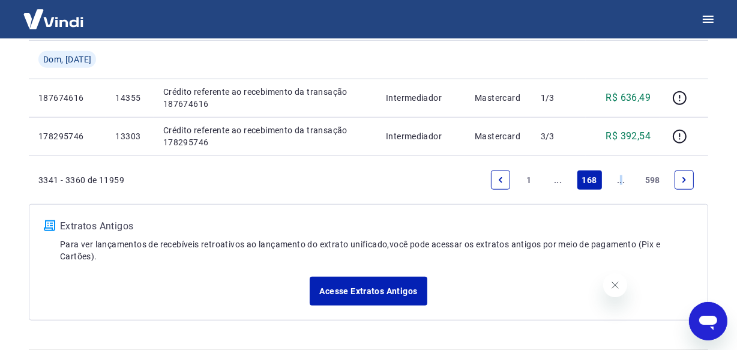
click at [621, 190] on link "..." at bounding box center [621, 179] width 19 height 19
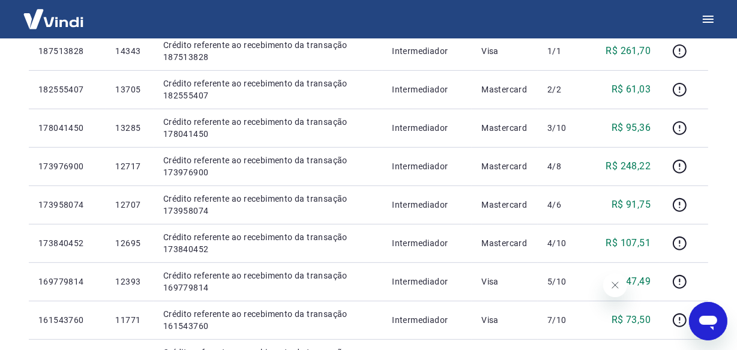
scroll to position [477, 0]
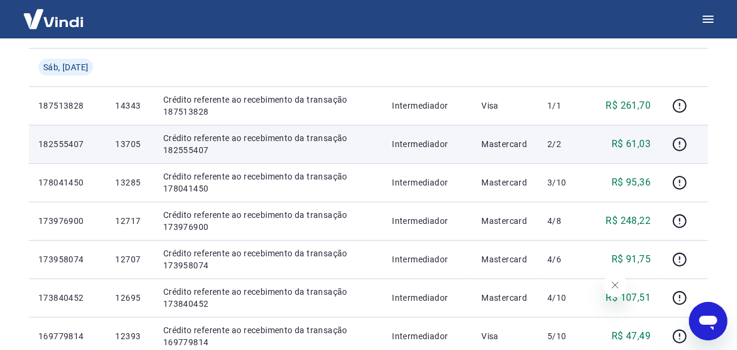
click at [136, 150] on p "13705" at bounding box center [129, 144] width 28 height 12
click at [134, 150] on p "13705" at bounding box center [129, 144] width 28 height 12
copy p "13705"
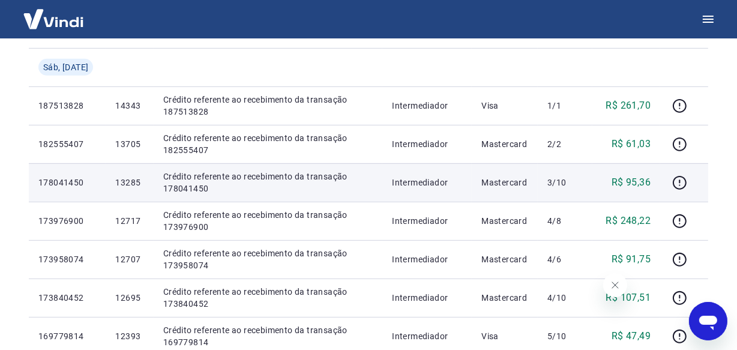
click at [130, 188] on p "13285" at bounding box center [129, 182] width 28 height 12
copy p "13285"
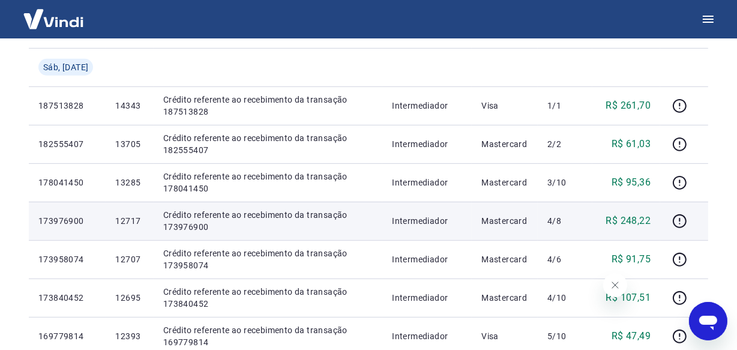
click at [133, 227] on p "12717" at bounding box center [129, 221] width 28 height 12
click at [135, 227] on p "12717" at bounding box center [129, 221] width 28 height 12
copy p "12717"
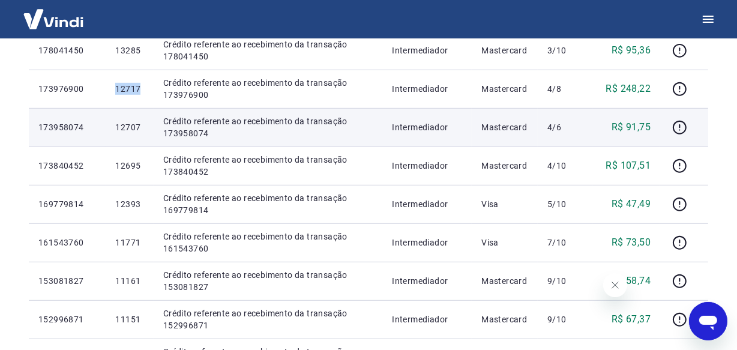
scroll to position [641, 0]
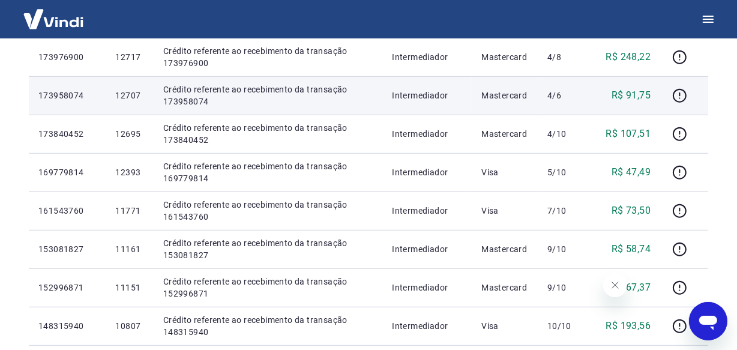
click at [136, 101] on p "12707" at bounding box center [129, 95] width 28 height 12
copy p "12707"
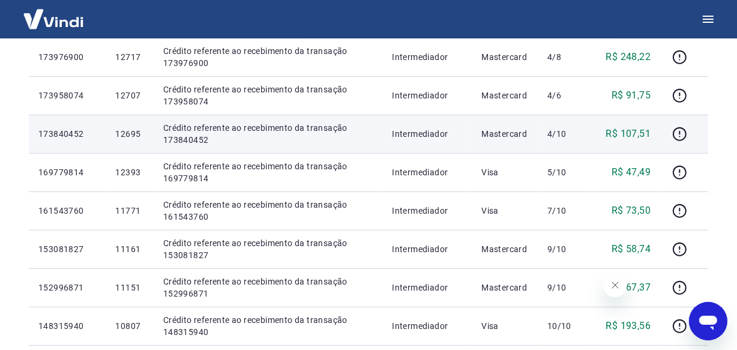
click at [132, 140] on p "12695" at bounding box center [129, 134] width 28 height 12
copy p "12695"
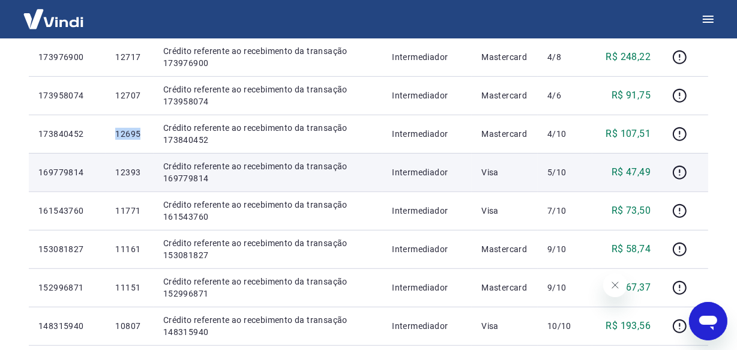
click at [143, 176] on p "12393" at bounding box center [129, 172] width 28 height 12
click at [137, 178] on p "12393" at bounding box center [129, 172] width 28 height 12
drag, startPoint x: 137, startPoint y: 180, endPoint x: 131, endPoint y: 184, distance: 7.5
click at [131, 178] on p "12393" at bounding box center [129, 172] width 28 height 12
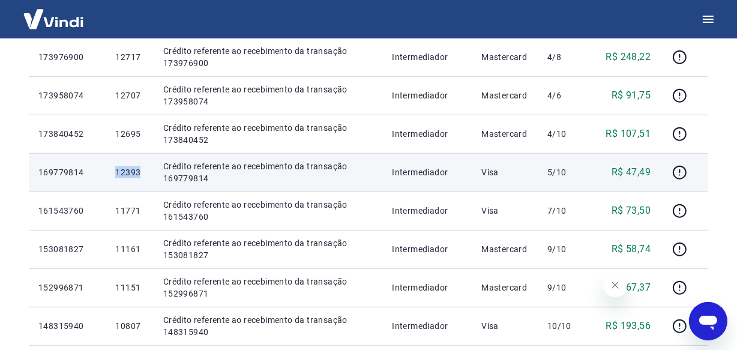
click at [131, 178] on p "12393" at bounding box center [129, 172] width 28 height 12
copy p "12393"
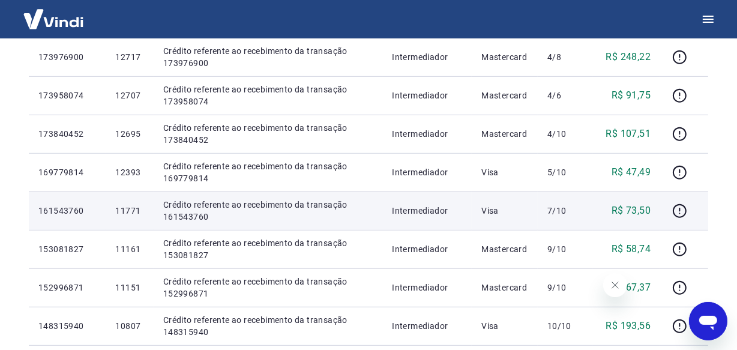
click at [133, 217] on p "11771" at bounding box center [129, 211] width 28 height 12
copy p "11771"
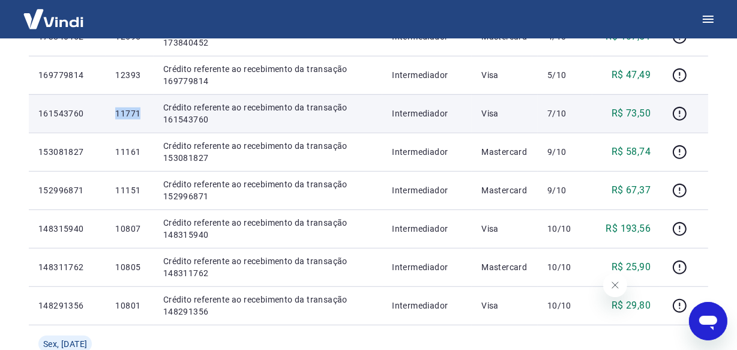
scroll to position [750, 0]
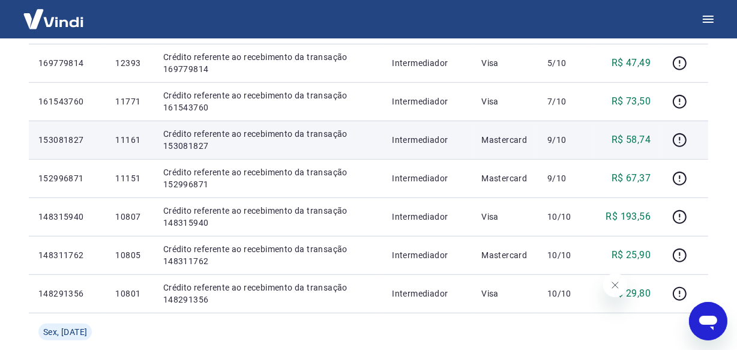
click at [136, 146] on p "11161" at bounding box center [129, 140] width 28 height 12
copy p "11161"
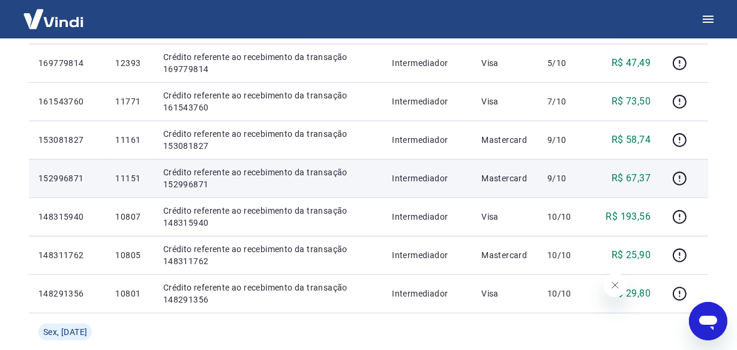
click at [142, 184] on p "11151" at bounding box center [129, 178] width 28 height 12
click at [143, 184] on p "11151" at bounding box center [129, 178] width 28 height 12
copy p "11151"
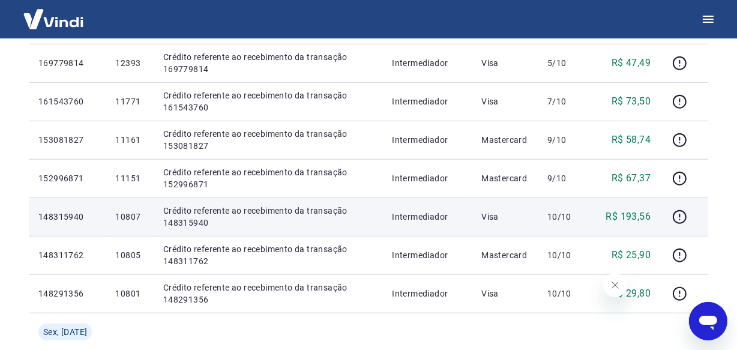
click at [140, 223] on p "10807" at bounding box center [129, 217] width 28 height 12
copy p "10807"
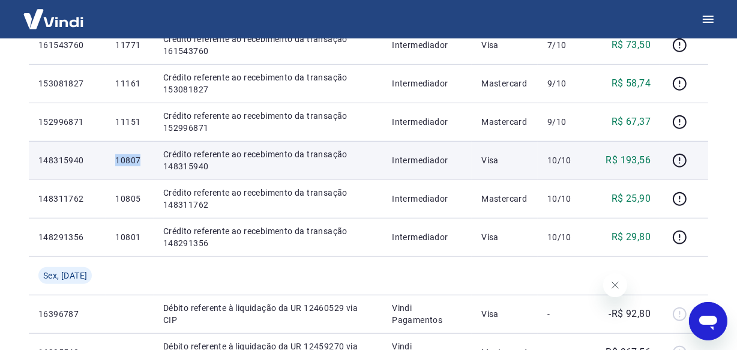
scroll to position [859, 0]
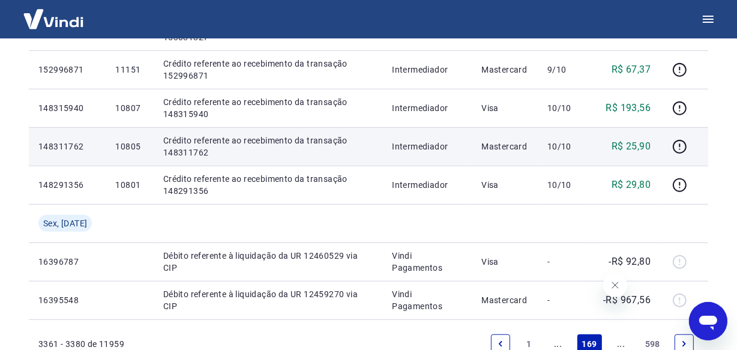
click at [131, 152] on p "10805" at bounding box center [129, 146] width 28 height 12
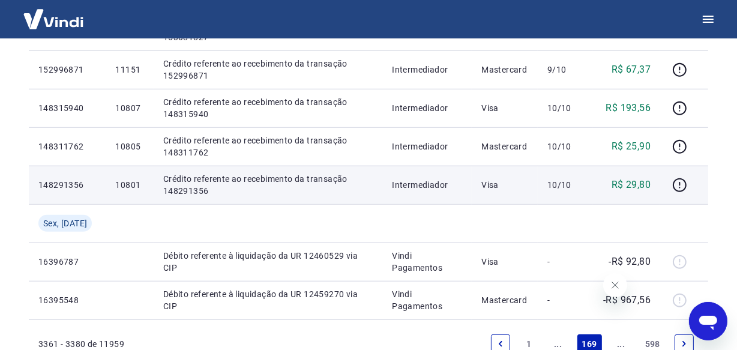
click at [140, 191] on p "10801" at bounding box center [129, 185] width 28 height 12
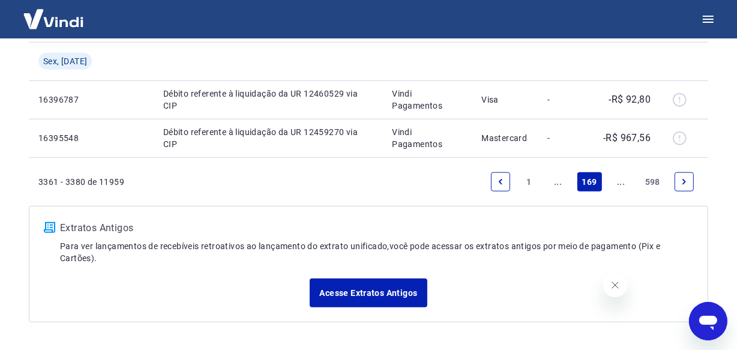
scroll to position [1023, 0]
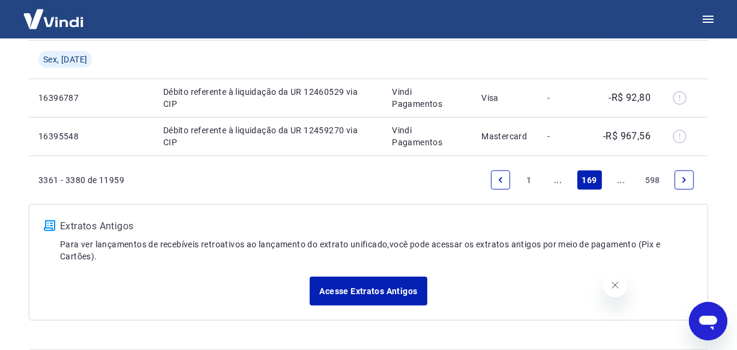
click at [622, 190] on link "..." at bounding box center [621, 179] width 19 height 19
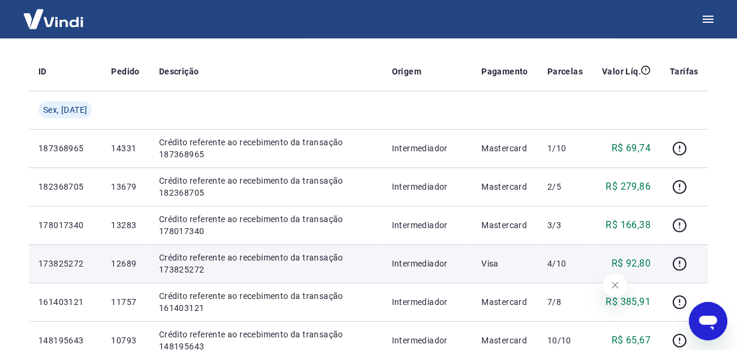
scroll to position [221, 0]
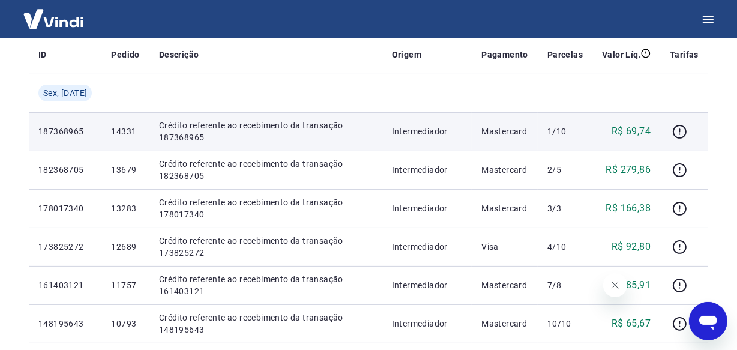
click at [129, 137] on p "14331" at bounding box center [125, 131] width 28 height 12
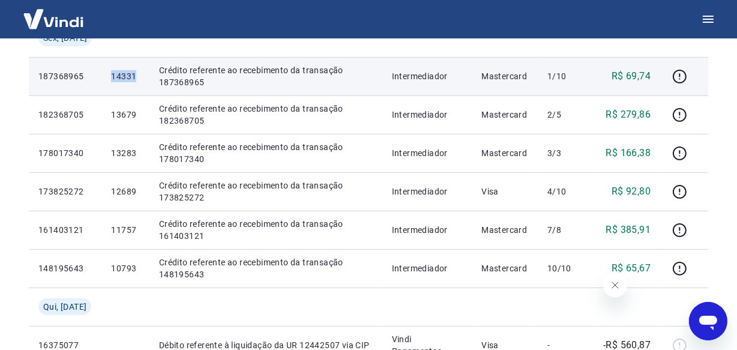
scroll to position [330, 0]
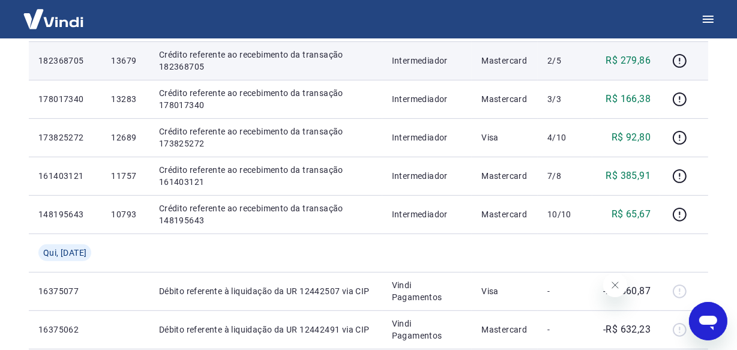
click at [130, 67] on p "13679" at bounding box center [125, 61] width 28 height 12
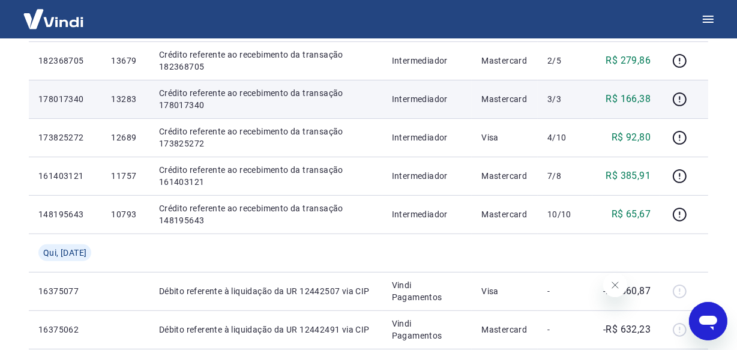
drag, startPoint x: 125, startPoint y: 100, endPoint x: 122, endPoint y: 107, distance: 8.1
click at [125, 100] on td "13283" at bounding box center [124, 99] width 47 height 38
click at [120, 105] on p "13283" at bounding box center [125, 99] width 28 height 12
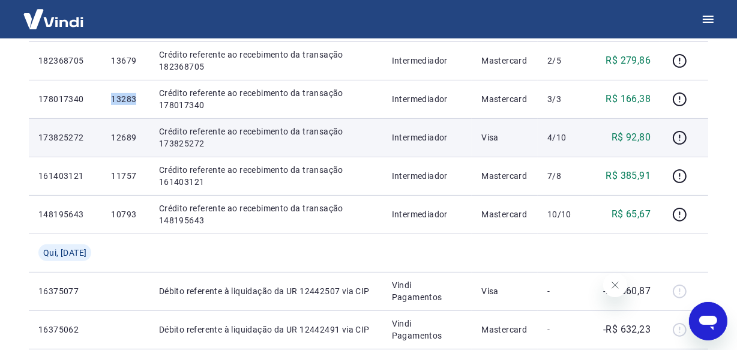
click at [127, 143] on p "12689" at bounding box center [125, 137] width 28 height 12
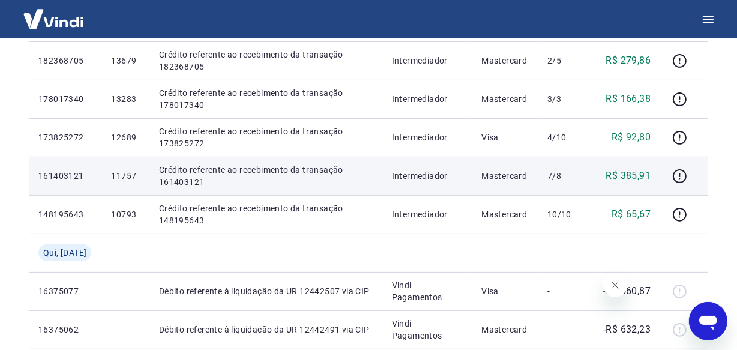
click at [132, 182] on p "11757" at bounding box center [125, 176] width 28 height 12
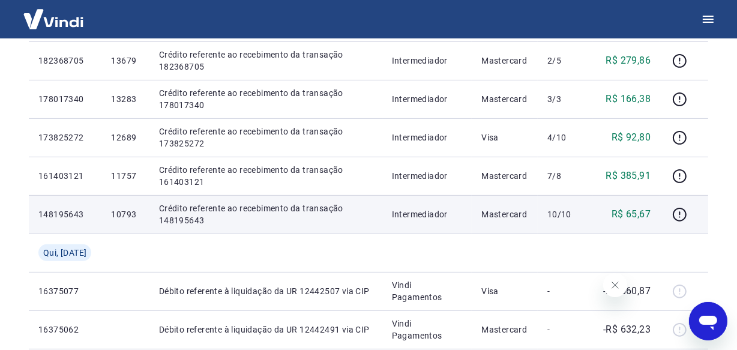
click at [133, 220] on p "10793" at bounding box center [125, 214] width 28 height 12
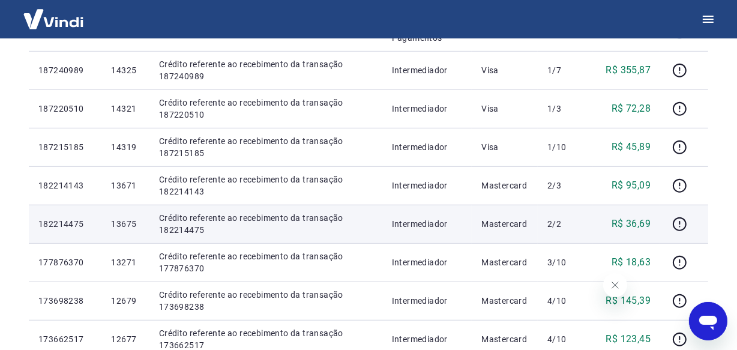
scroll to position [603, 0]
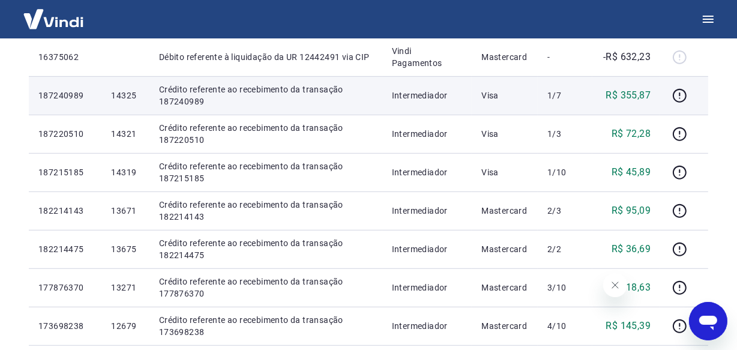
click at [132, 101] on p "14325" at bounding box center [125, 95] width 28 height 12
click at [133, 101] on p "14325" at bounding box center [125, 95] width 28 height 12
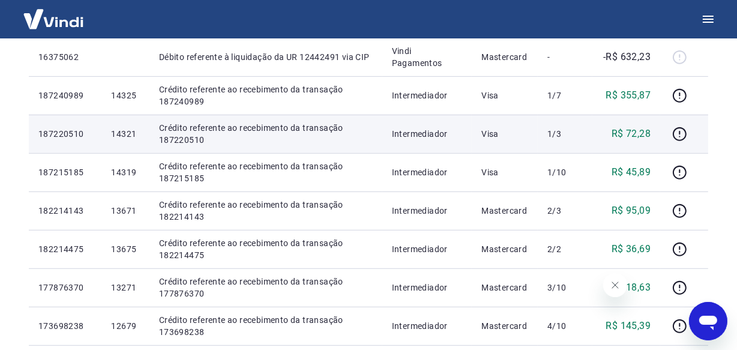
click at [130, 140] on p "14321" at bounding box center [125, 134] width 28 height 12
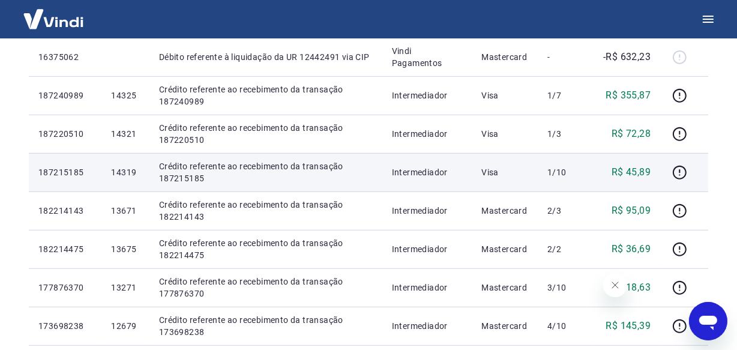
click at [138, 178] on p "14319" at bounding box center [125, 172] width 28 height 12
click at [127, 178] on p "14319" at bounding box center [125, 172] width 28 height 12
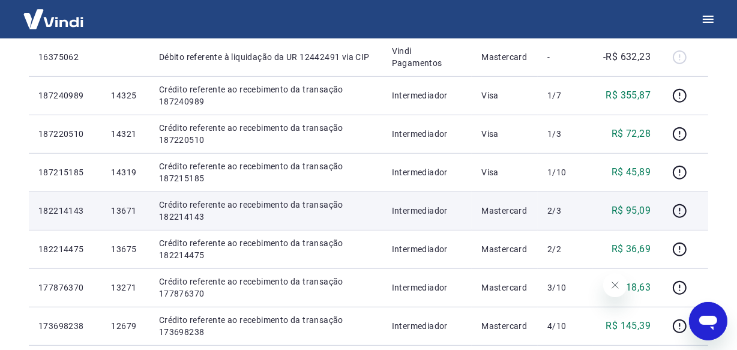
click at [127, 217] on p "13671" at bounding box center [125, 211] width 28 height 12
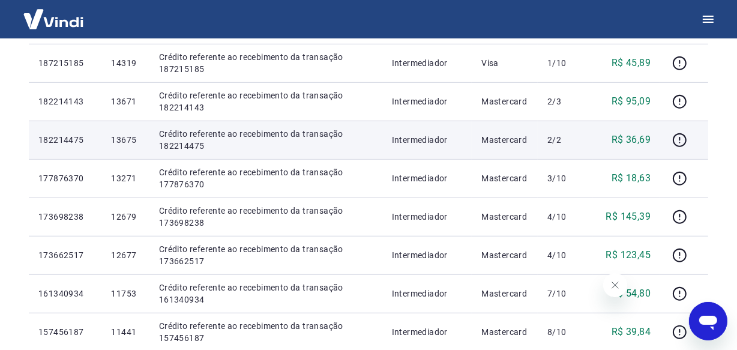
click at [138, 146] on p "13675" at bounding box center [125, 140] width 28 height 12
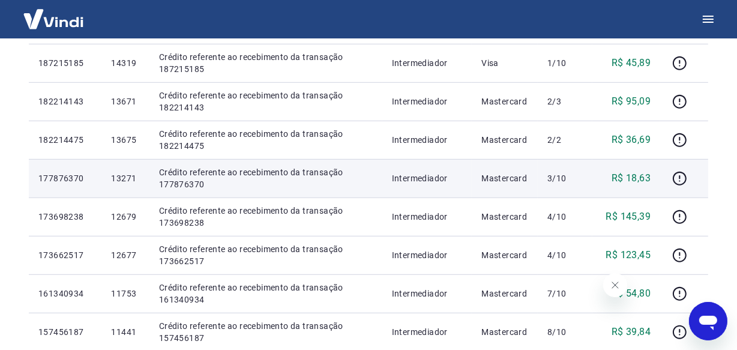
click at [130, 184] on p "13271" at bounding box center [125, 178] width 28 height 12
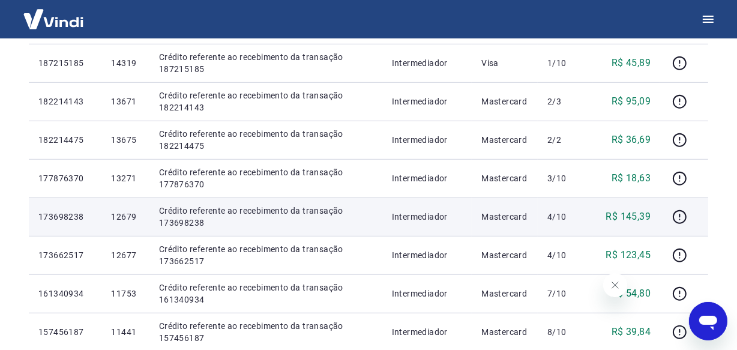
click at [131, 223] on p "12679" at bounding box center [125, 217] width 28 height 12
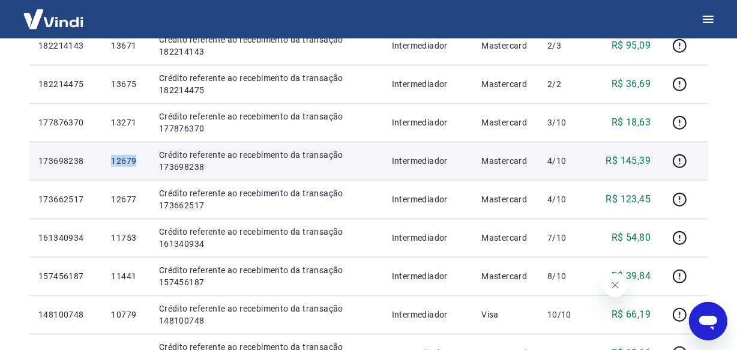
scroll to position [821, 0]
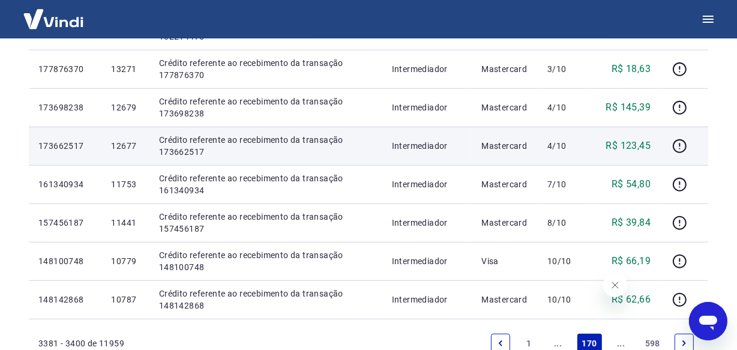
click at [127, 152] on p "12677" at bounding box center [125, 146] width 28 height 12
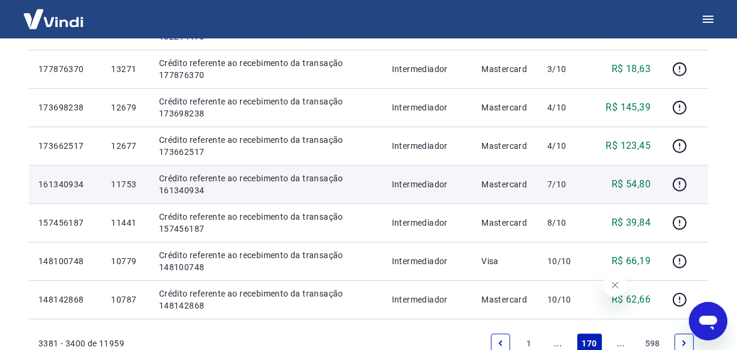
click at [137, 190] on p "11753" at bounding box center [125, 184] width 28 height 12
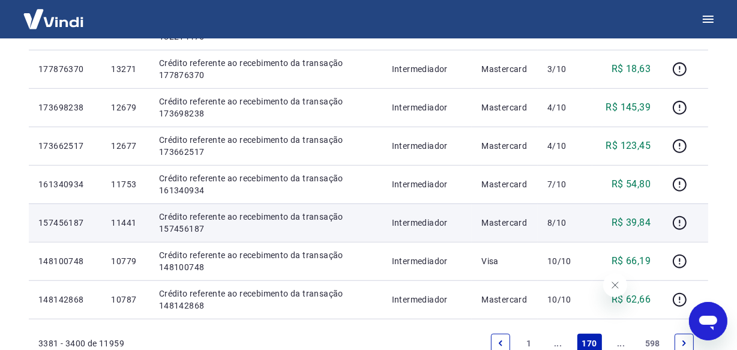
click at [128, 229] on p "11441" at bounding box center [125, 223] width 28 height 12
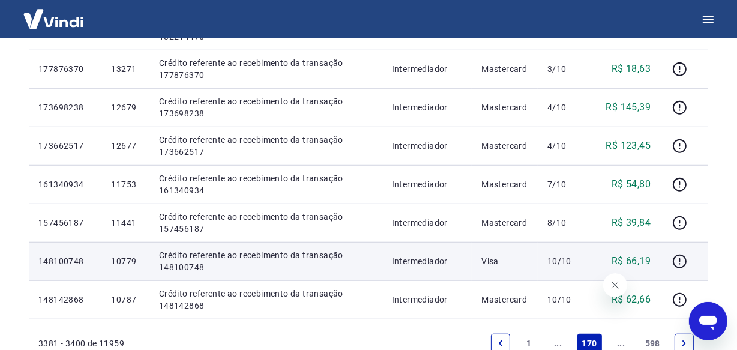
click at [134, 264] on p "10779" at bounding box center [125, 261] width 28 height 12
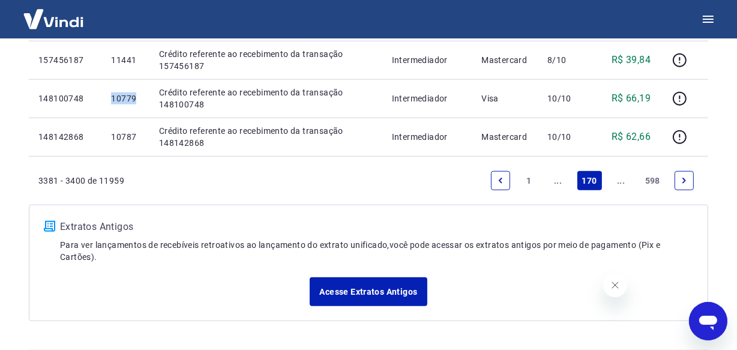
scroll to position [984, 0]
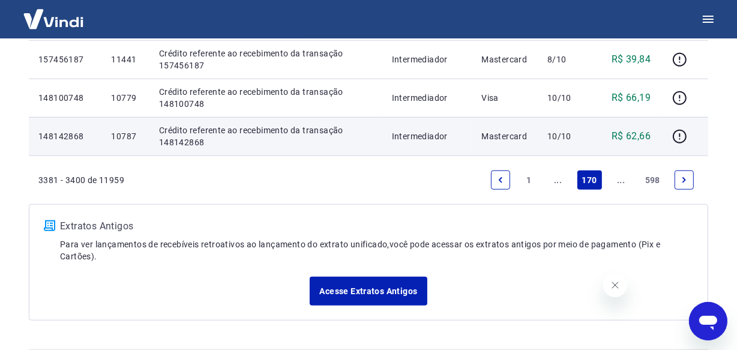
click at [131, 142] on p "10787" at bounding box center [125, 136] width 28 height 12
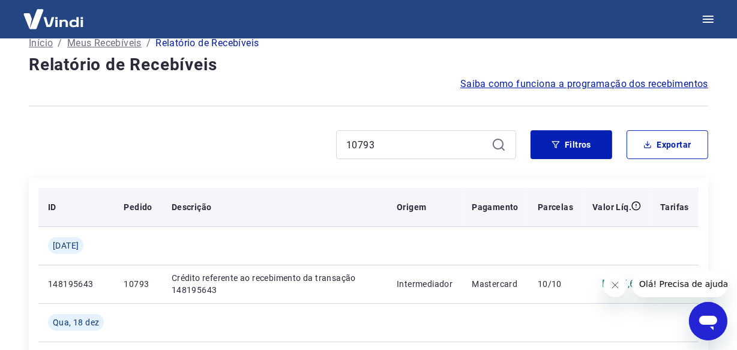
scroll to position [54, 0]
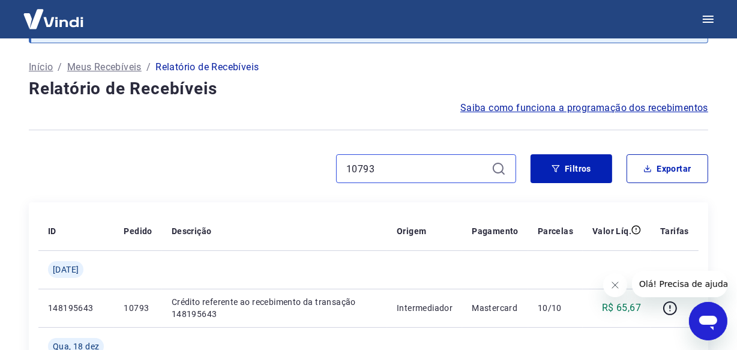
click at [372, 169] on input "10793" at bounding box center [416, 169] width 140 height 18
paste input "4319"
click at [379, 171] on input "14319" at bounding box center [416, 169] width 140 height 18
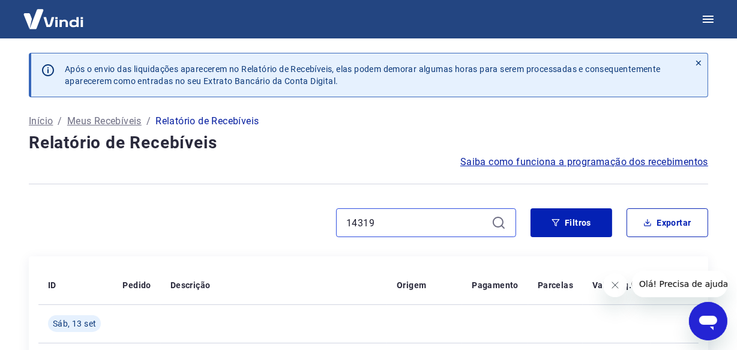
click at [387, 224] on input "14319" at bounding box center [416, 223] width 140 height 18
paste input "3675"
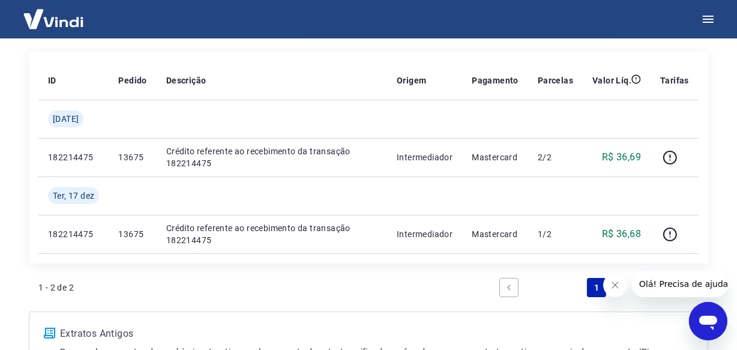
scroll to position [212, 0]
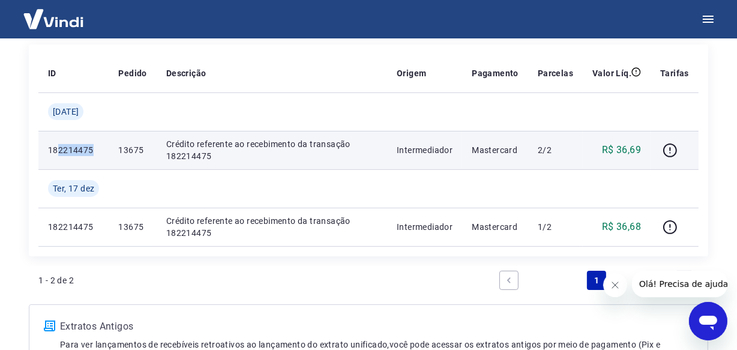
drag, startPoint x: 63, startPoint y: 152, endPoint x: 57, endPoint y: 149, distance: 6.5
click at [57, 149] on p "182214475" at bounding box center [73, 150] width 51 height 12
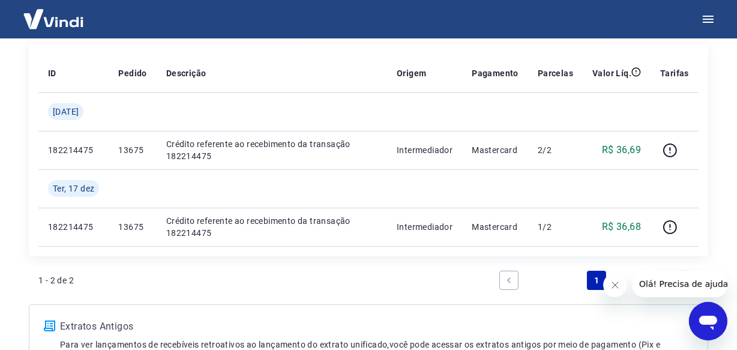
click at [20, 153] on div "Após o envio das liquidações aparecerem no Relatório de Recebíveis, elas podem …" at bounding box center [368, 131] width 708 height 609
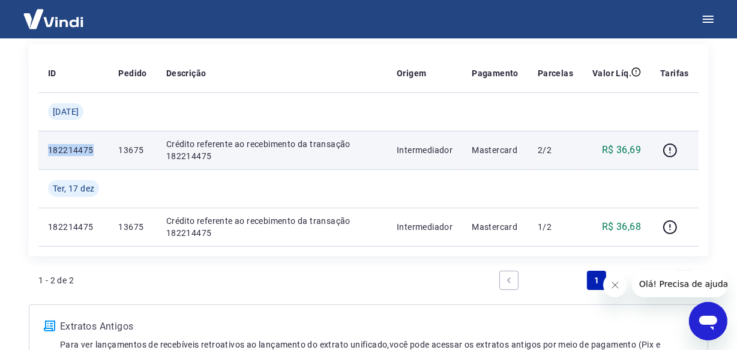
drag, startPoint x: 95, startPoint y: 155, endPoint x: 49, endPoint y: 152, distance: 46.3
click at [49, 152] on p "182214475" at bounding box center [73, 150] width 51 height 12
copy p "182214475"
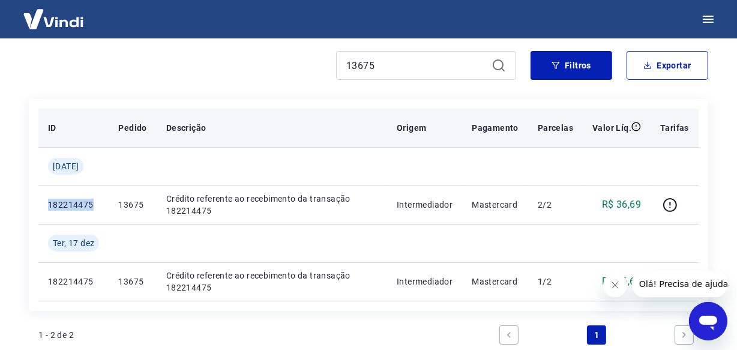
scroll to position [103, 0]
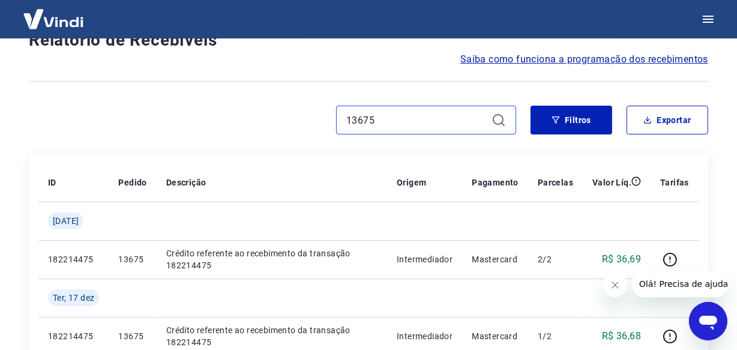
click at [379, 119] on input "13675" at bounding box center [416, 120] width 140 height 18
paste input "0779"
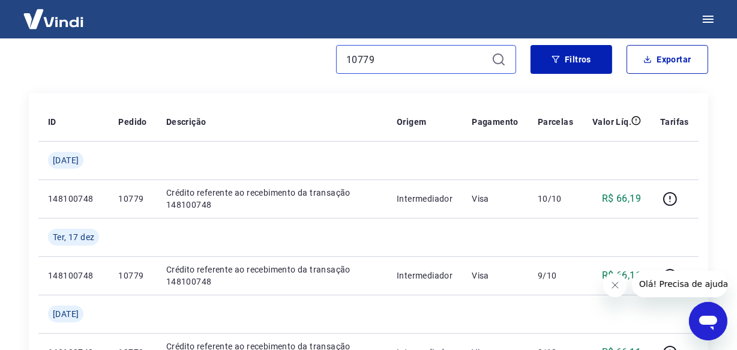
scroll to position [212, 0]
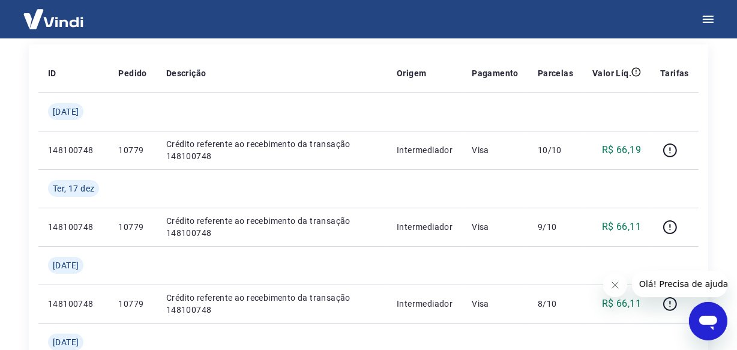
type input "10779"
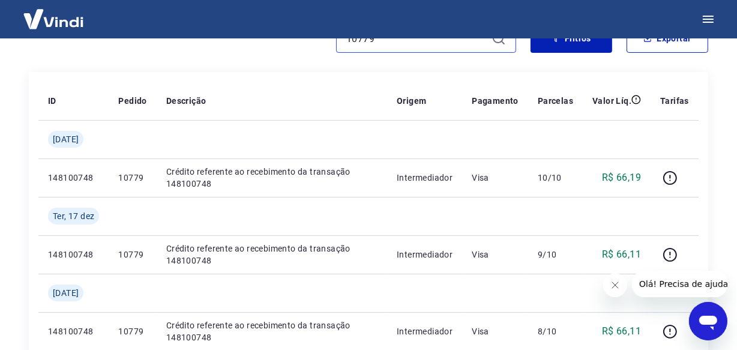
scroll to position [157, 0]
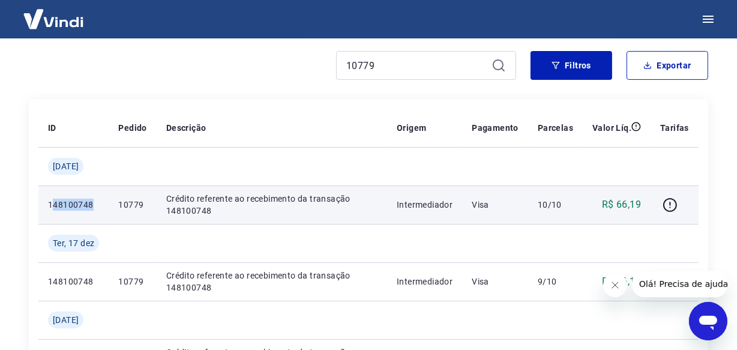
drag, startPoint x: 96, startPoint y: 205, endPoint x: 54, endPoint y: 208, distance: 42.1
click at [54, 208] on p "148100748" at bounding box center [73, 205] width 51 height 12
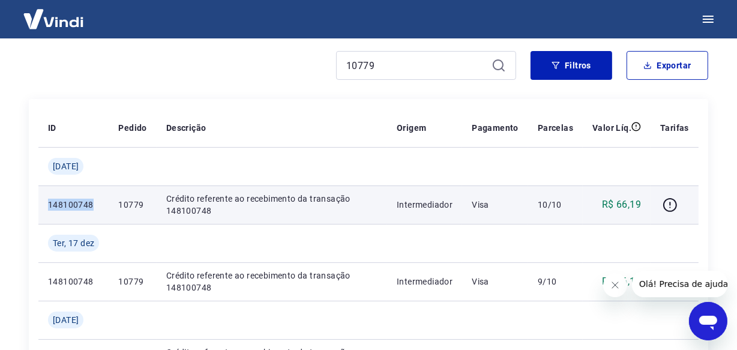
drag, startPoint x: 95, startPoint y: 204, endPoint x: 43, endPoint y: 204, distance: 52.2
click at [43, 204] on td "148100748" at bounding box center [73, 204] width 70 height 38
copy p "148100748"
